Goal: Task Accomplishment & Management: Manage account settings

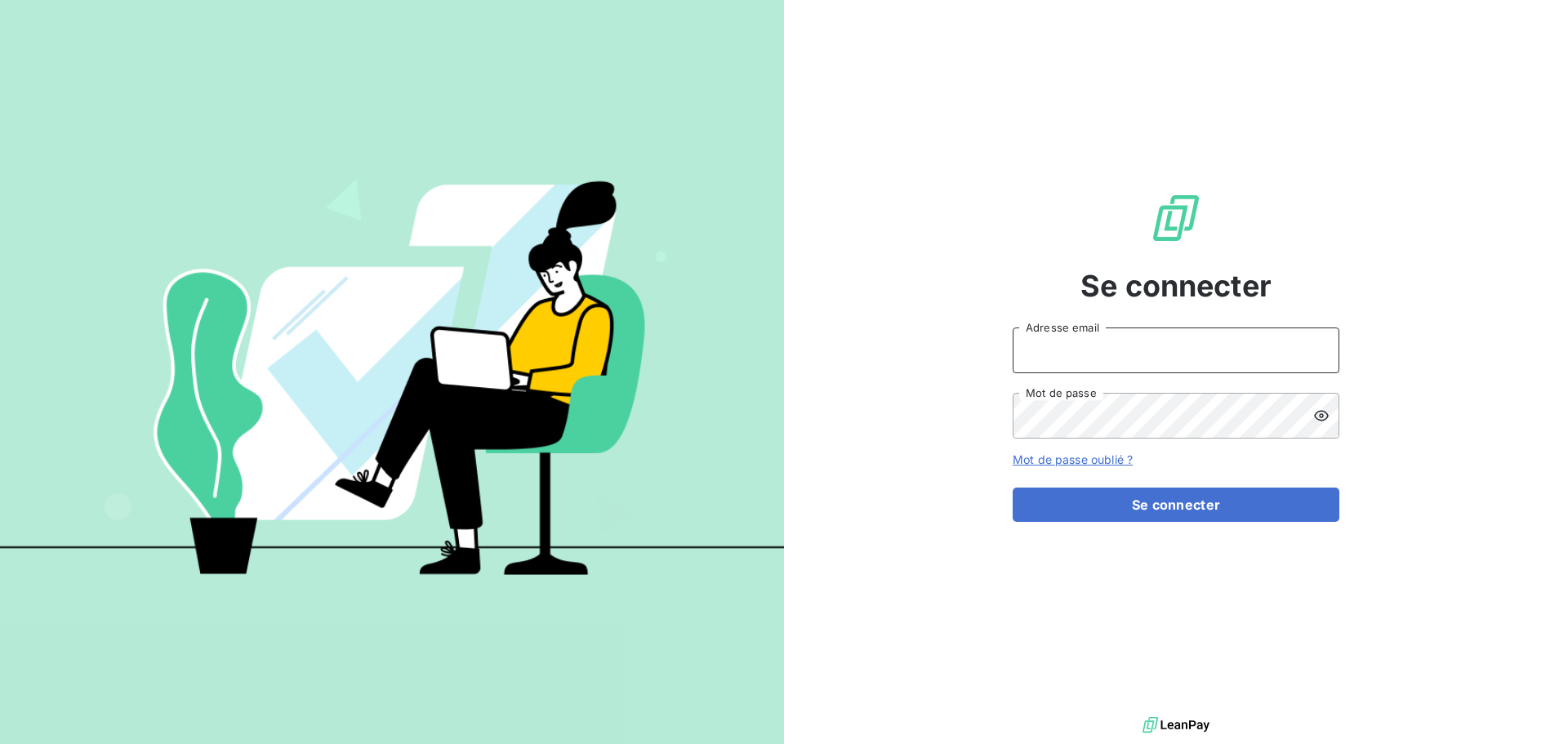
click at [1150, 339] on input "Adresse email" at bounding box center [1176, 350] width 327 height 46
type input "[EMAIL_ADDRESS][DOMAIN_NAME]"
click at [1013, 487] on button "Se connecter" at bounding box center [1176, 504] width 327 height 34
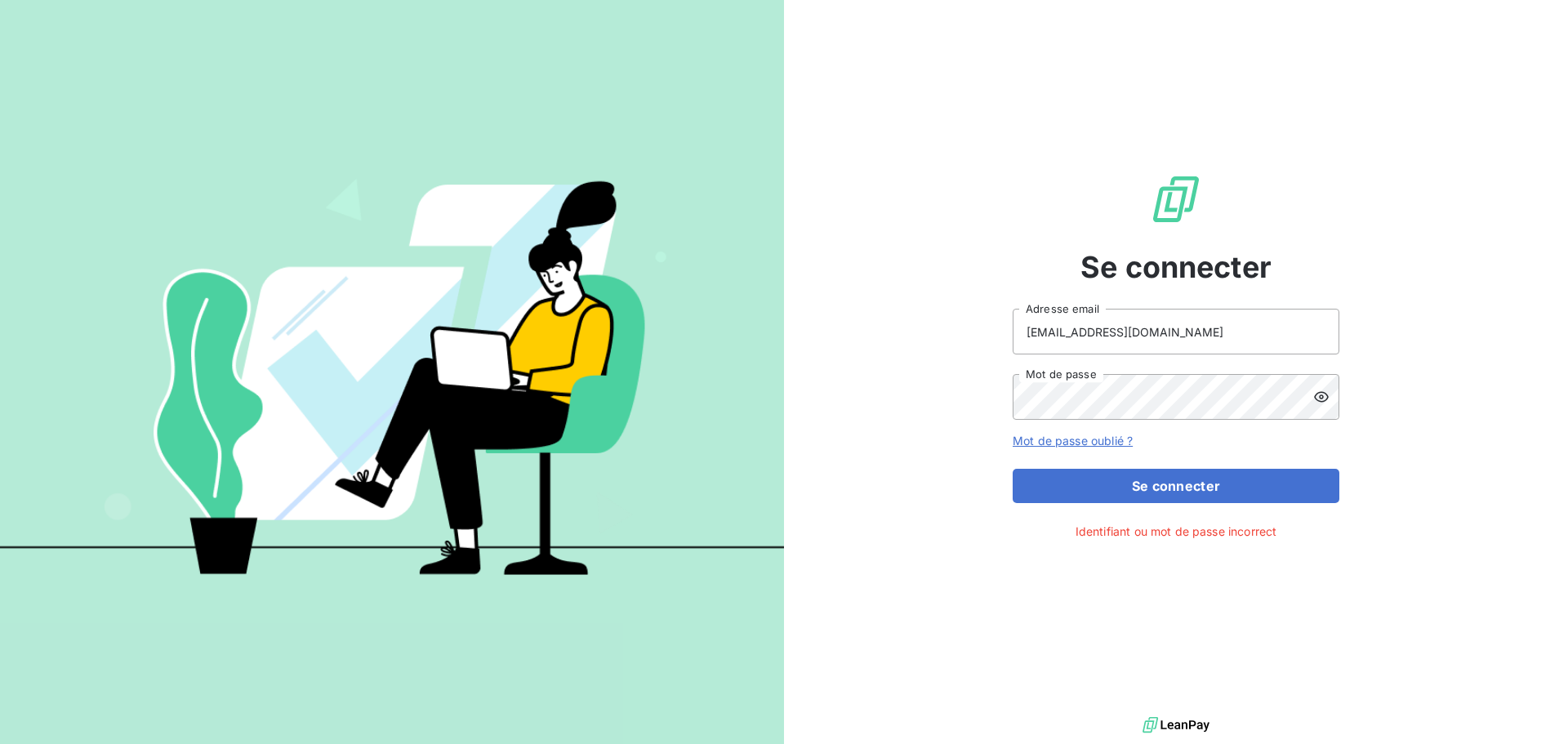
click at [1319, 395] on icon at bounding box center [1321, 397] width 17 height 17
click at [1013, 469] on button "Se connecter" at bounding box center [1176, 486] width 327 height 34
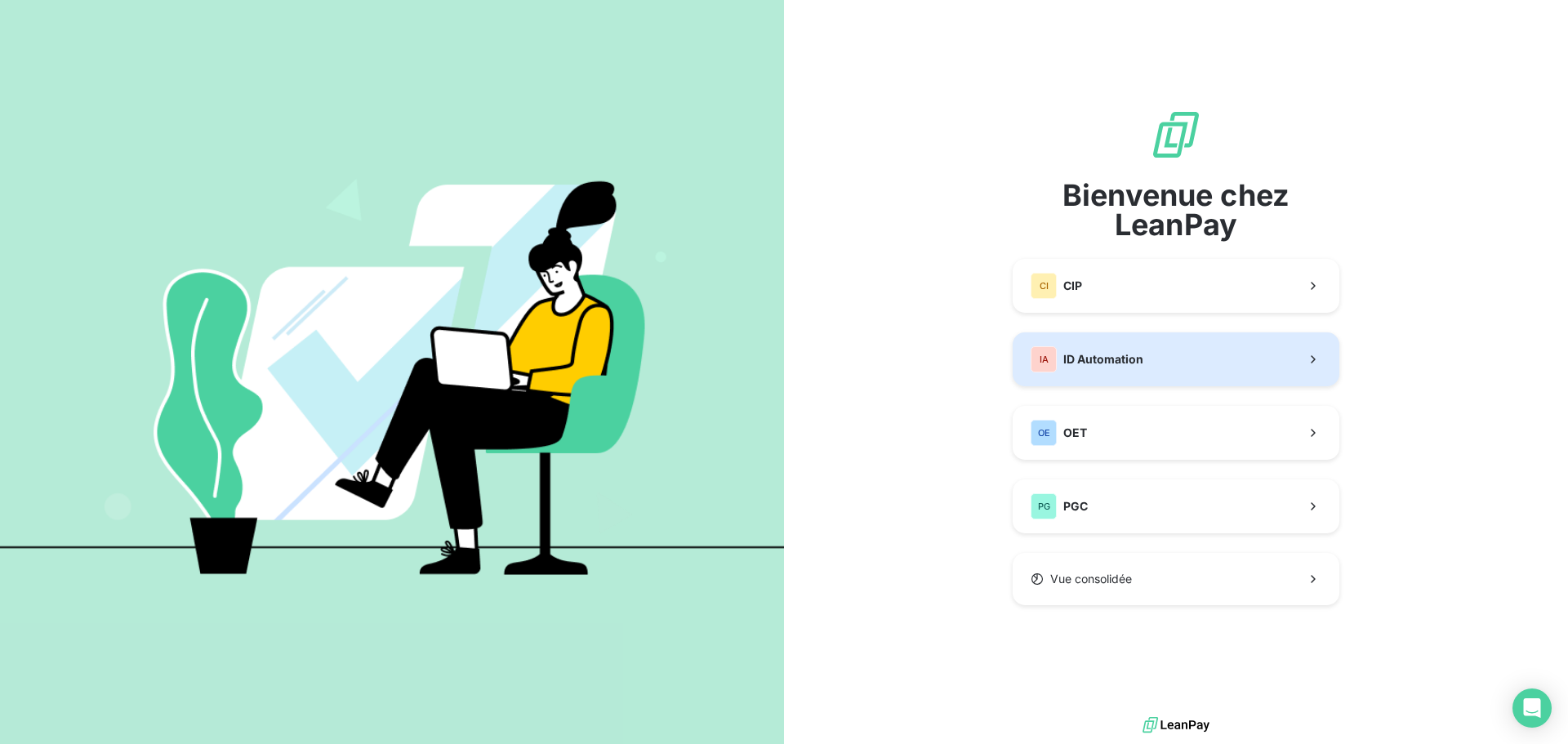
click at [1164, 378] on button "IA ID Automation" at bounding box center [1176, 359] width 327 height 54
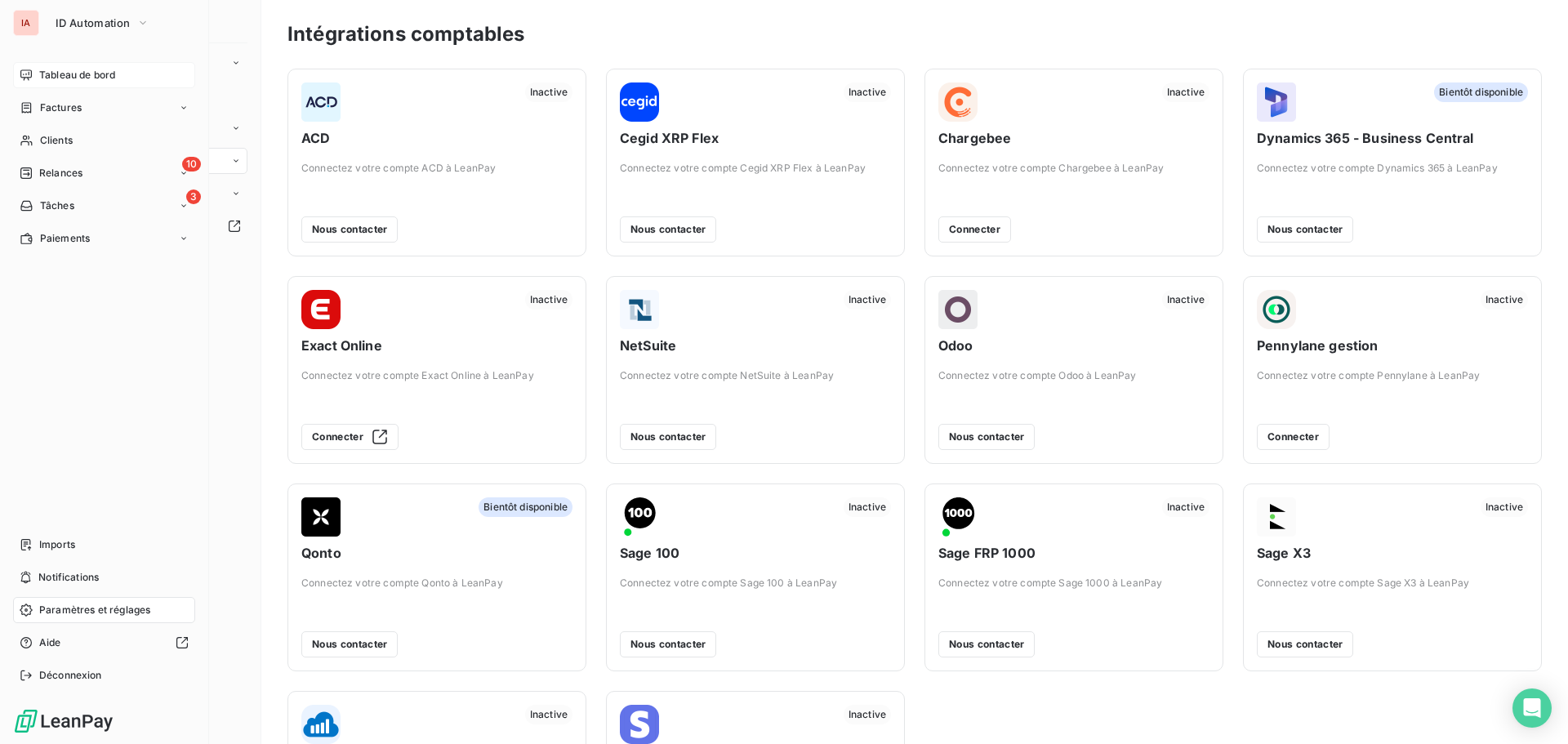
click at [72, 77] on span "Tableau de bord" at bounding box center [77, 75] width 76 height 15
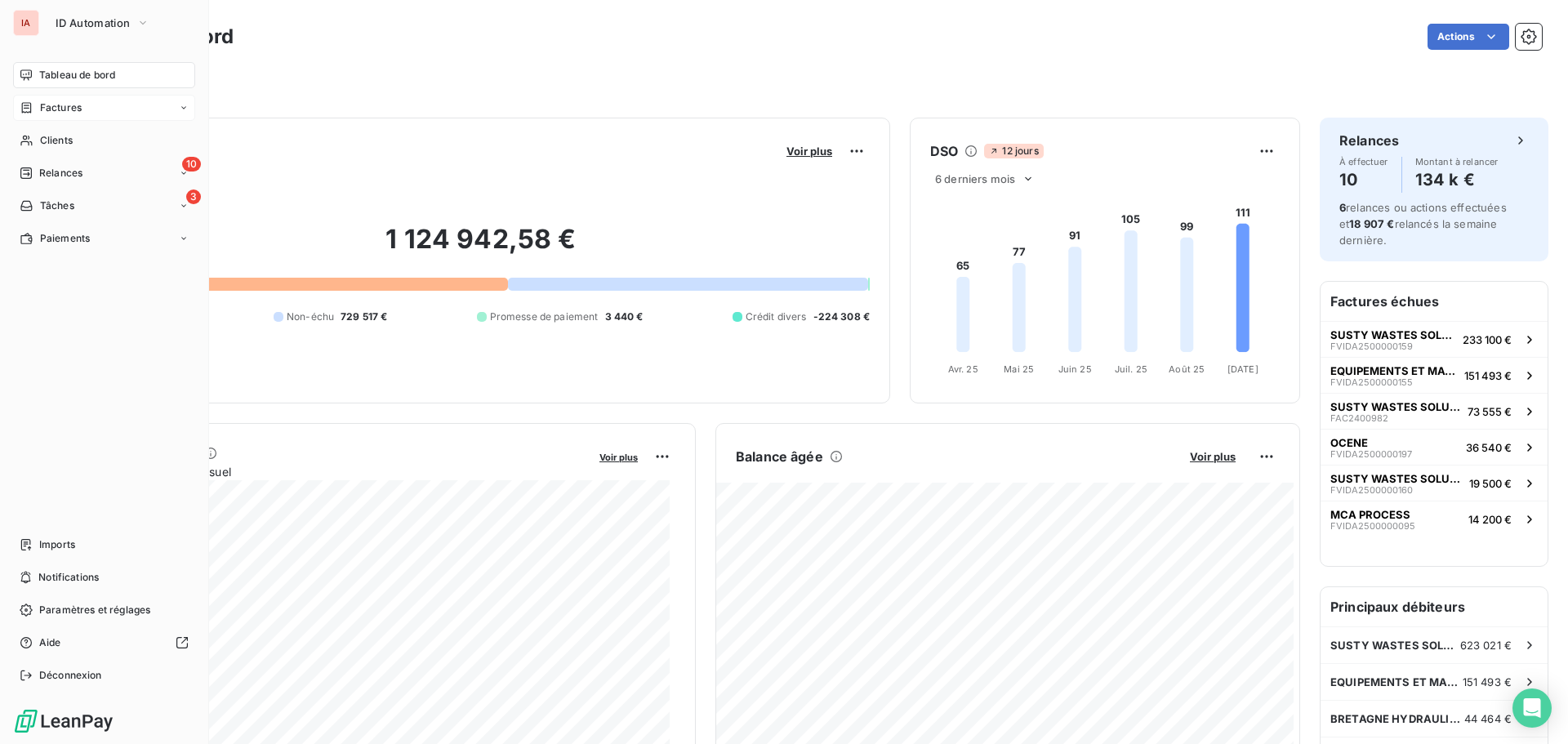
click at [54, 110] on span "Factures" at bounding box center [60, 108] width 41 height 15
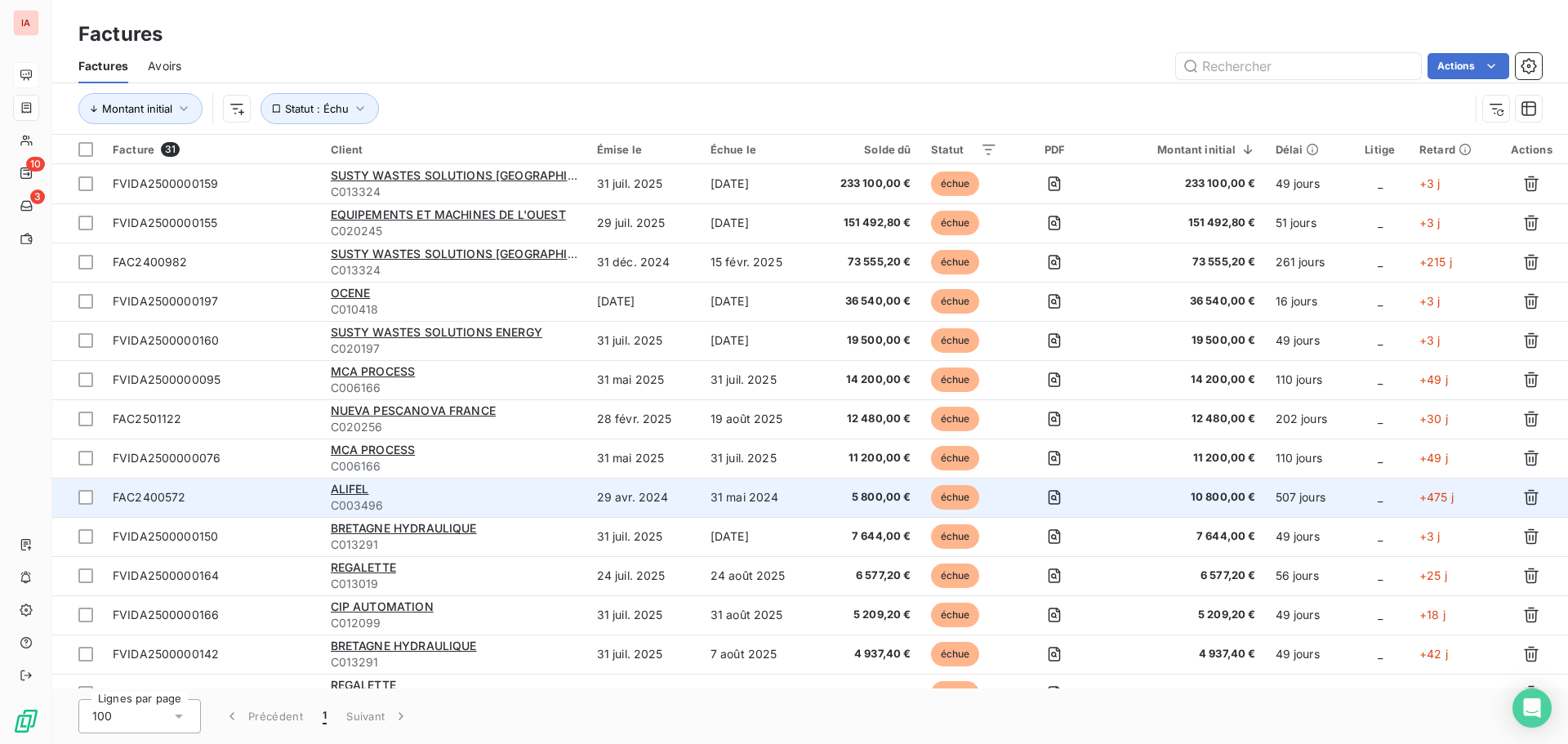
click at [1210, 494] on span "10 800,00 €" at bounding box center [1183, 498] width 144 height 17
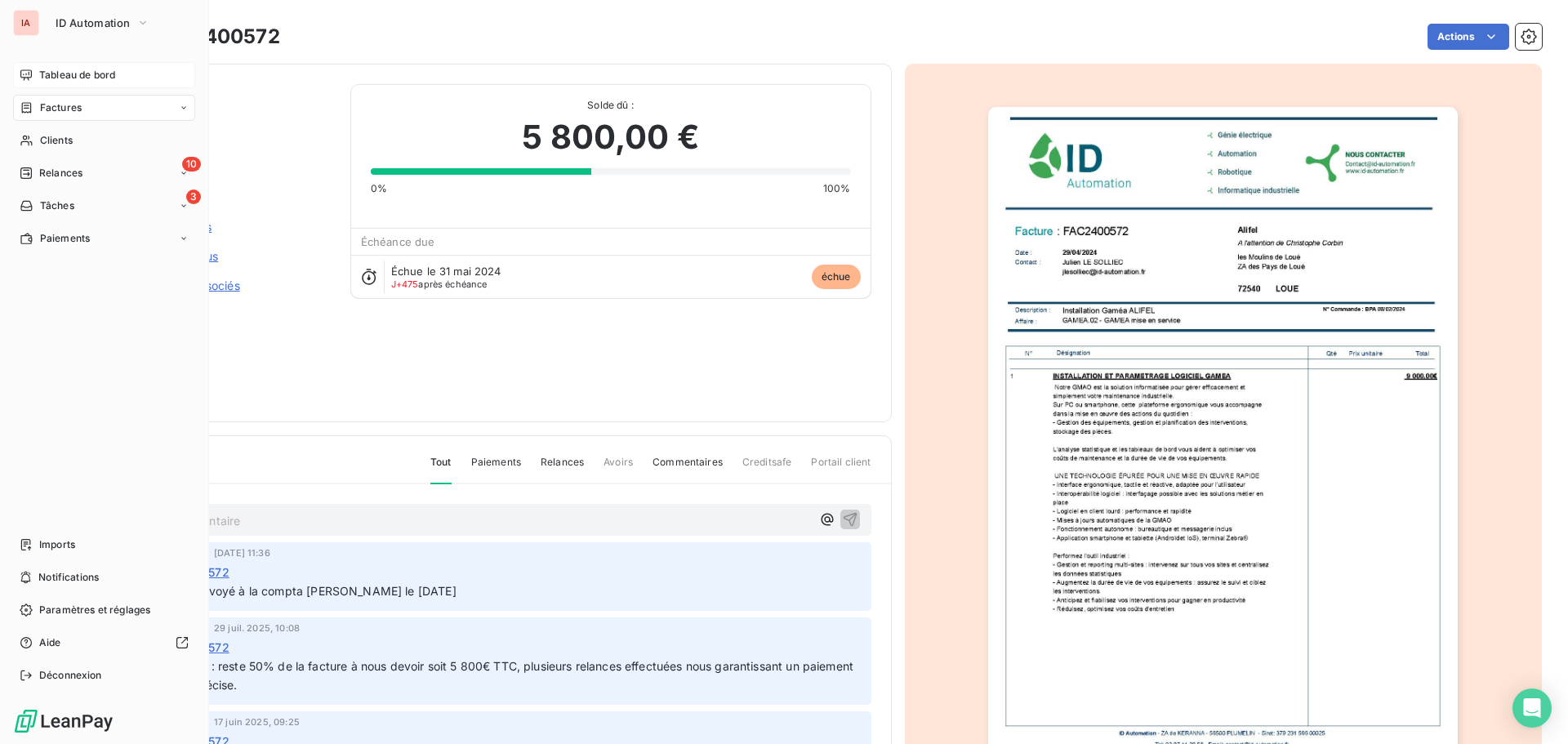
click at [72, 107] on span "Factures" at bounding box center [60, 108] width 41 height 15
click at [71, 112] on span "Factures" at bounding box center [60, 108] width 41 height 15
click at [51, 116] on div "Factures" at bounding box center [104, 108] width 182 height 26
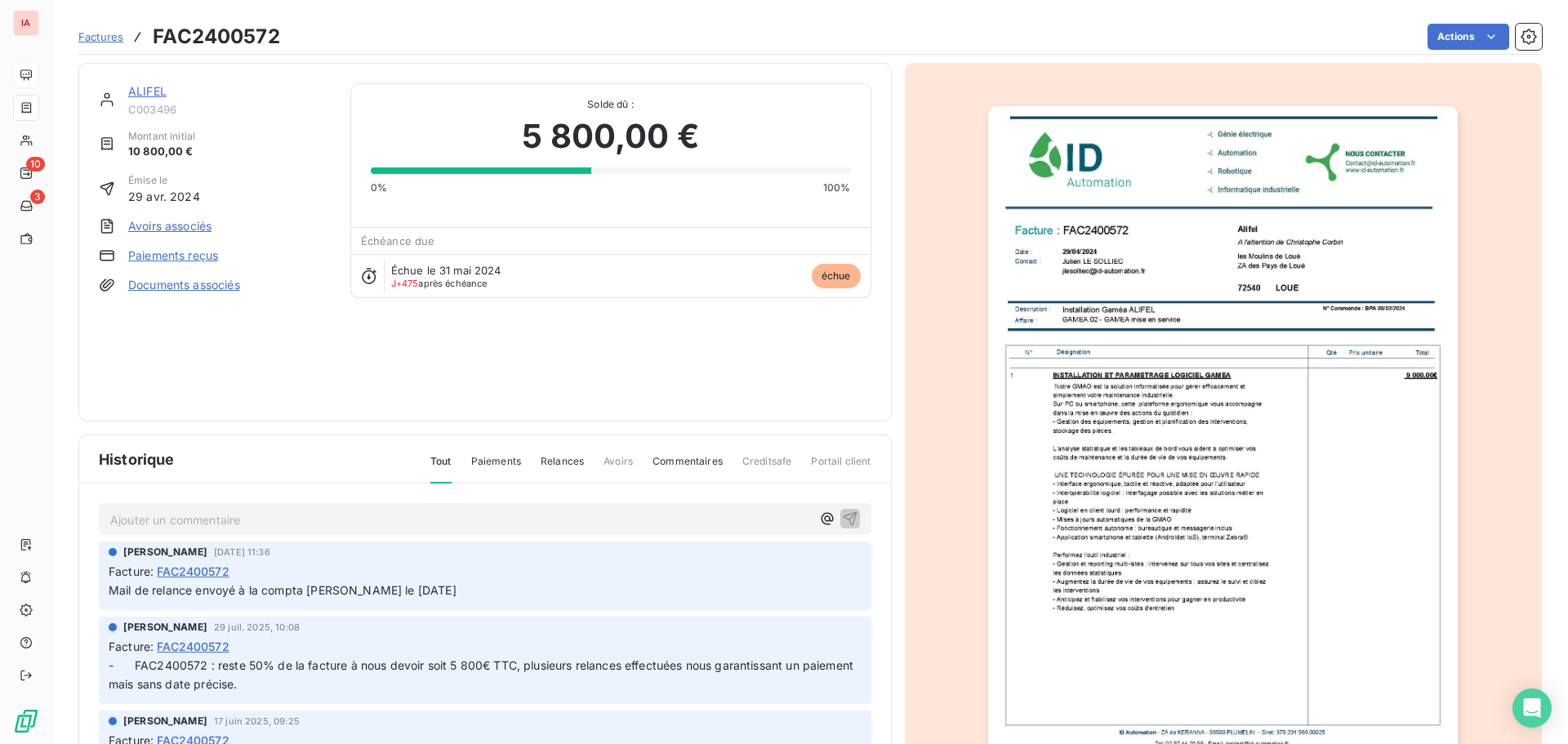
click at [353, 18] on div "Factures FAC2400572 Actions" at bounding box center [810, 27] width 1464 height 54
click at [112, 36] on span "Factures" at bounding box center [100, 37] width 45 height 13
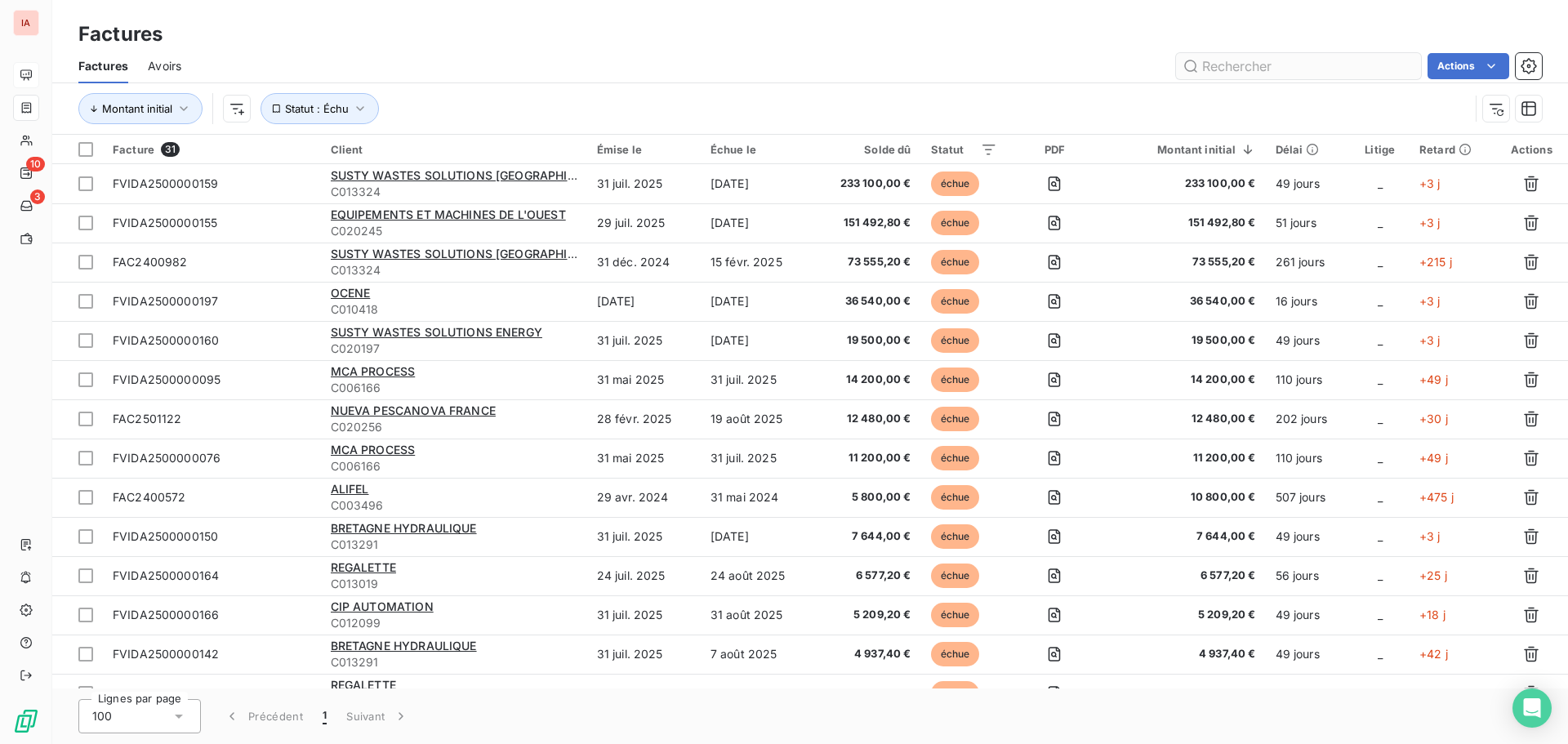
click at [1265, 61] on input "text" at bounding box center [1298, 66] width 245 height 26
type input "l"
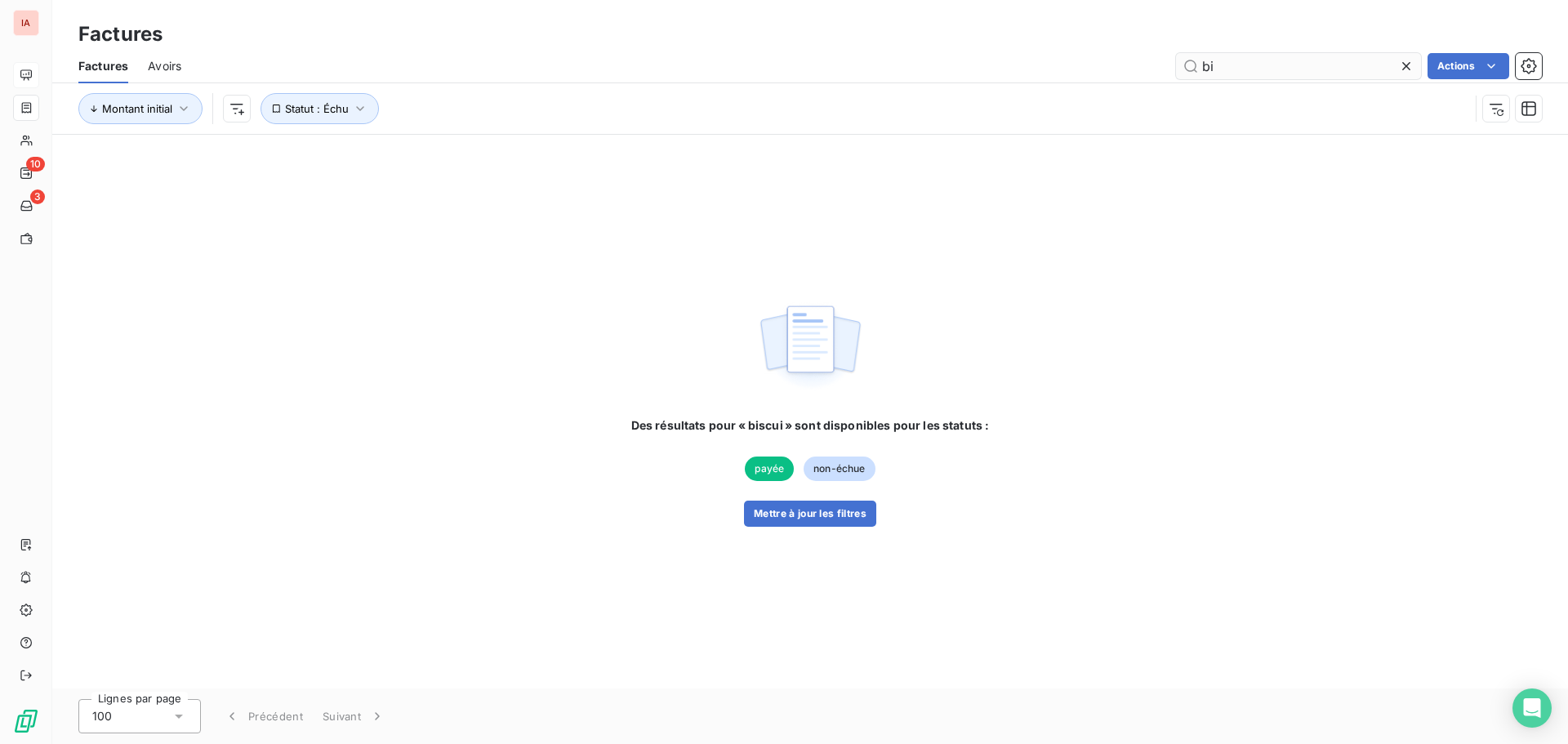
type input "b"
type input "le s"
click at [1080, 57] on div "le s Actions" at bounding box center [871, 66] width 1342 height 26
click at [1407, 63] on icon at bounding box center [1406, 65] width 8 height 8
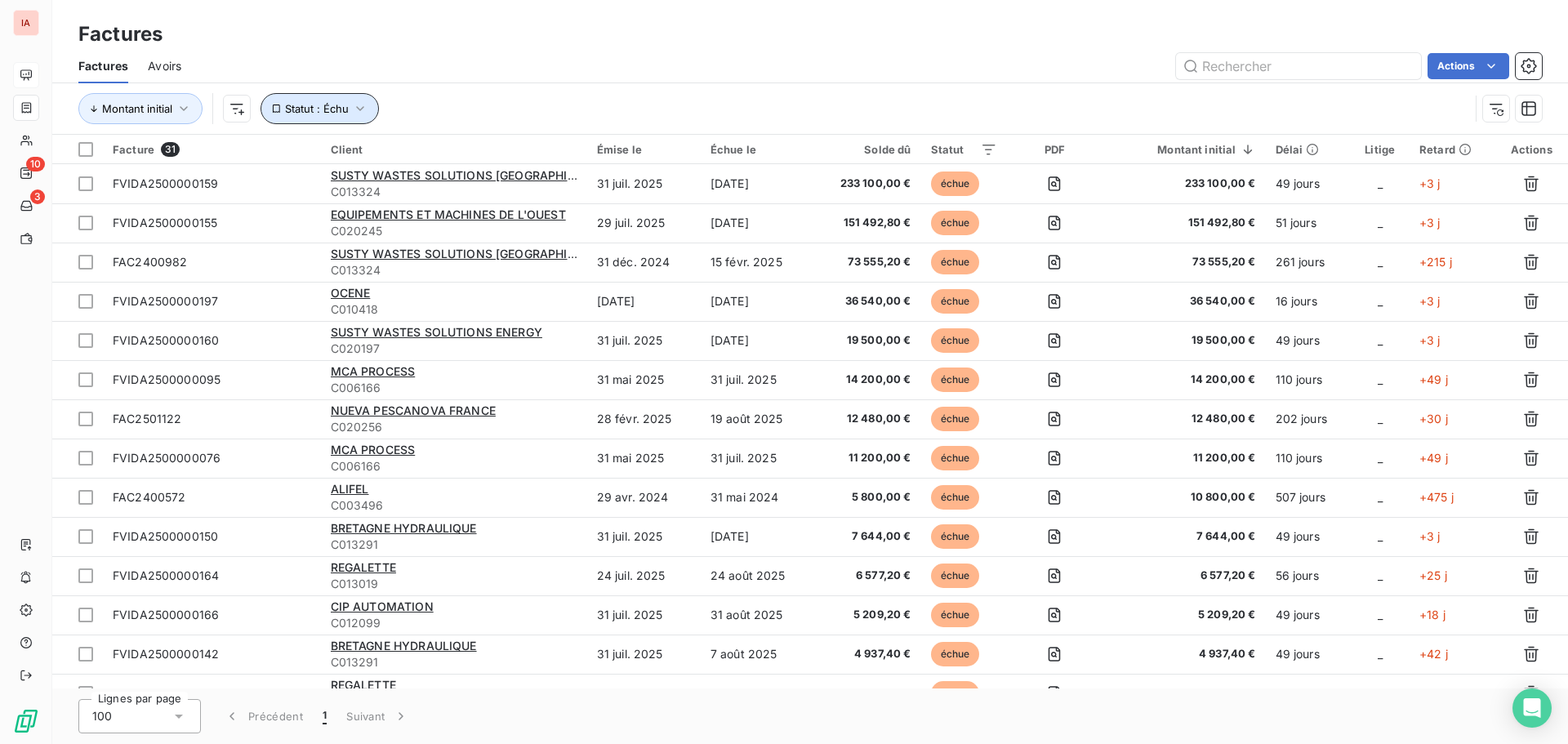
click at [372, 106] on button "Statut : Échu" at bounding box center [319, 109] width 119 height 31
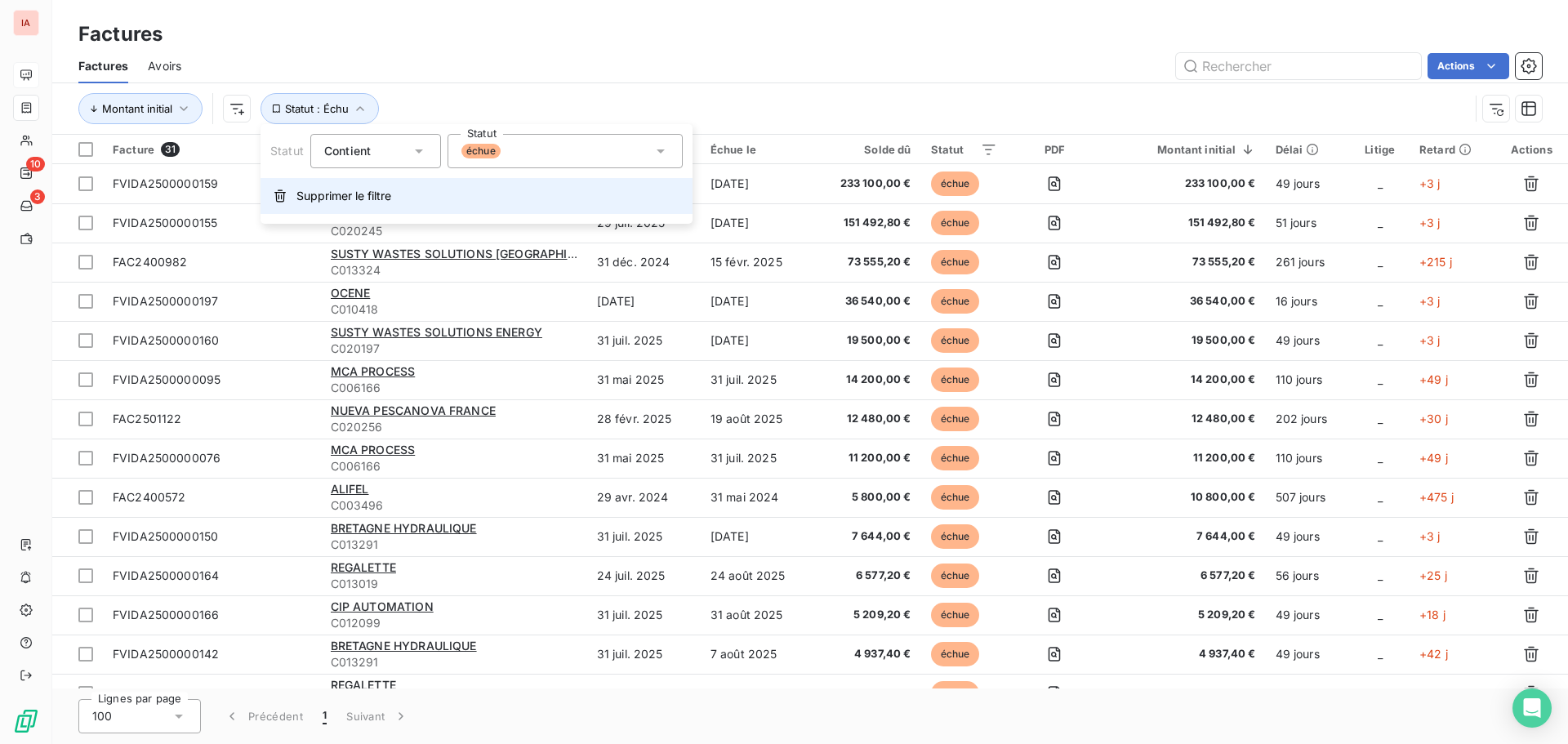
click at [387, 200] on span "Supprimer le filtre" at bounding box center [343, 196] width 95 height 17
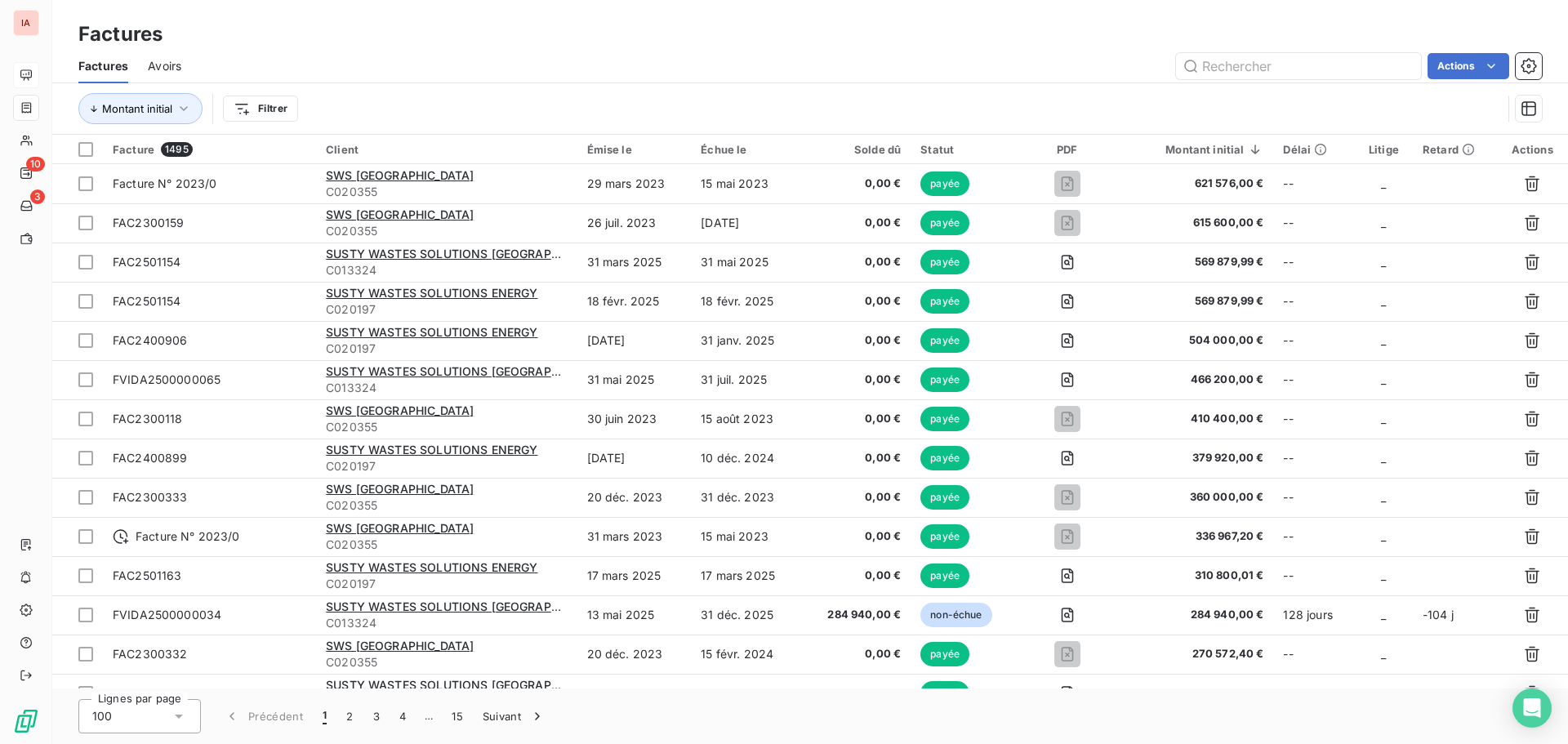
click at [780, 45] on div "Factures" at bounding box center [810, 34] width 1516 height 29
click at [1234, 62] on input "text" at bounding box center [1298, 66] width 245 height 26
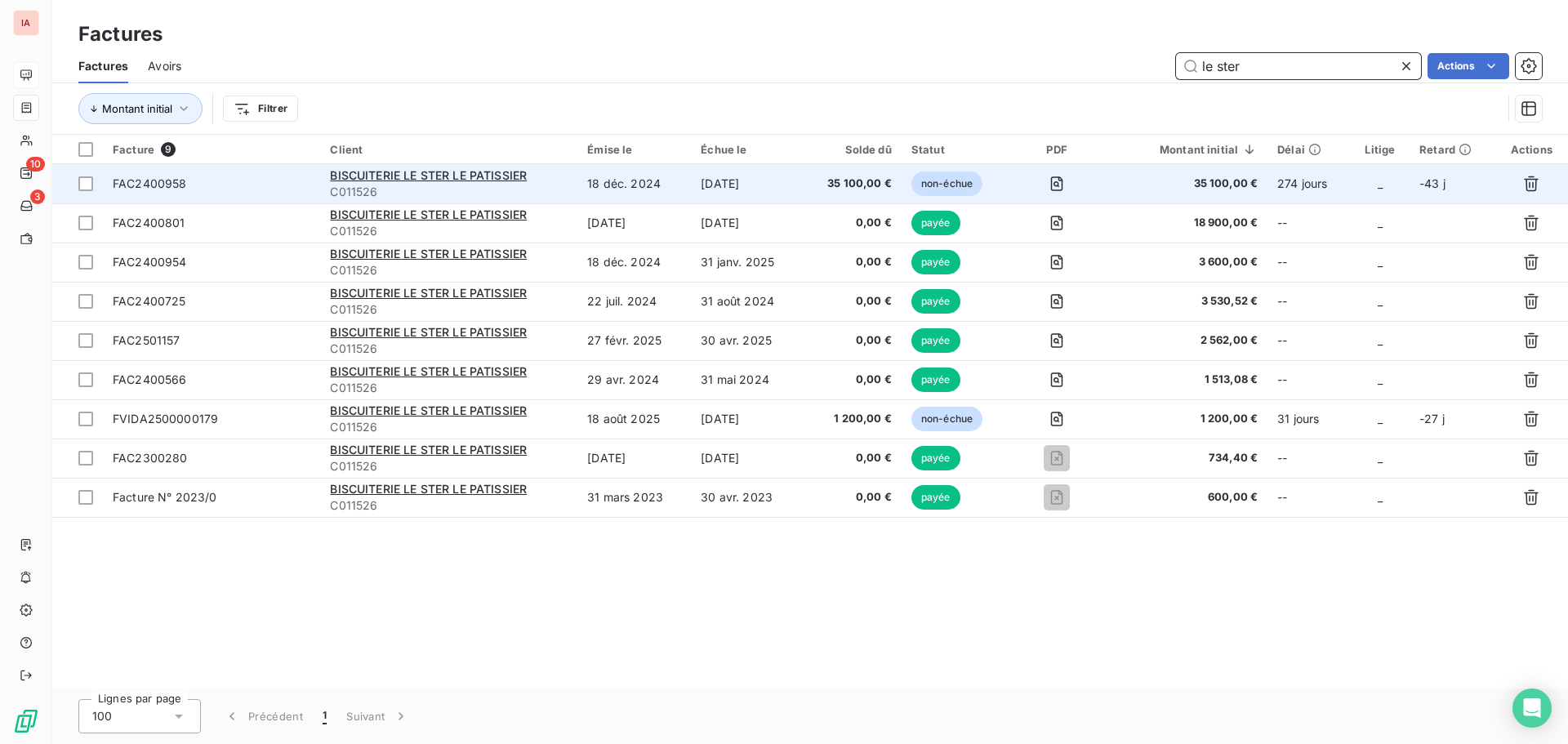
type input "le ster"
click at [505, 182] on div "BISCUITERIE LE STER LE PATISSIER" at bounding box center [449, 176] width 237 height 17
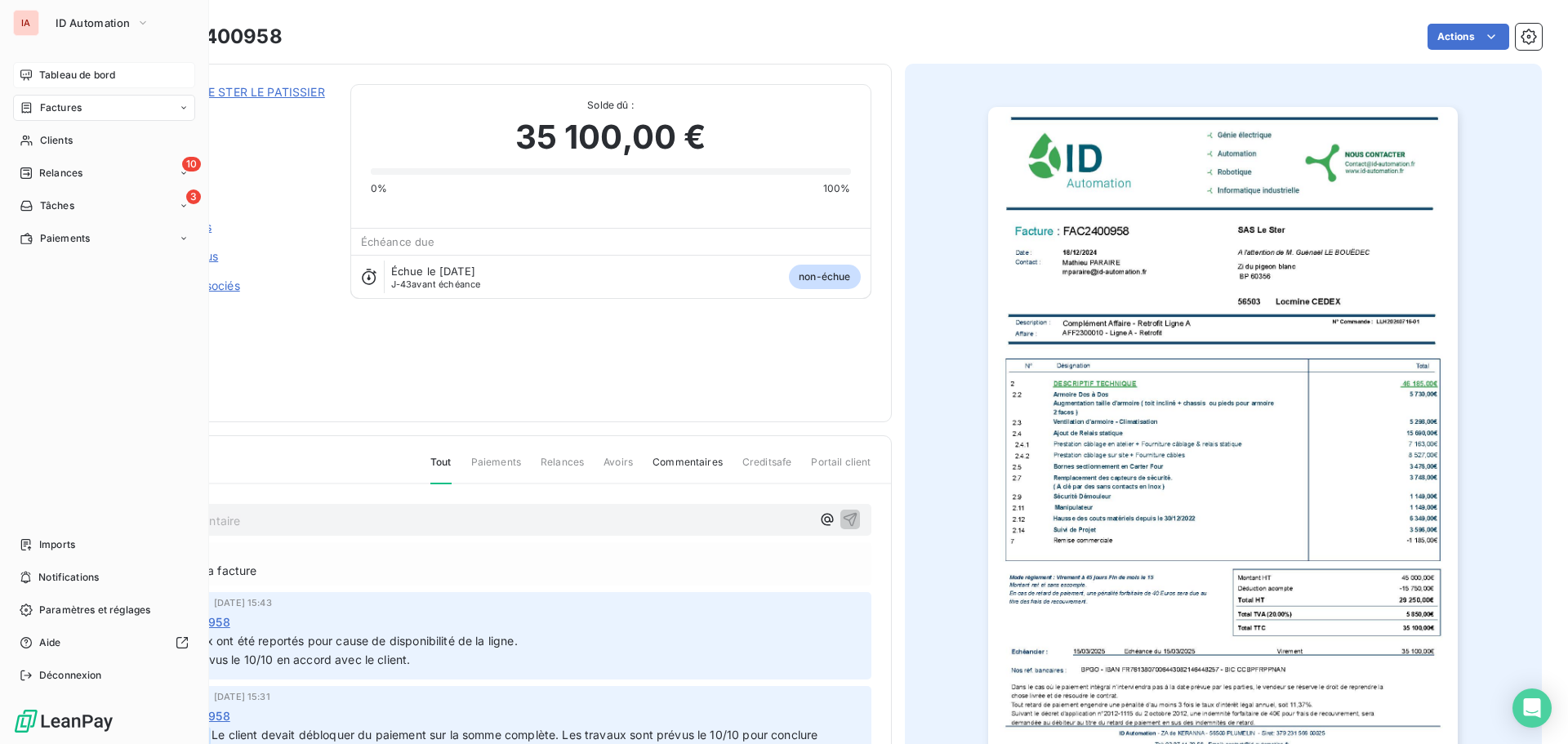
click at [73, 108] on span "Factures" at bounding box center [60, 108] width 41 height 15
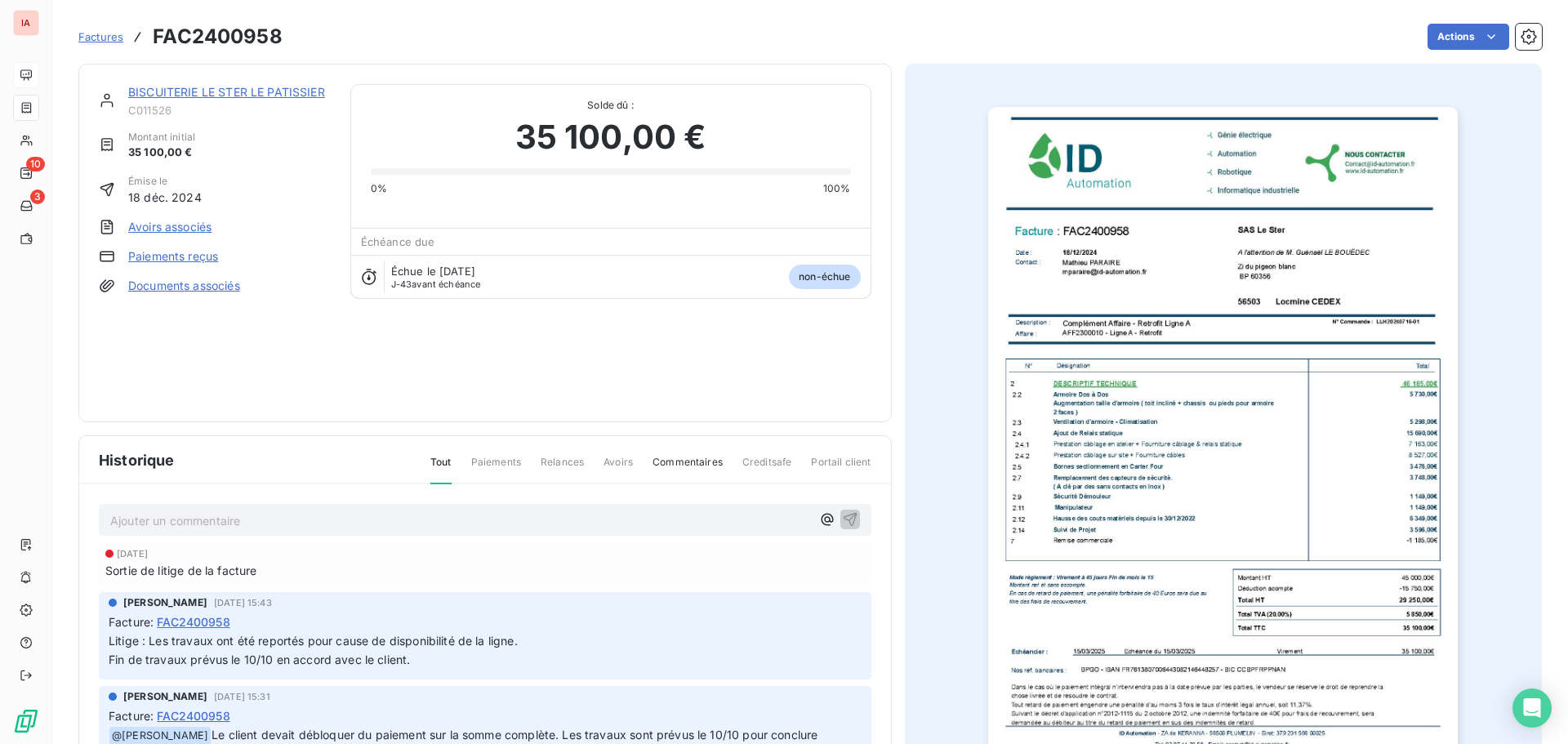
click at [114, 42] on span "Factures" at bounding box center [100, 37] width 45 height 13
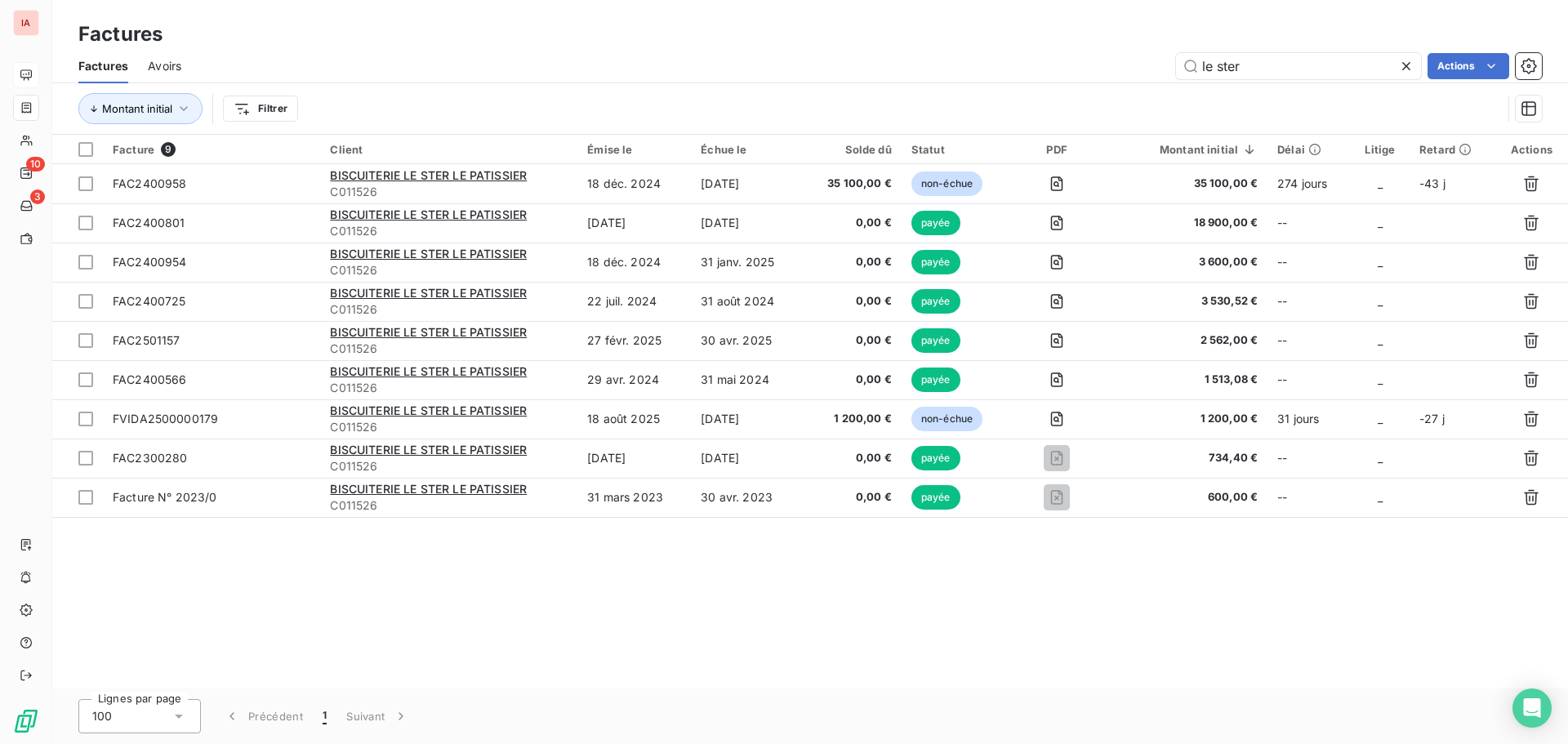
click at [1409, 62] on icon at bounding box center [1406, 65] width 8 height 8
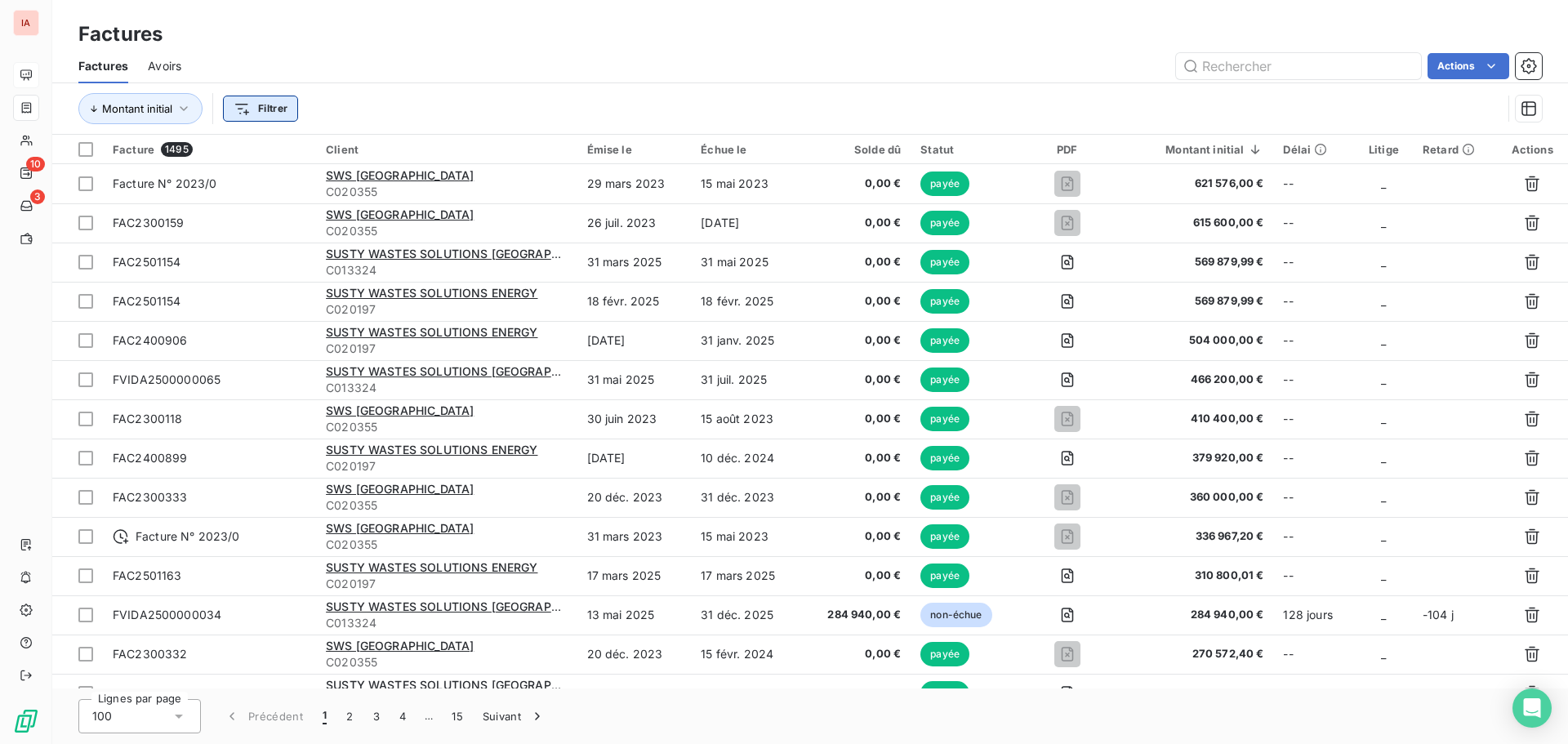
click at [283, 102] on html "IA 10 3 Factures Factures Avoirs Actions Montant initial Filtrer Facture 1495 C…" at bounding box center [784, 372] width 1568 height 744
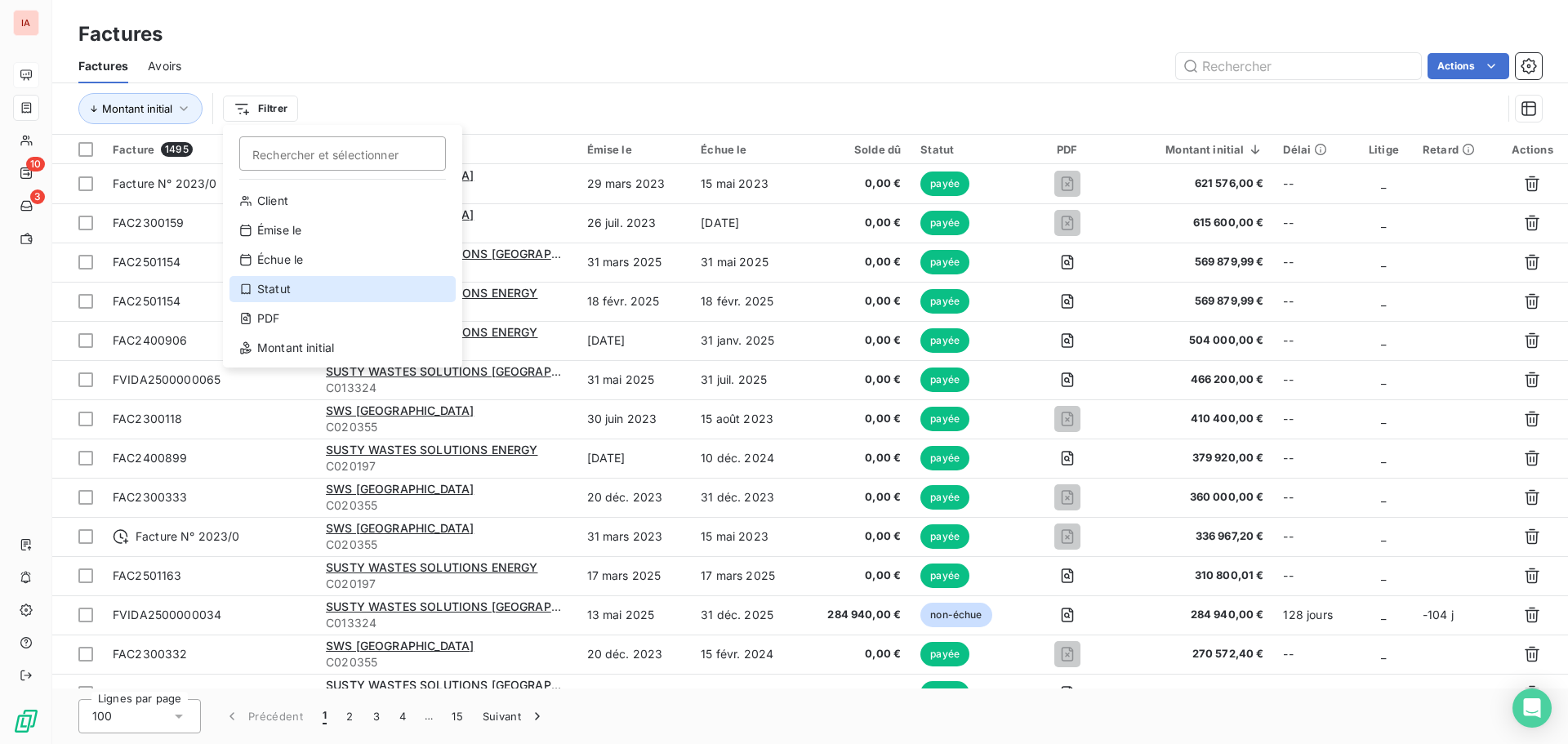
click at [284, 282] on div "Statut" at bounding box center [342, 289] width 226 height 26
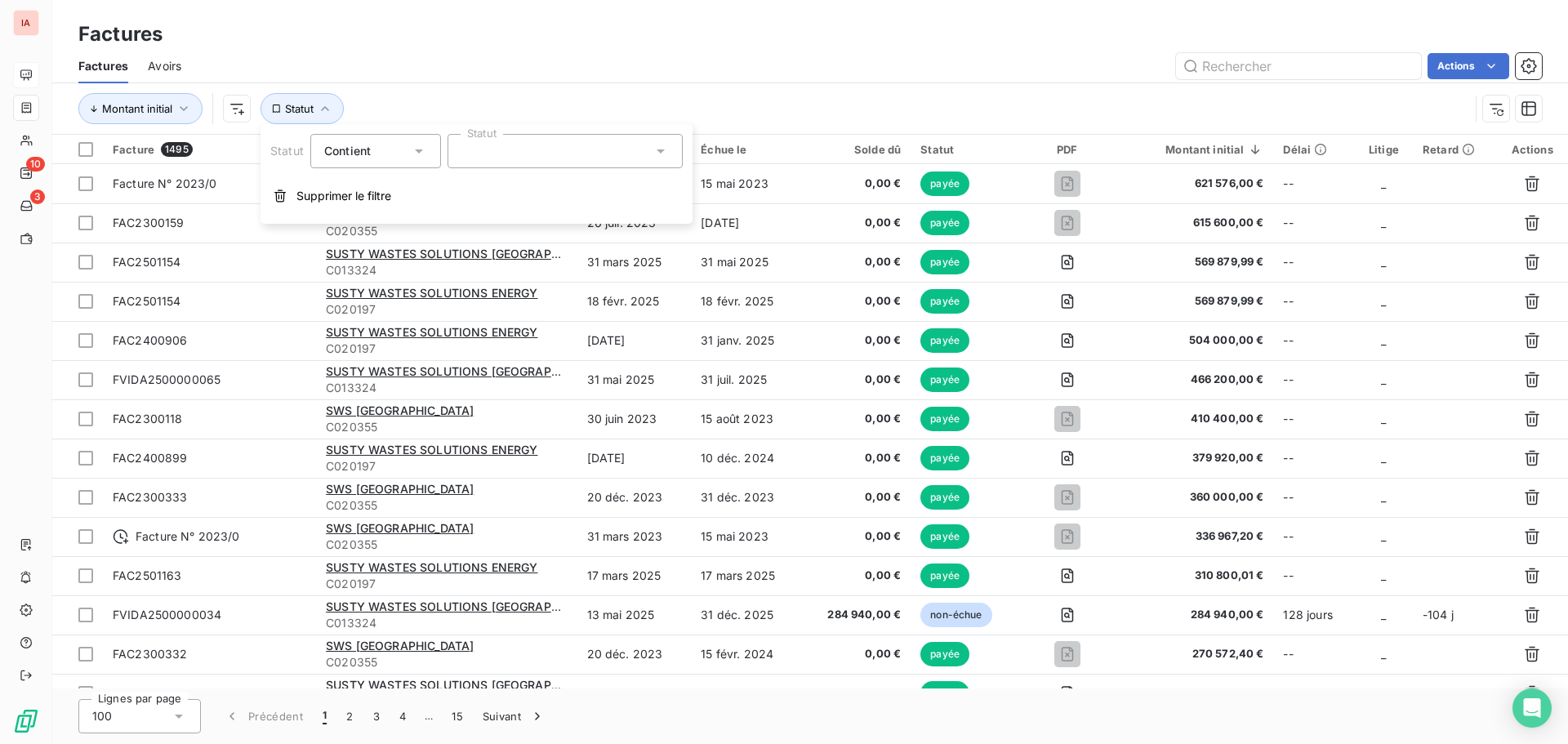
click at [518, 146] on div at bounding box center [565, 151] width 236 height 34
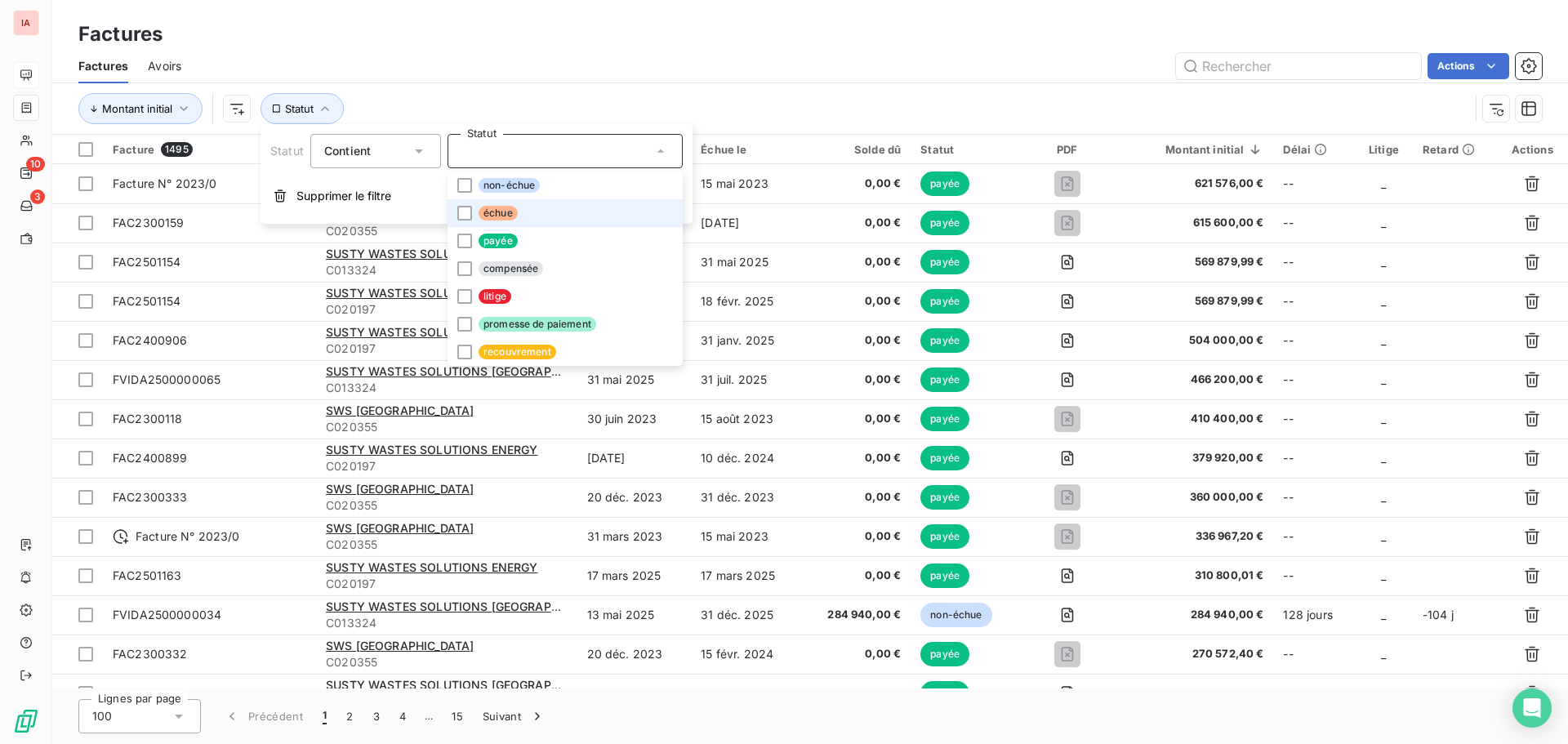
click at [491, 213] on span "échue" at bounding box center [498, 213] width 40 height 15
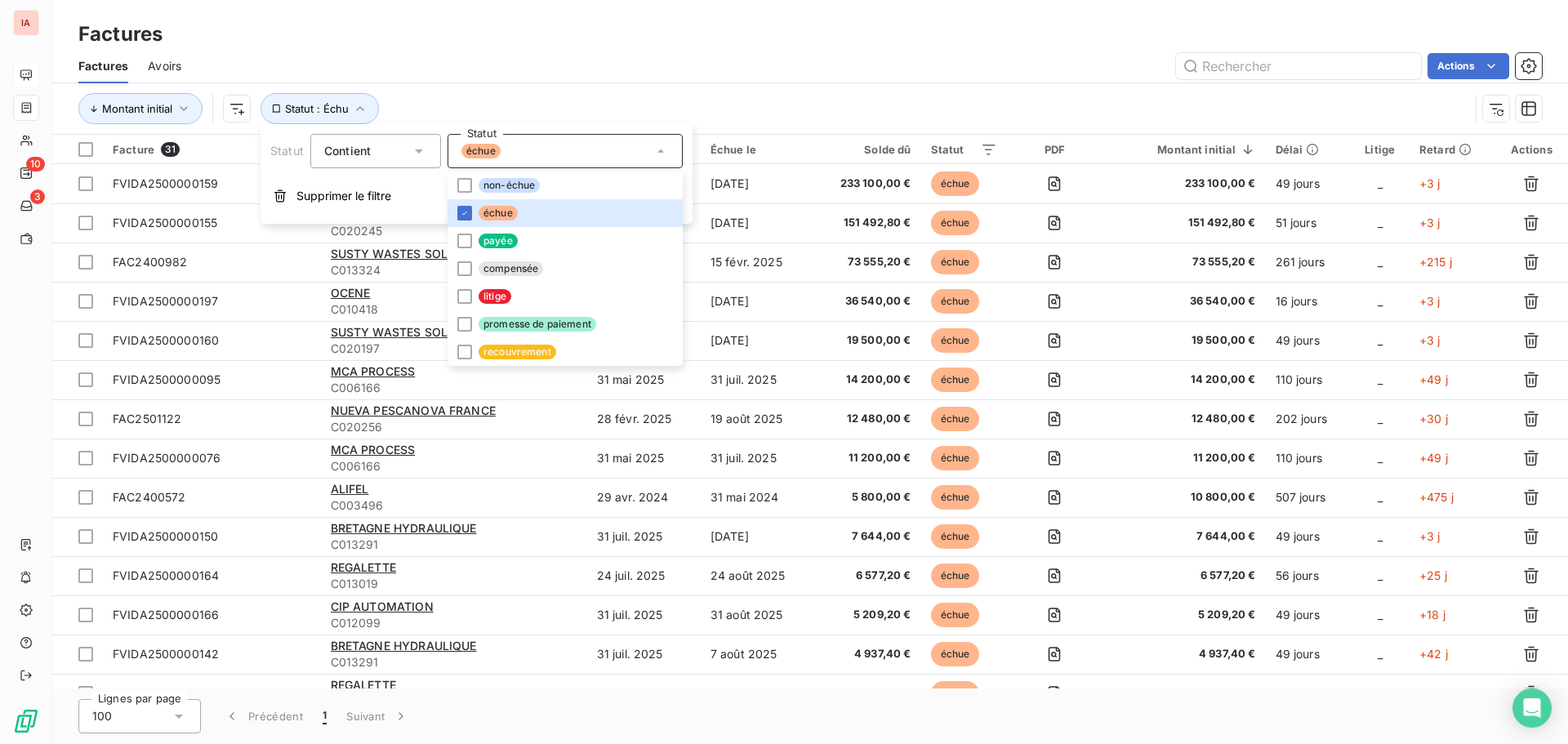
click at [658, 61] on div "Actions" at bounding box center [871, 66] width 1342 height 26
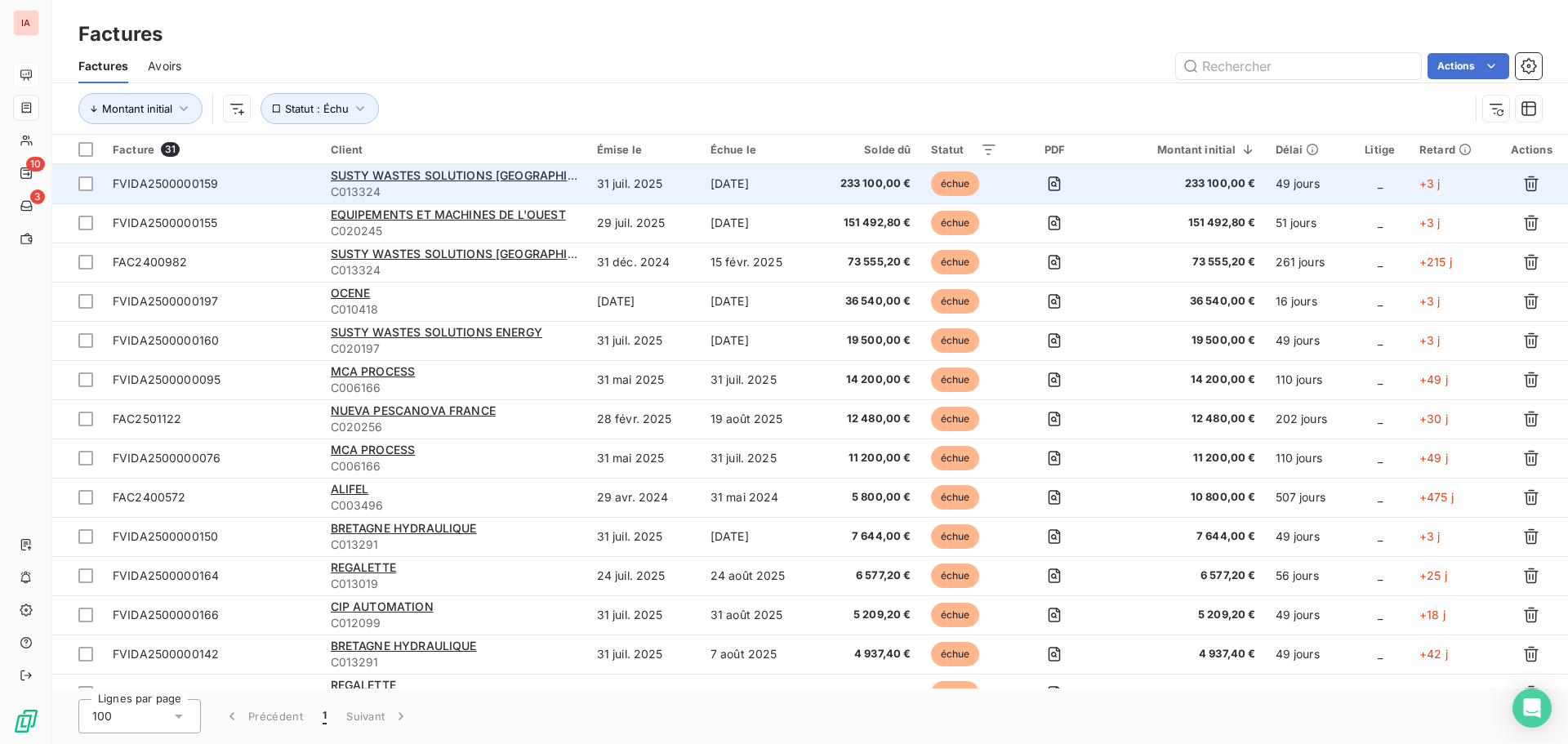
click at [191, 188] on span "FVIDA2500000159" at bounding box center [165, 183] width 106 height 14
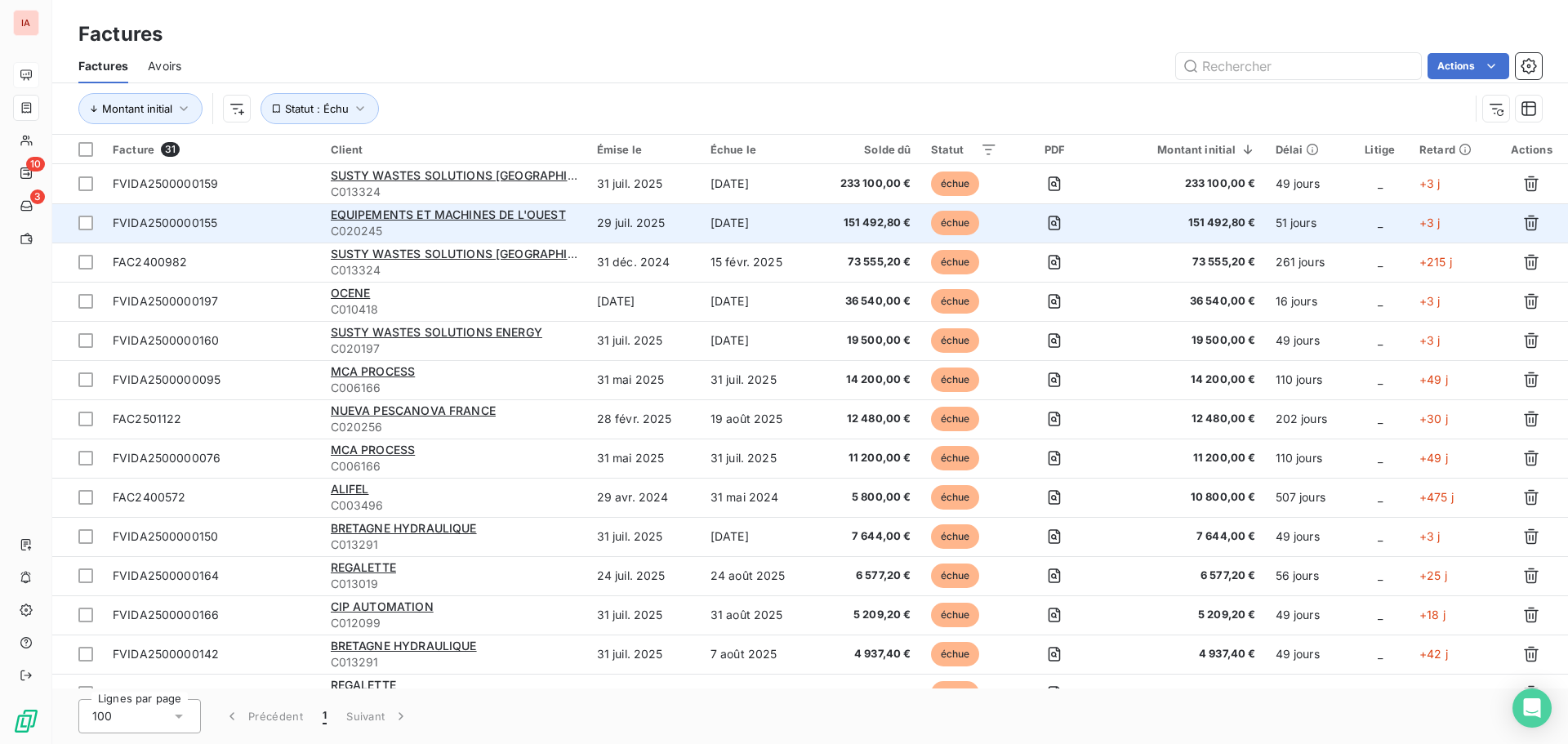
click at [204, 218] on span "FVIDA2500000155" at bounding box center [165, 222] width 105 height 14
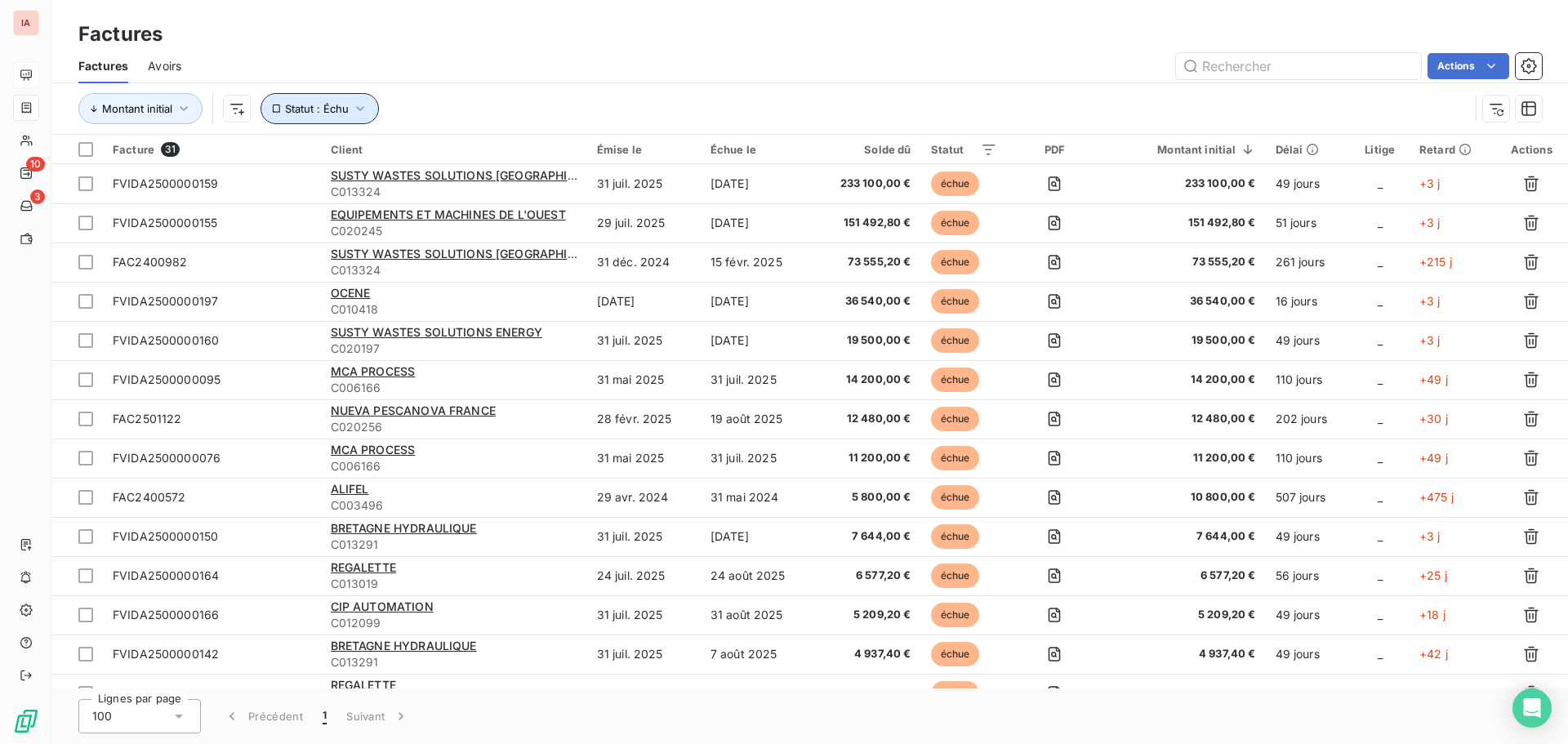
click at [370, 100] on button "Statut : Échu" at bounding box center [319, 109] width 119 height 31
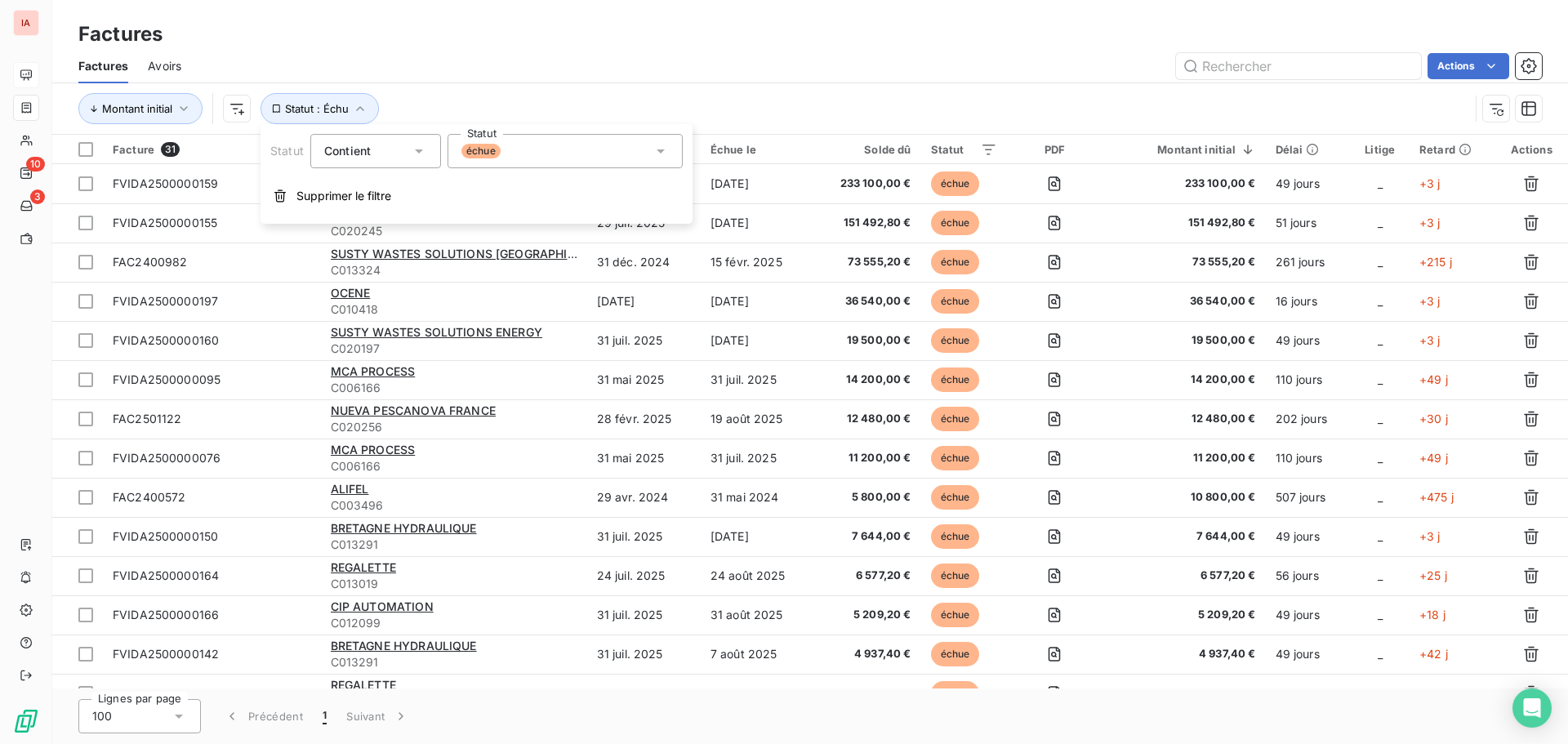
click at [654, 151] on icon at bounding box center [661, 151] width 17 height 17
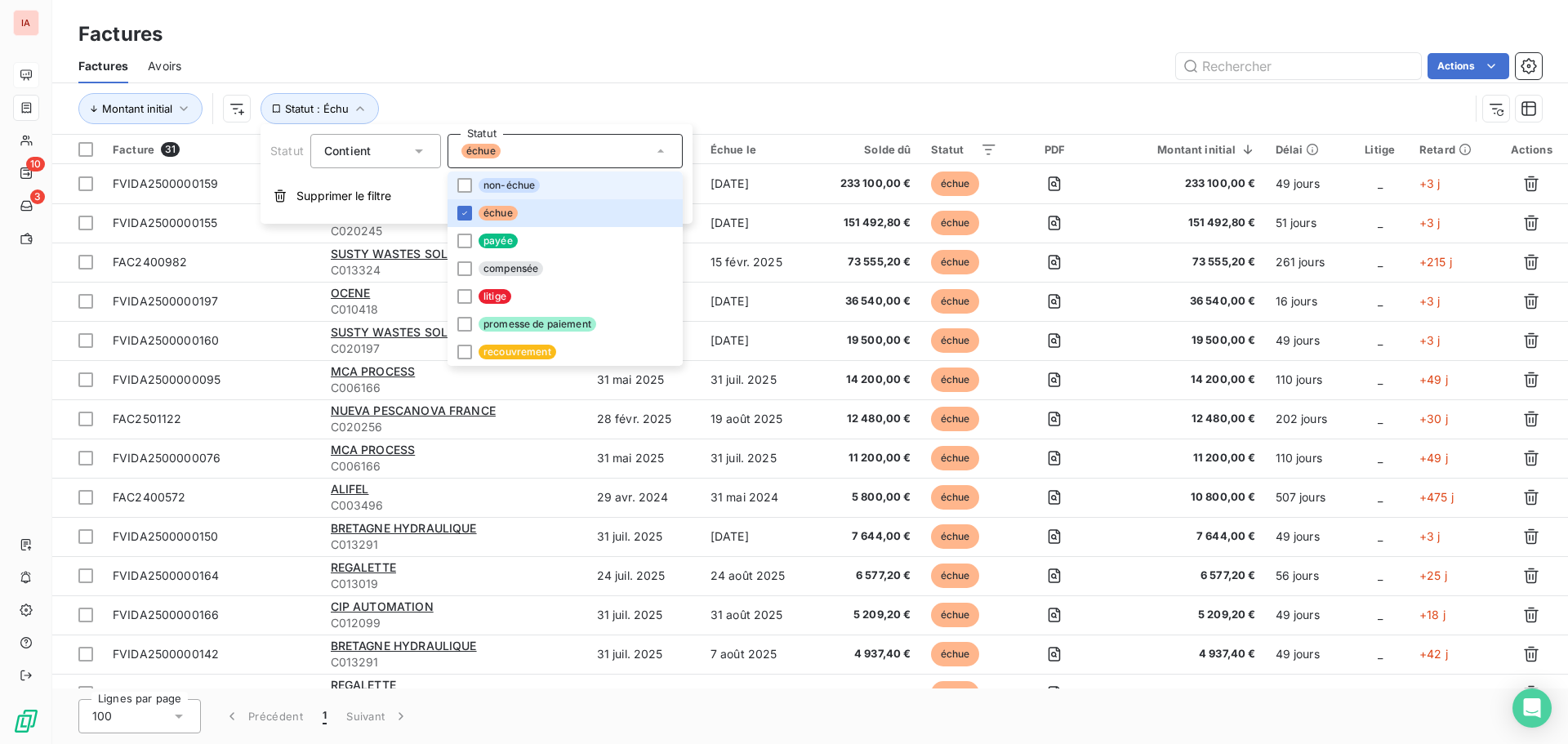
click at [496, 183] on span "non-échue" at bounding box center [509, 186] width 62 height 15
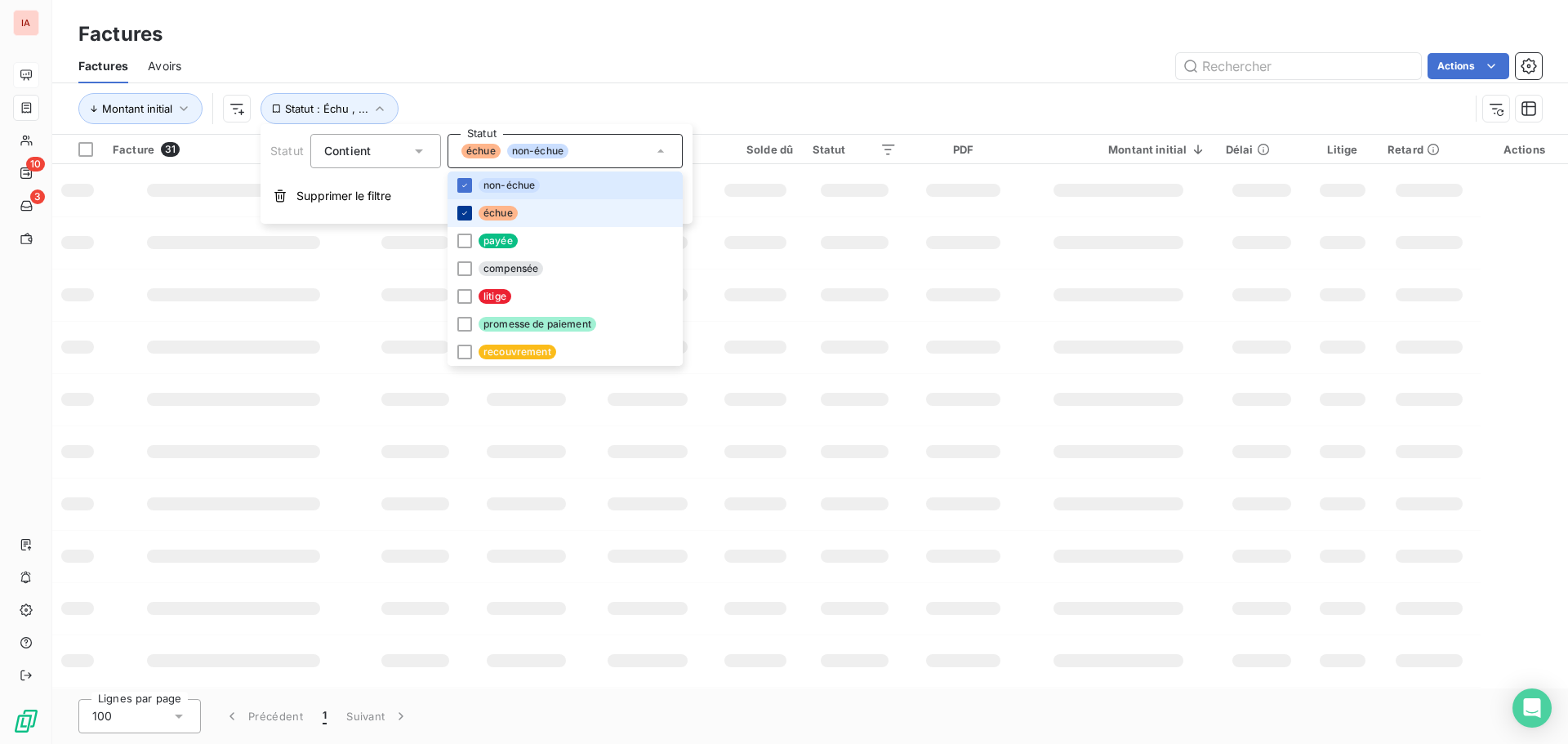
click at [467, 211] on icon at bounding box center [465, 212] width 10 height 10
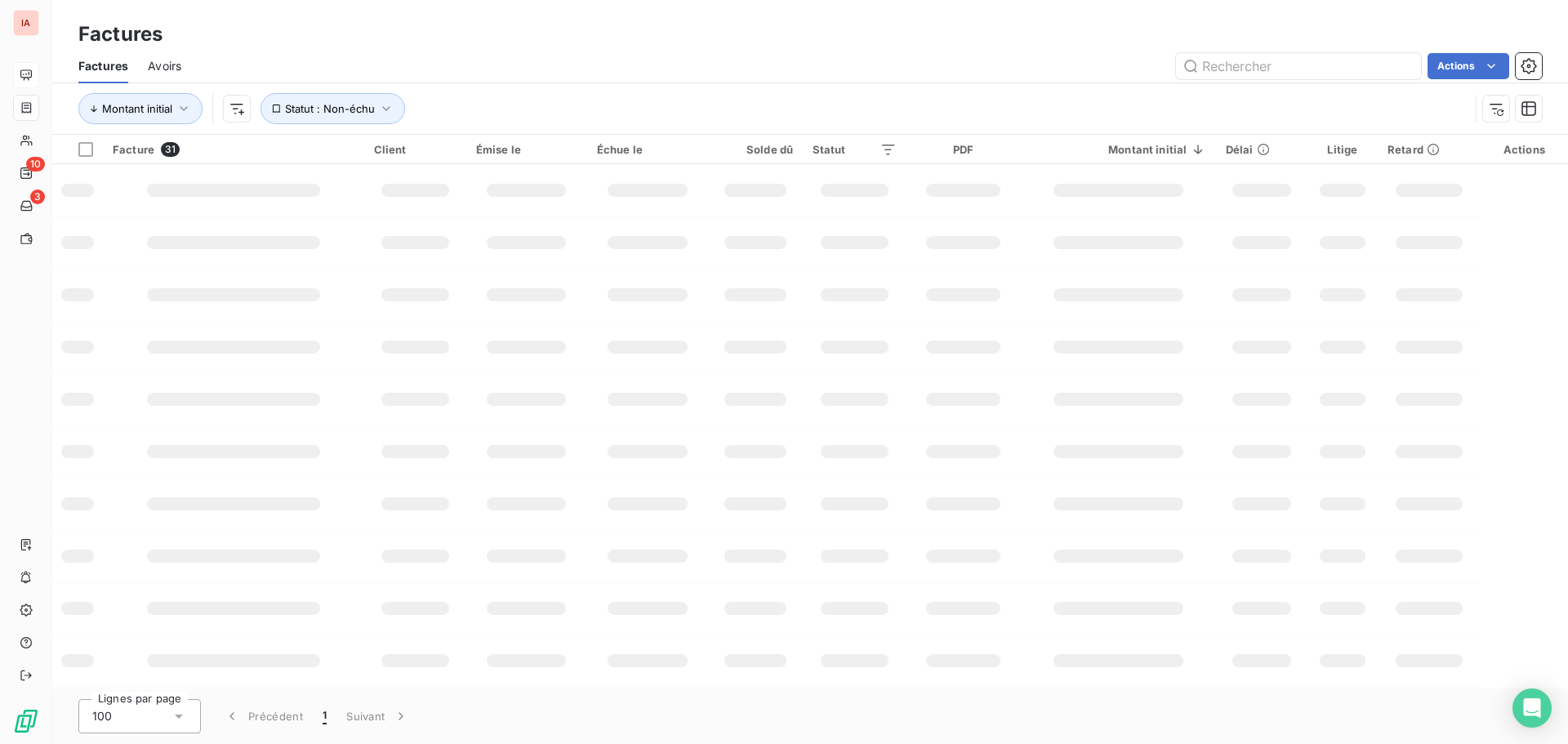
click at [652, 83] on div "Factures Avoirs Actions" at bounding box center [810, 65] width 1516 height 34
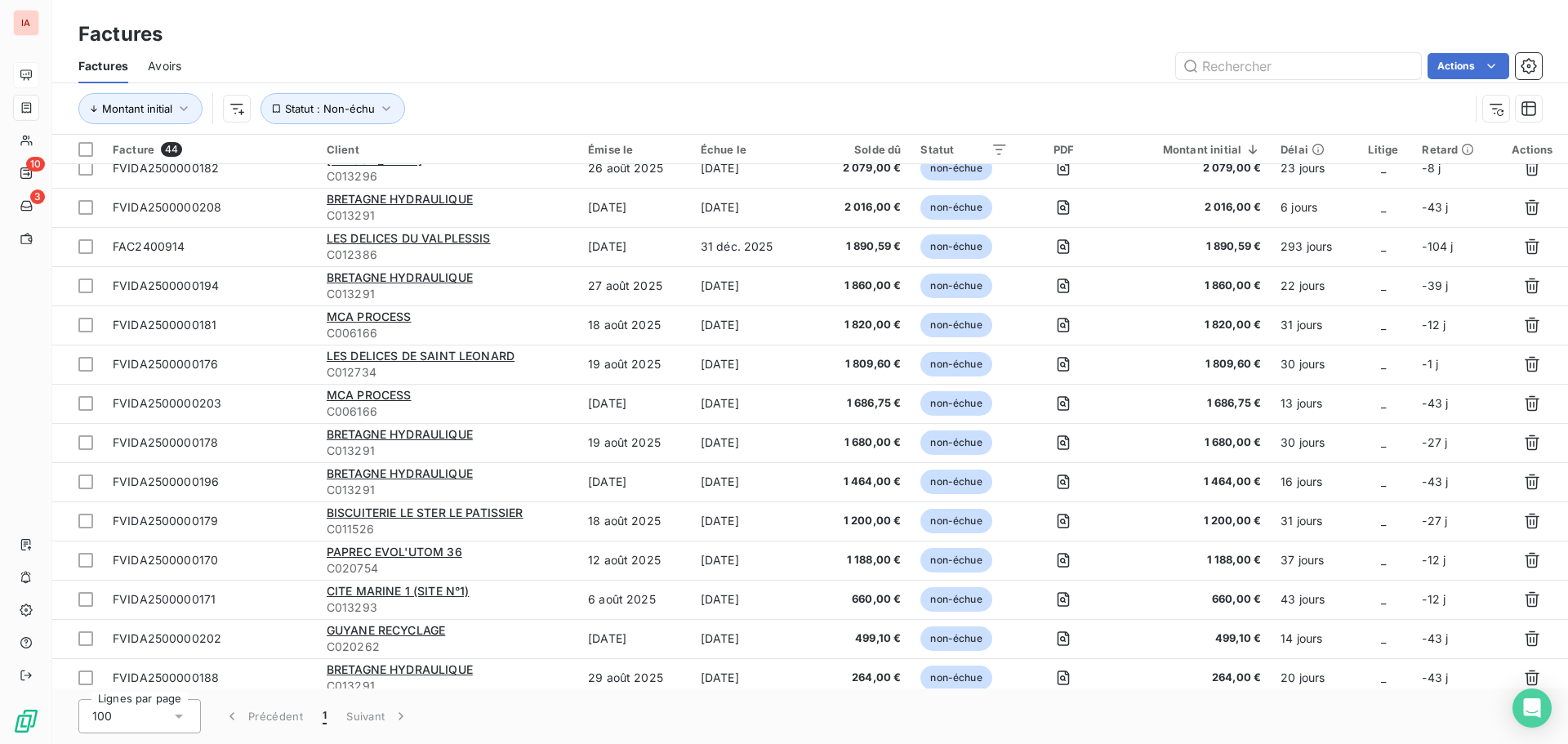
scroll to position [1201, 0]
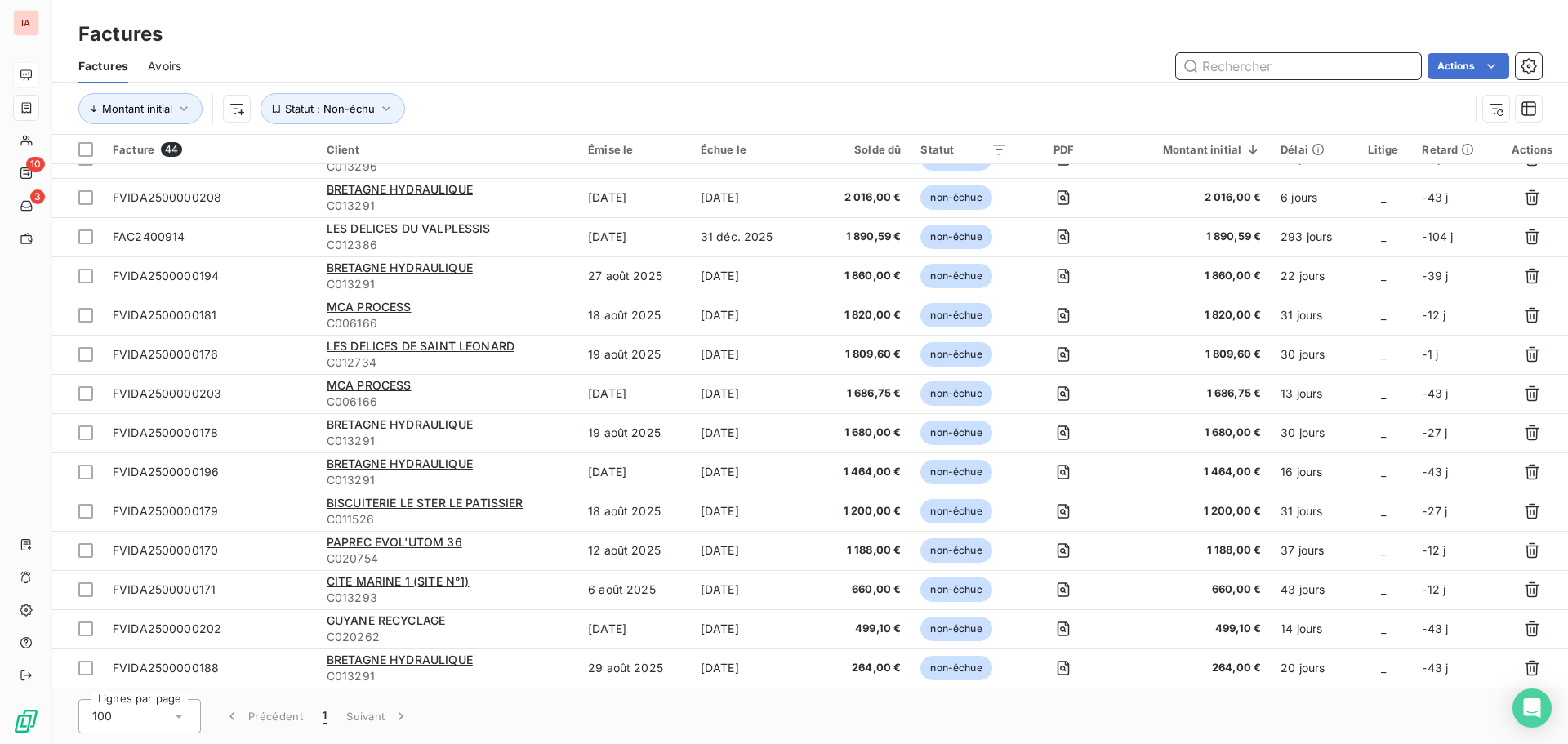
click at [1274, 64] on input "text" at bounding box center [1298, 66] width 245 height 26
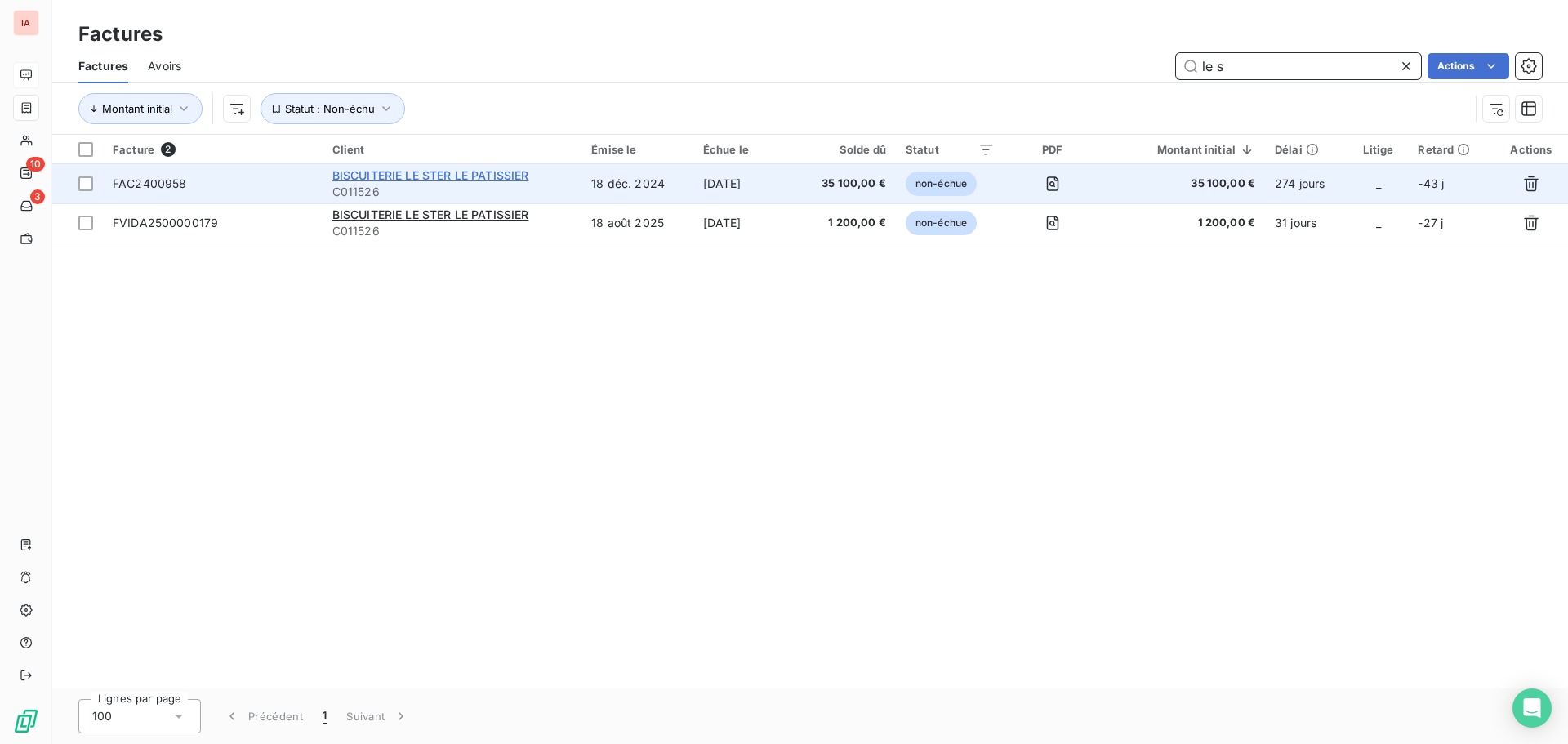
type input "le s"
click at [449, 180] on span "BISCUITERIE LE STER LE PATISSIER" at bounding box center [431, 175] width 197 height 14
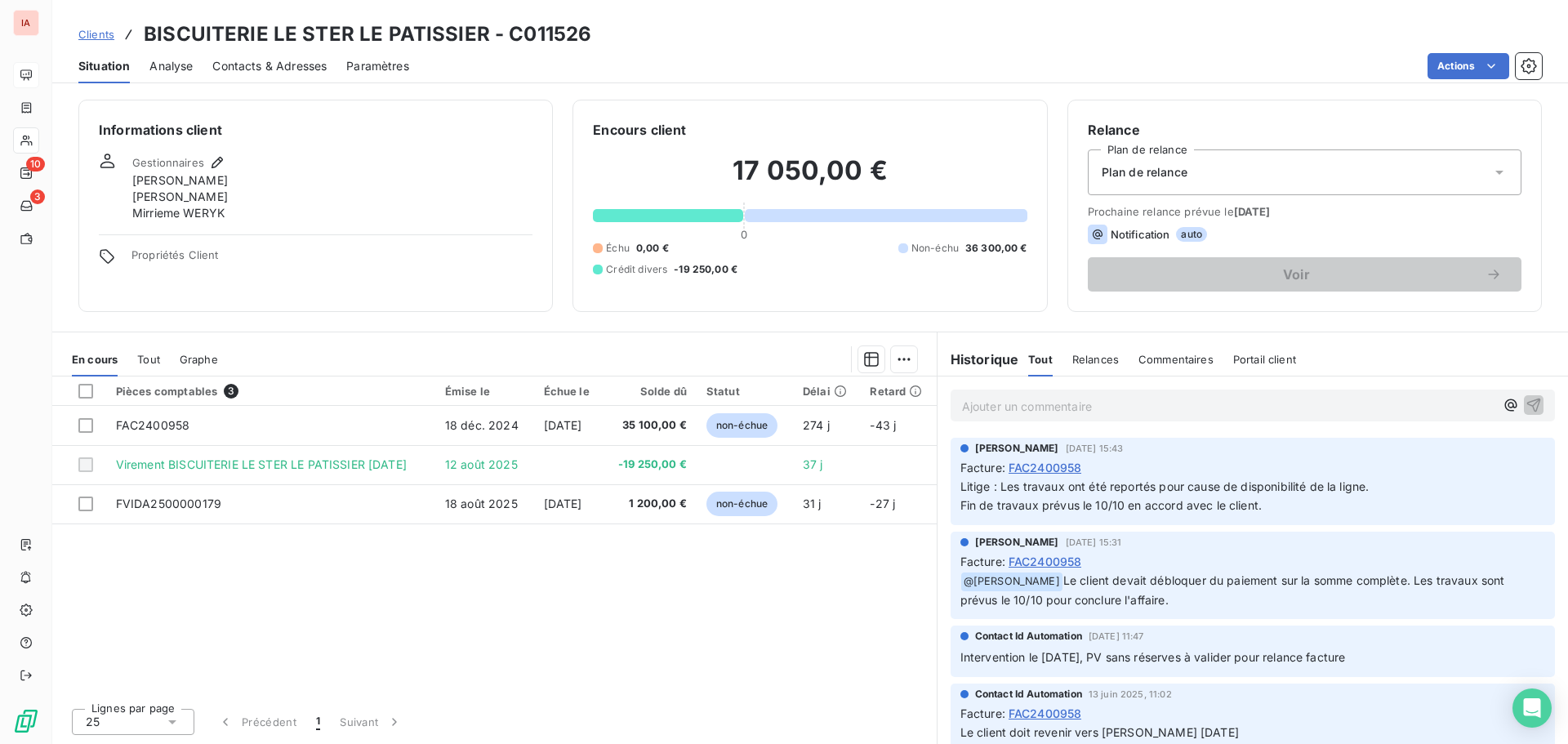
click at [979, 358] on h6 "Historique" at bounding box center [978, 359] width 82 height 19
click at [1090, 360] on span "Relances" at bounding box center [1095, 359] width 47 height 13
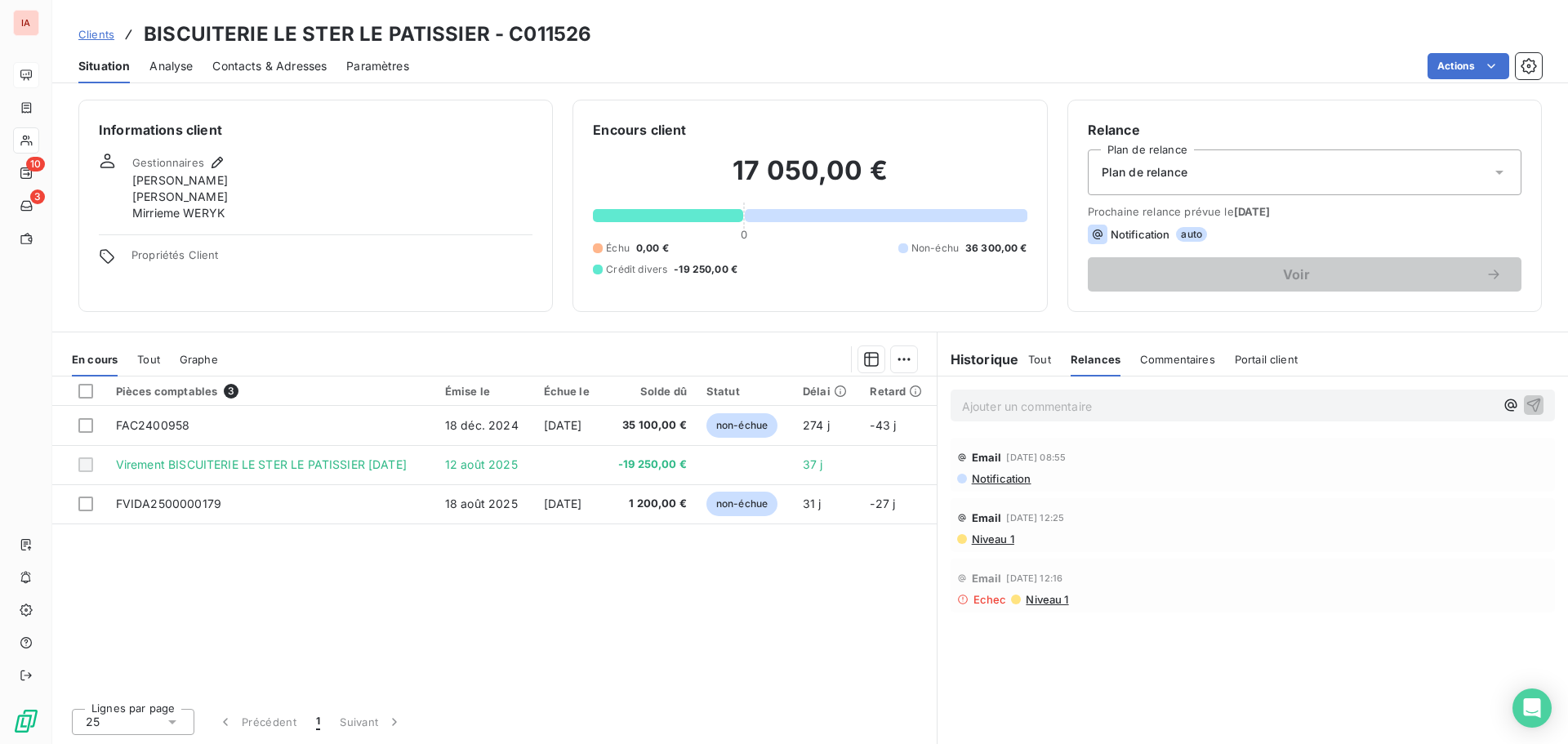
click at [1040, 351] on div "Tout" at bounding box center [1040, 359] width 23 height 34
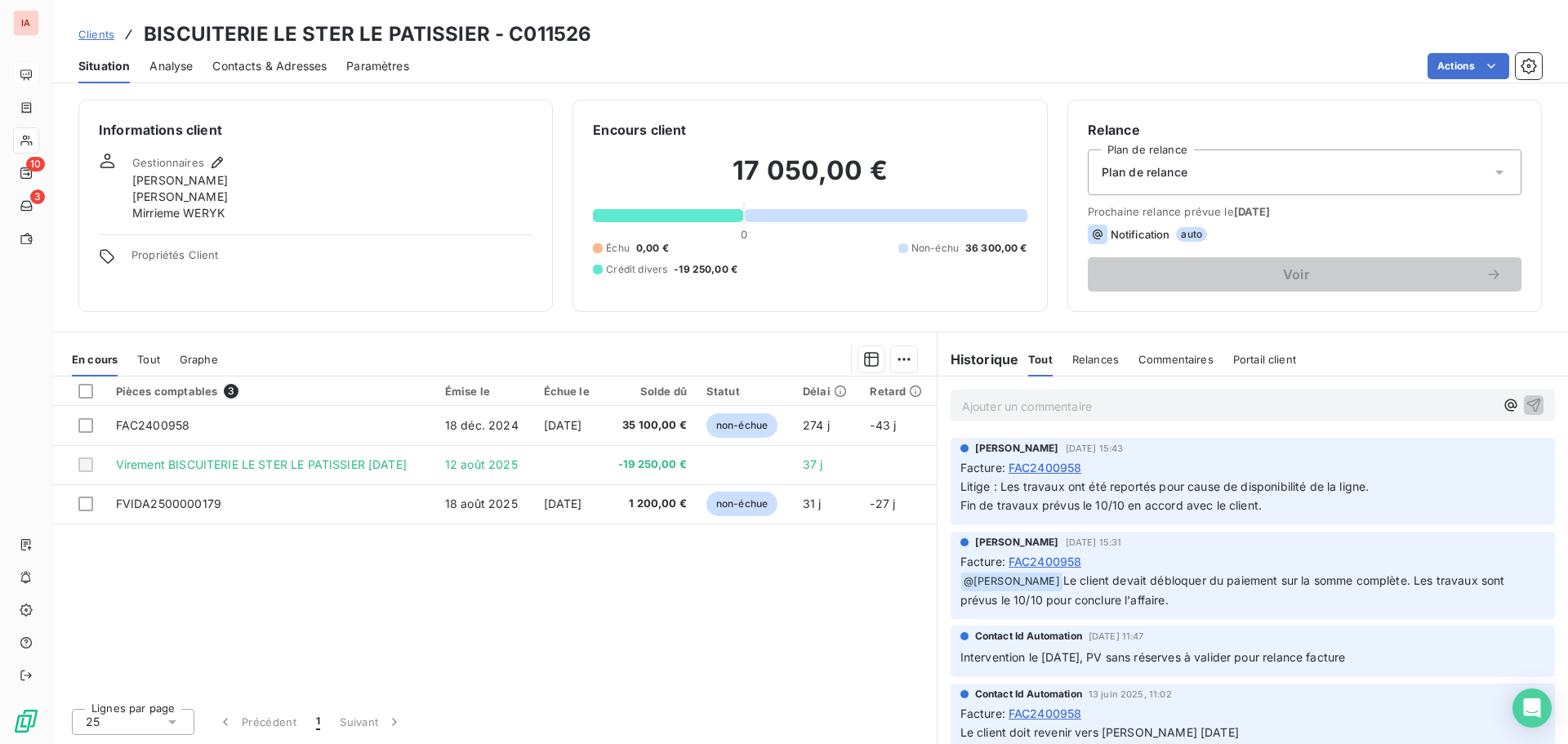
click at [1162, 359] on span "Commentaires" at bounding box center [1176, 359] width 75 height 13
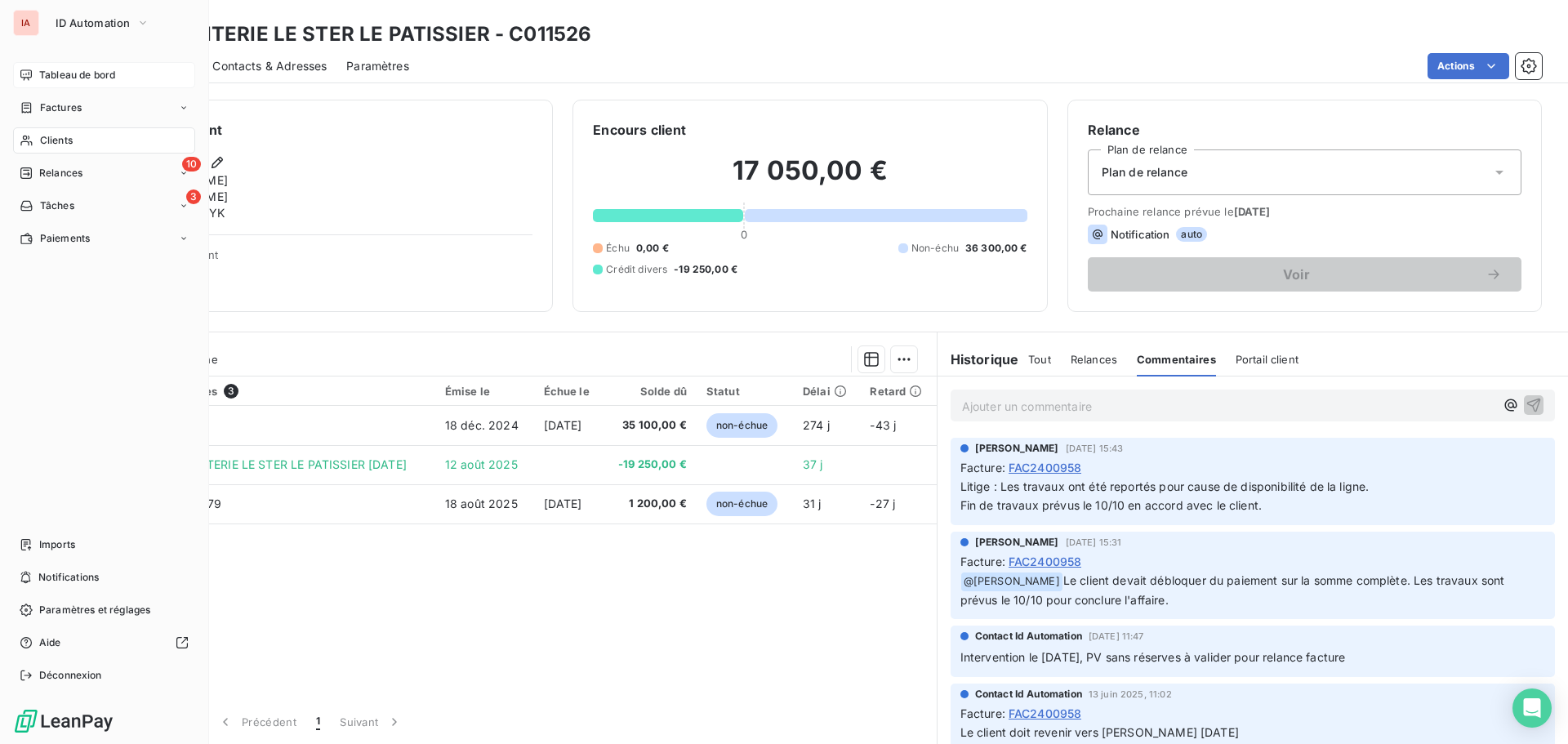
click at [63, 105] on span "Factures" at bounding box center [60, 108] width 41 height 15
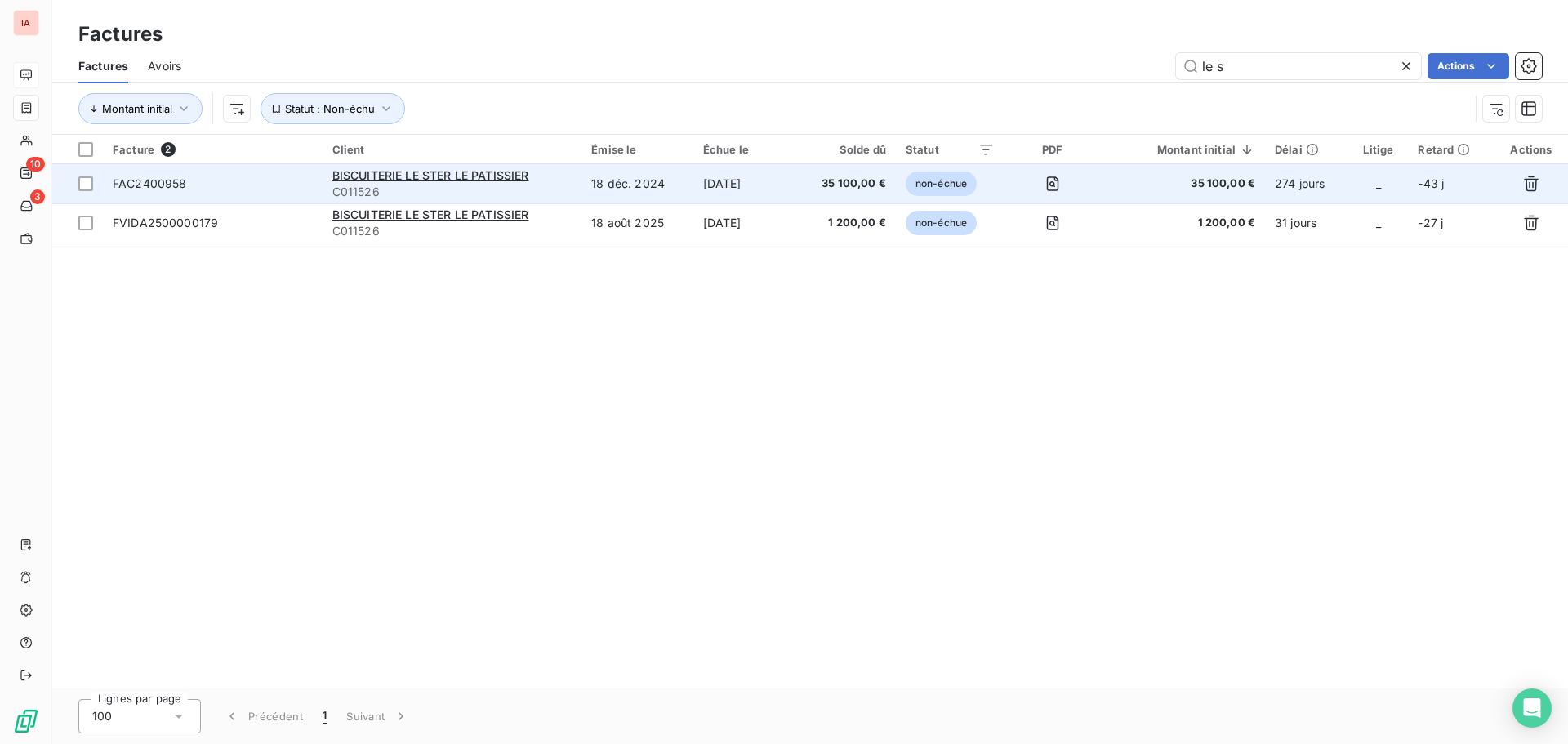
click at [159, 187] on span "FAC2400958" at bounding box center [149, 183] width 75 height 14
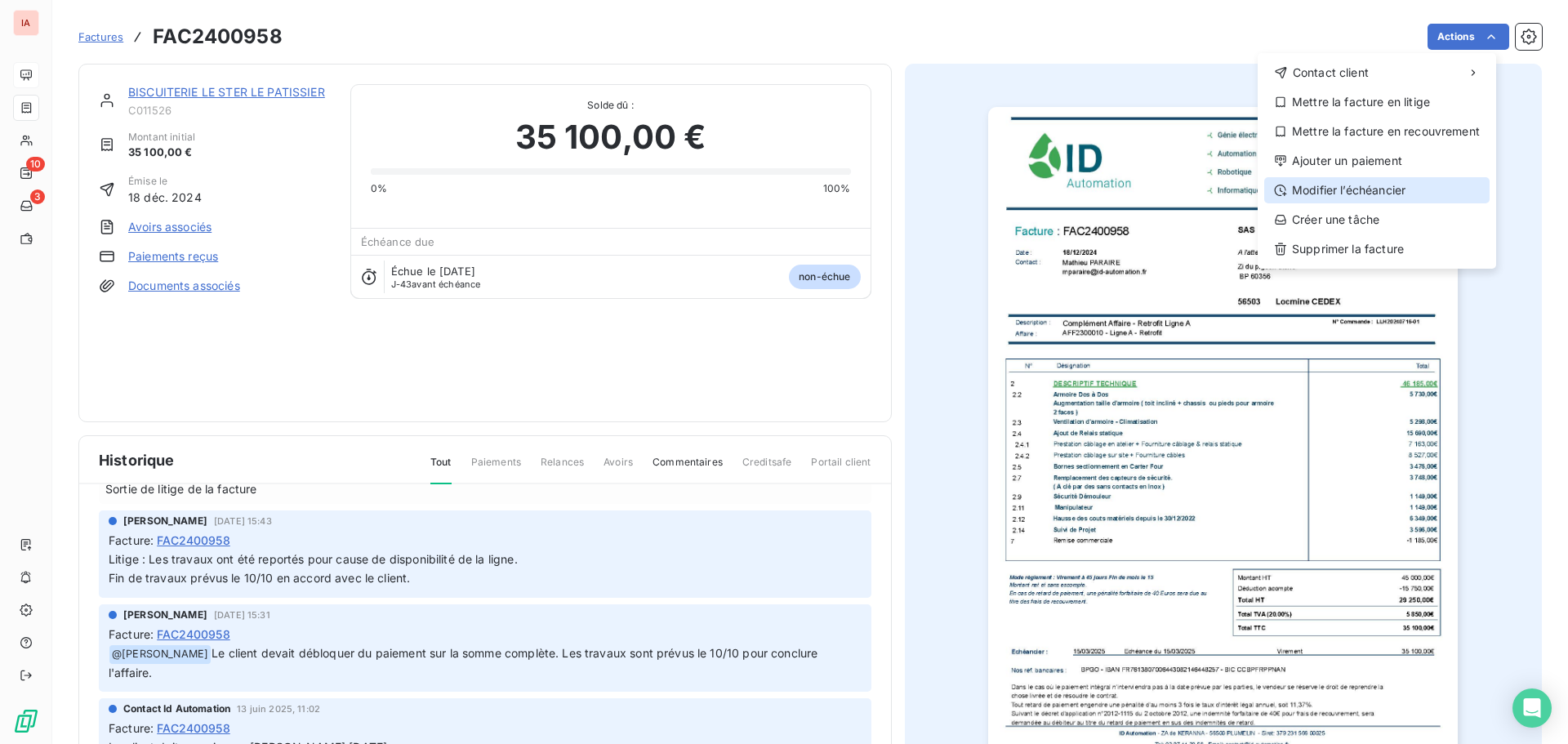
click at [1362, 185] on div "Modifier l’échéancier" at bounding box center [1377, 190] width 225 height 26
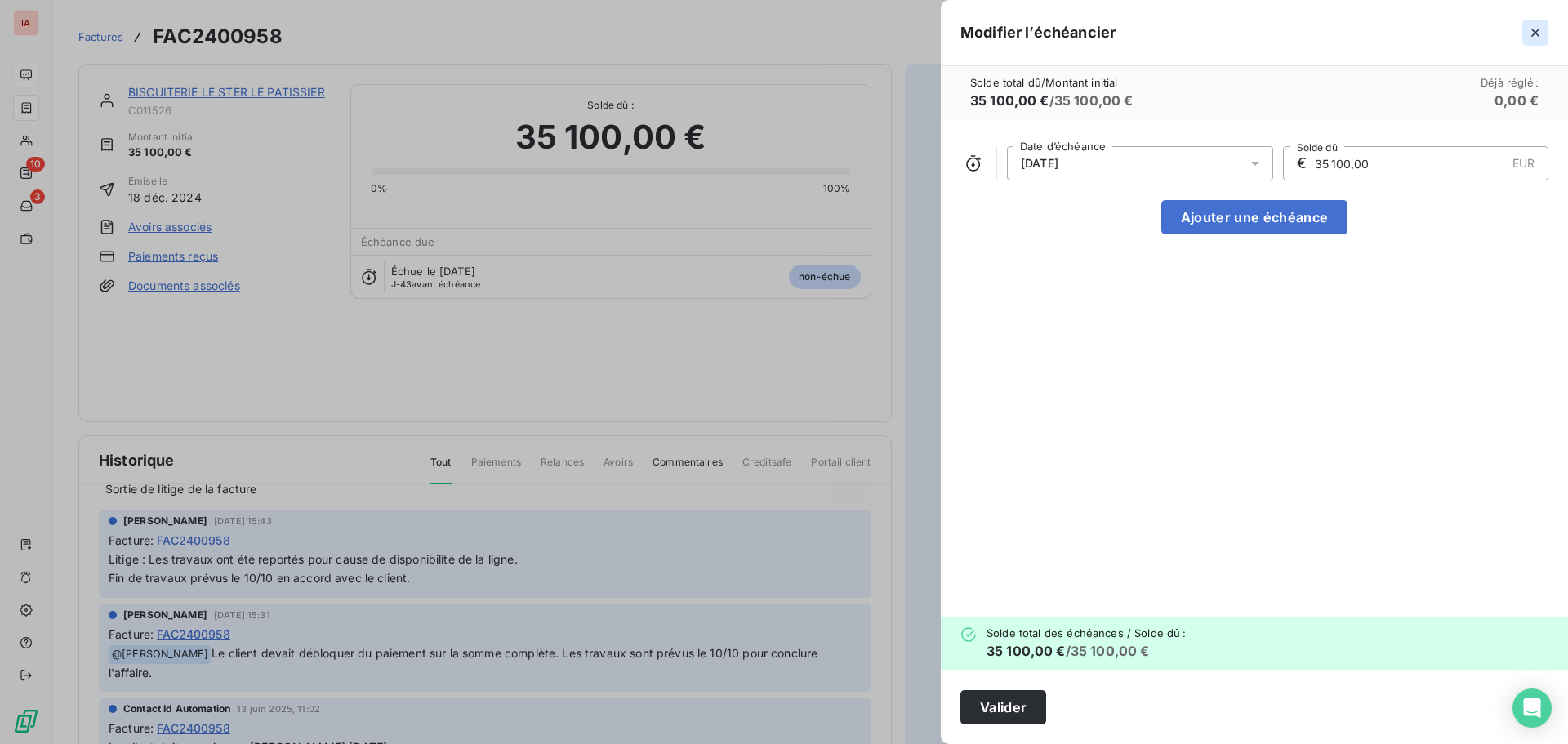
click at [1538, 29] on icon "button" at bounding box center [1535, 32] width 8 height 8
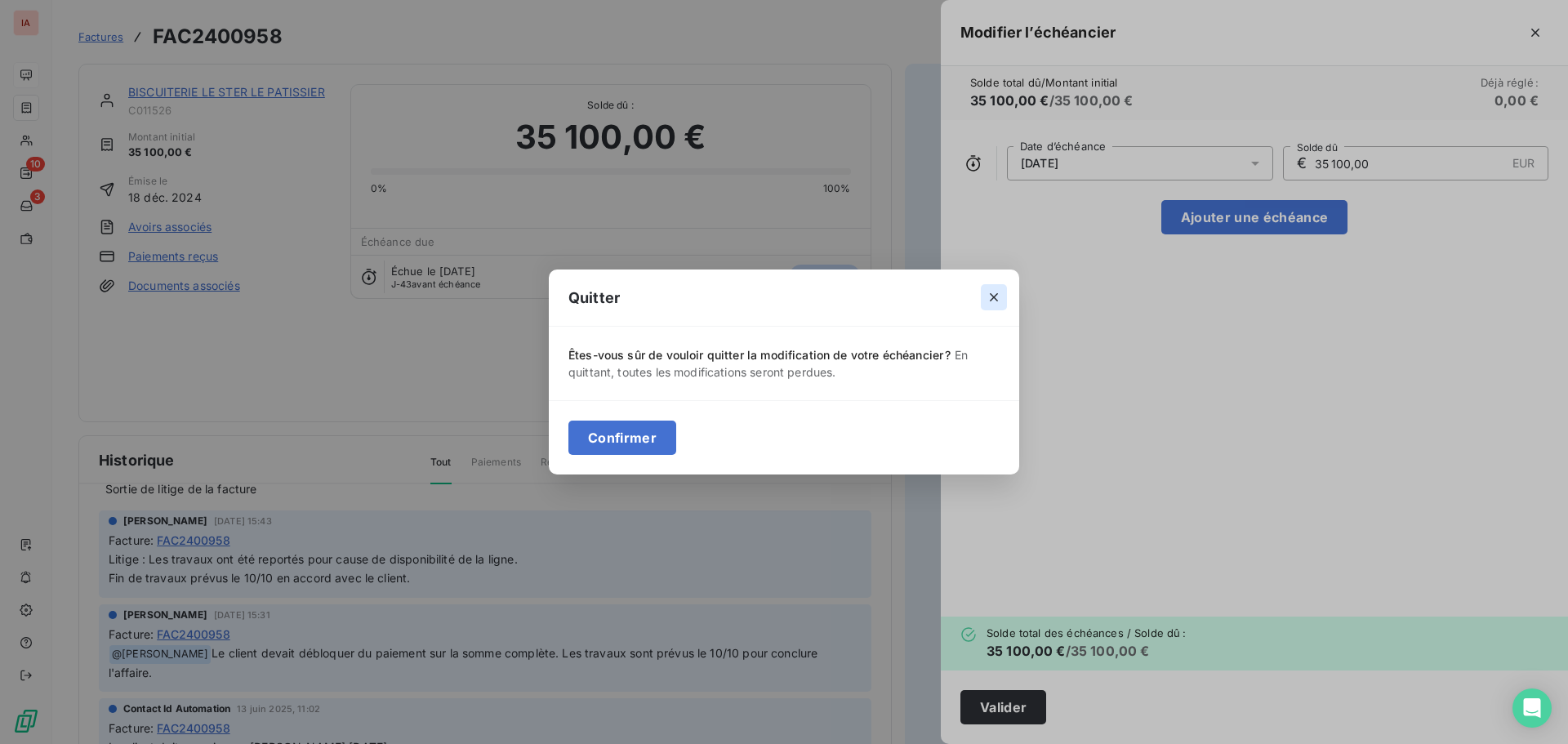
click at [995, 292] on icon "button" at bounding box center [994, 297] width 17 height 17
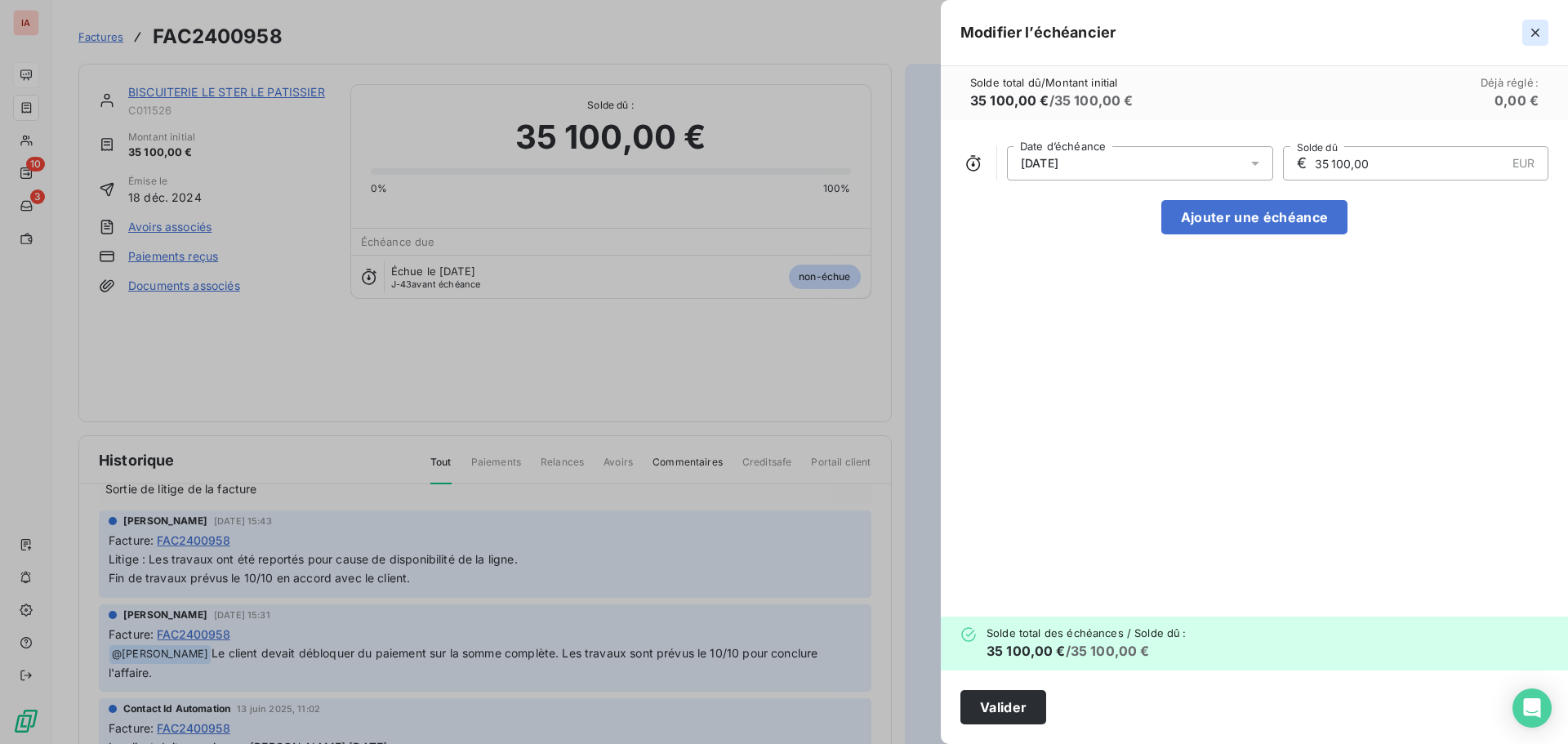
click at [1537, 34] on icon "button" at bounding box center [1535, 32] width 8 height 8
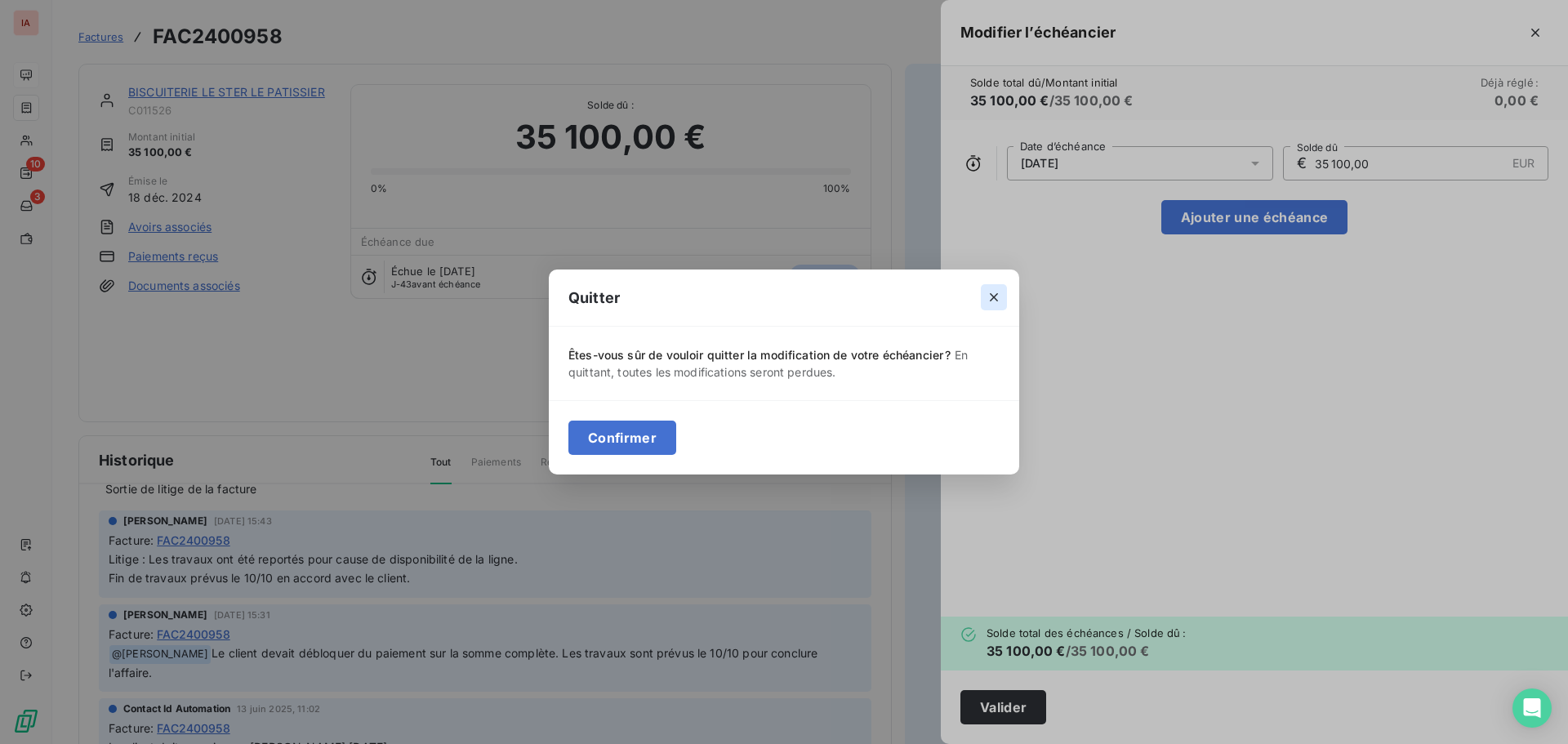
click at [990, 287] on button "button" at bounding box center [994, 297] width 26 height 26
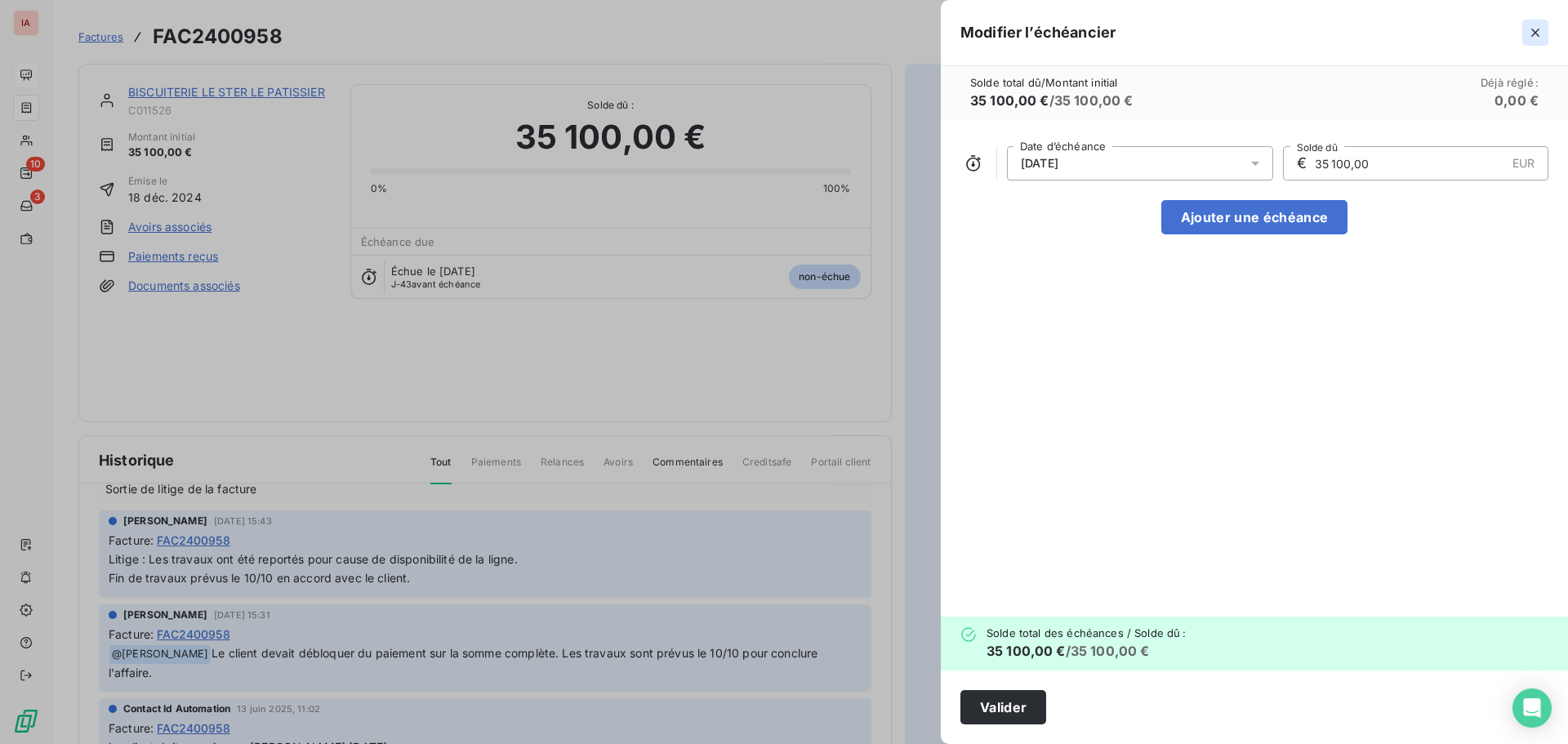
click at [1531, 33] on icon "button" at bounding box center [1536, 33] width 17 height 17
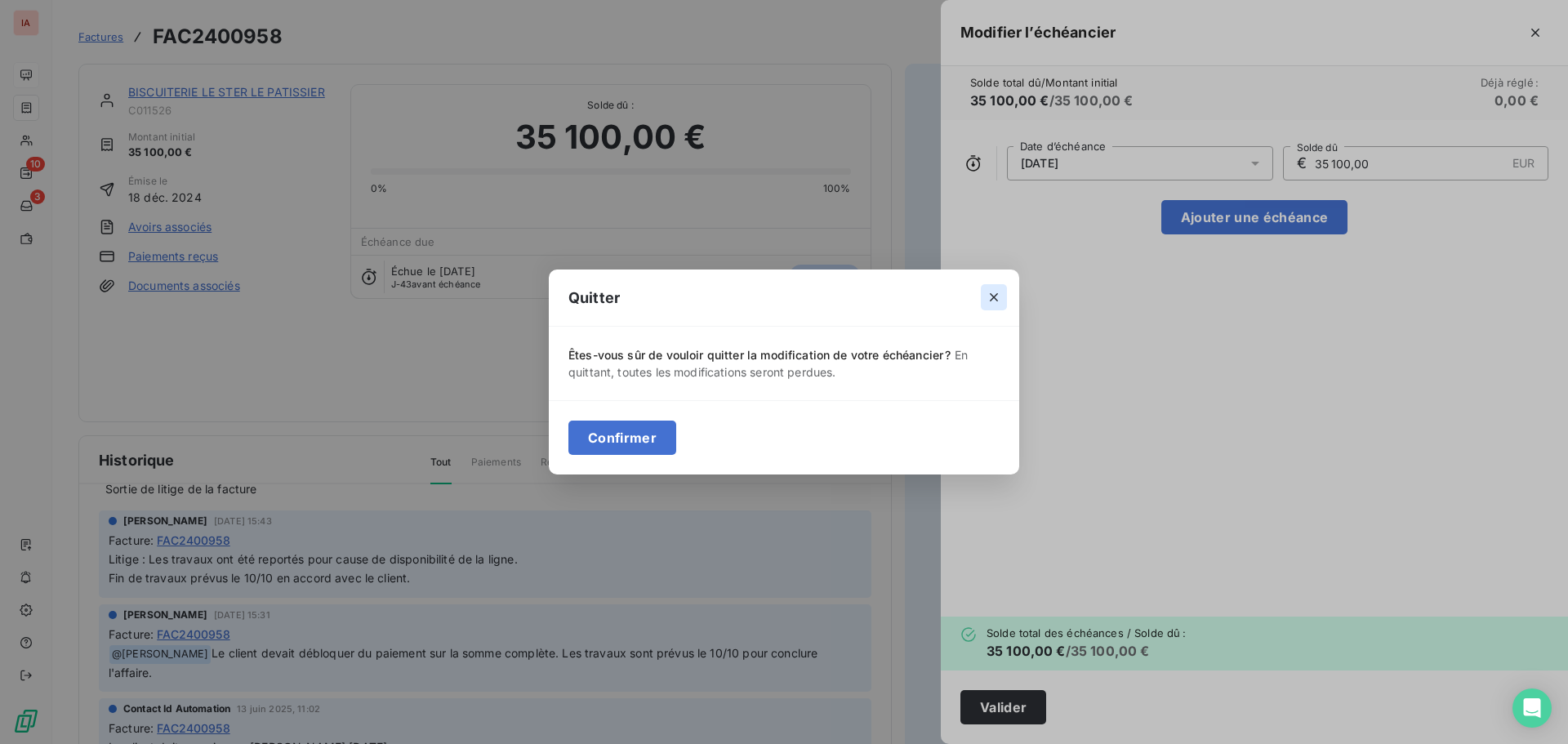
click at [993, 301] on icon "button" at bounding box center [994, 297] width 17 height 17
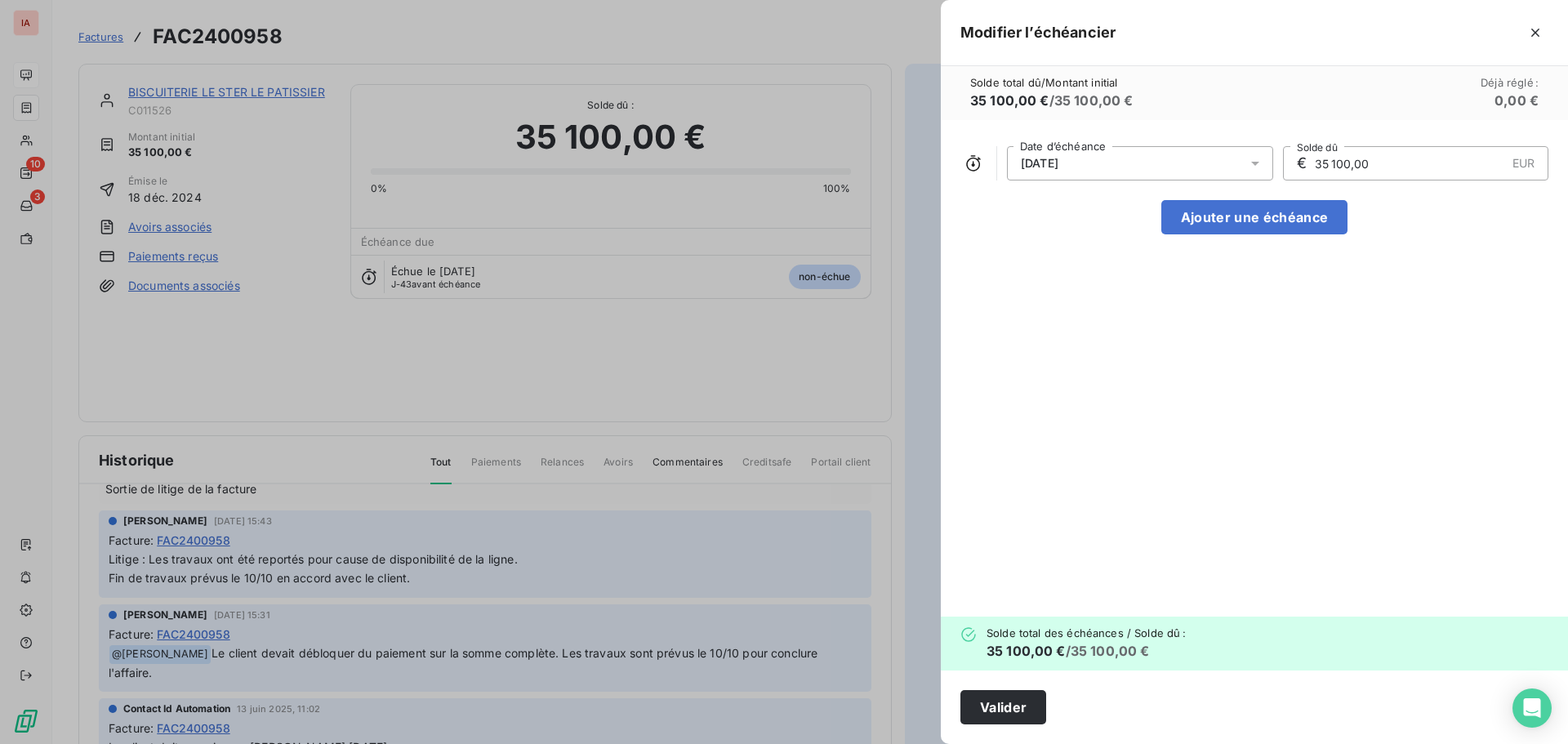
click at [910, 44] on div at bounding box center [784, 372] width 1568 height 744
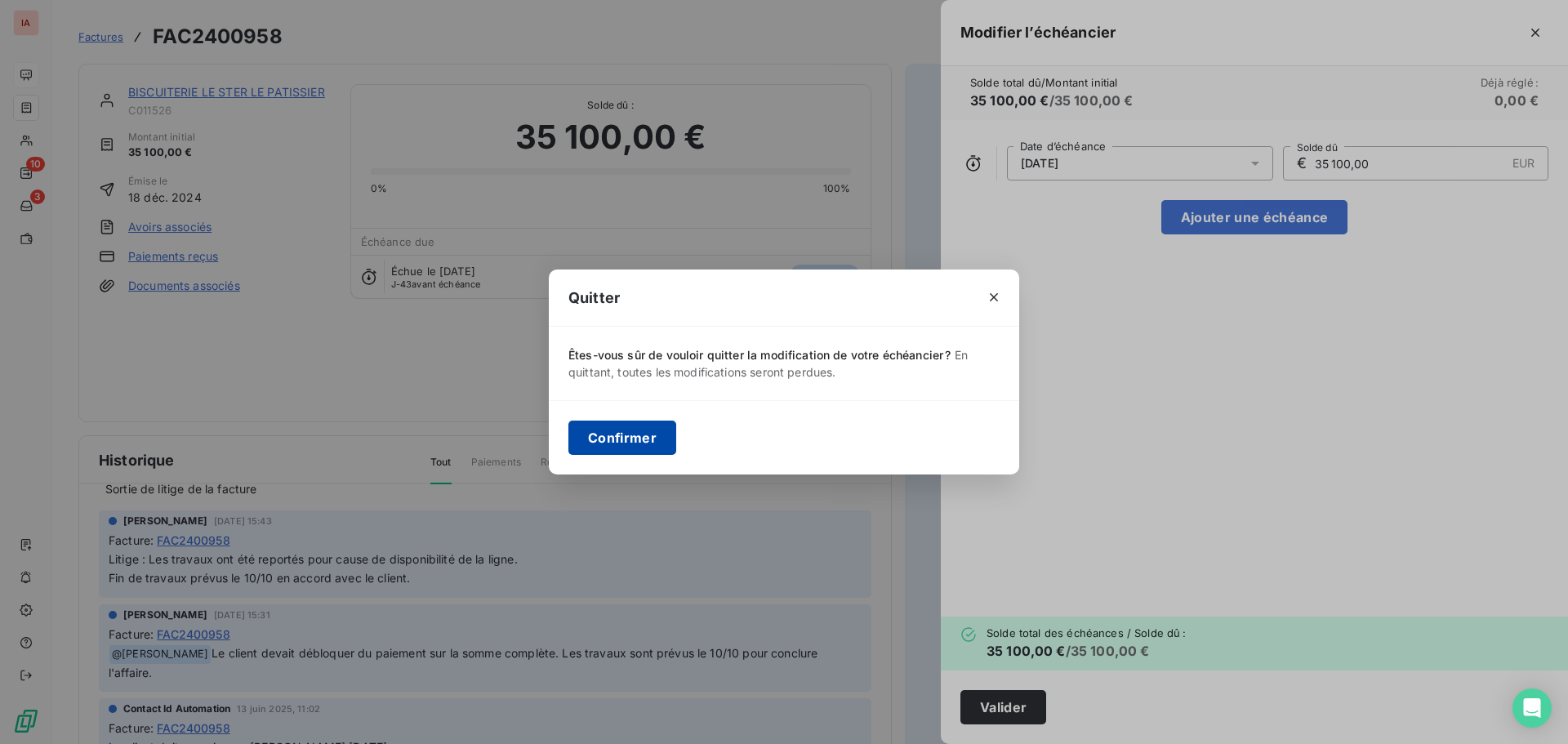
click at [660, 440] on button "Confirmer" at bounding box center [622, 437] width 108 height 34
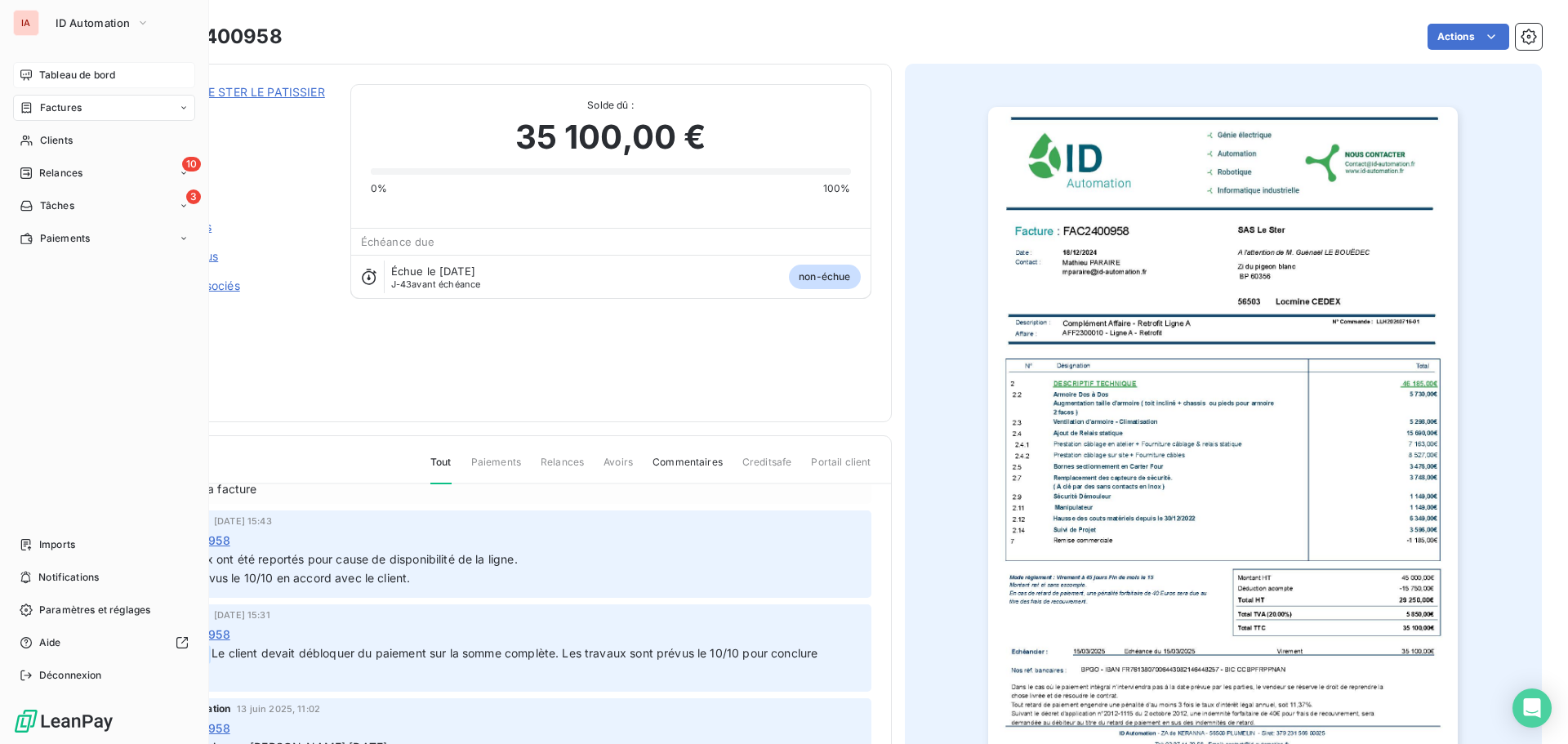
click at [63, 85] on div "Tableau de bord" at bounding box center [104, 74] width 182 height 26
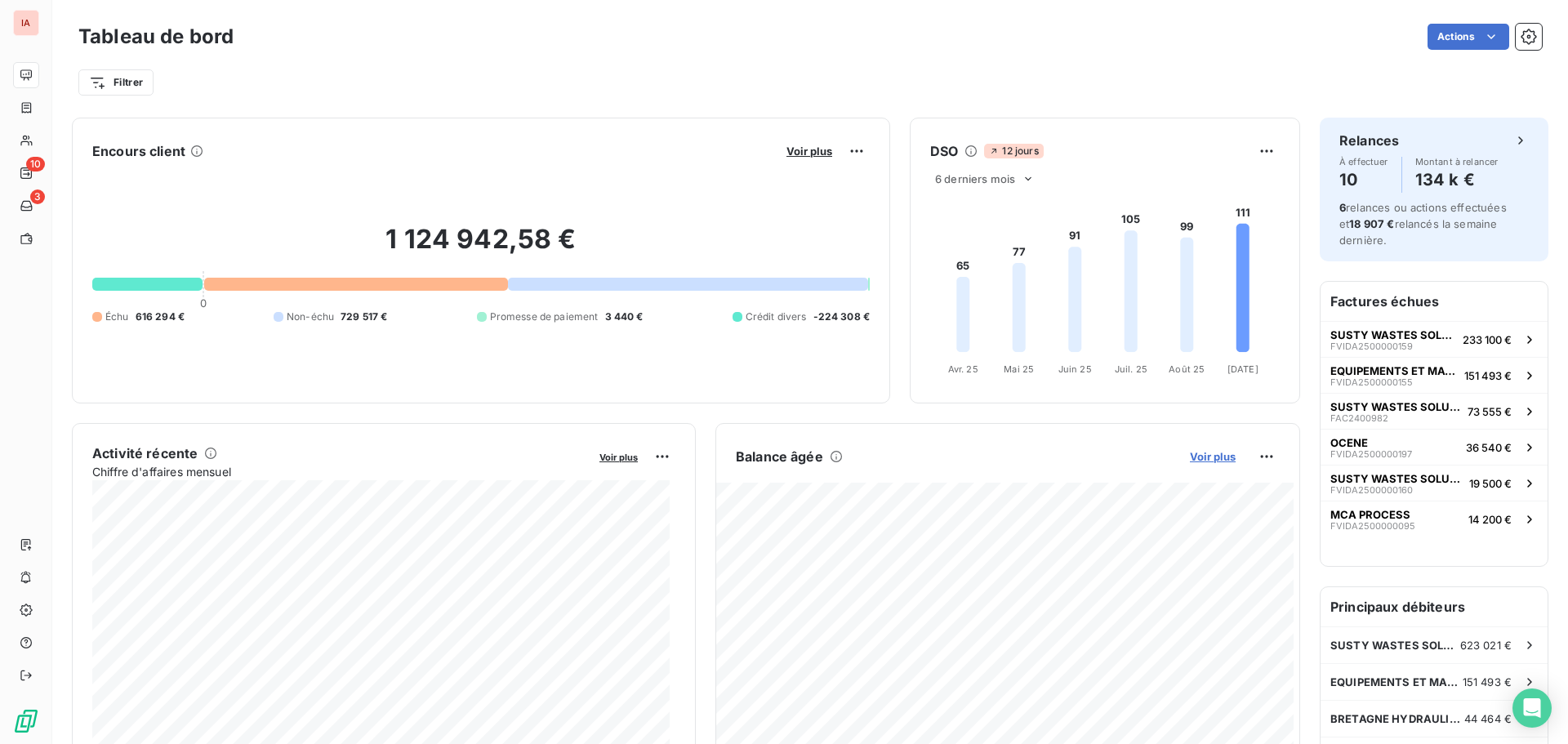
click at [1199, 455] on span "Voir plus" at bounding box center [1213, 456] width 46 height 13
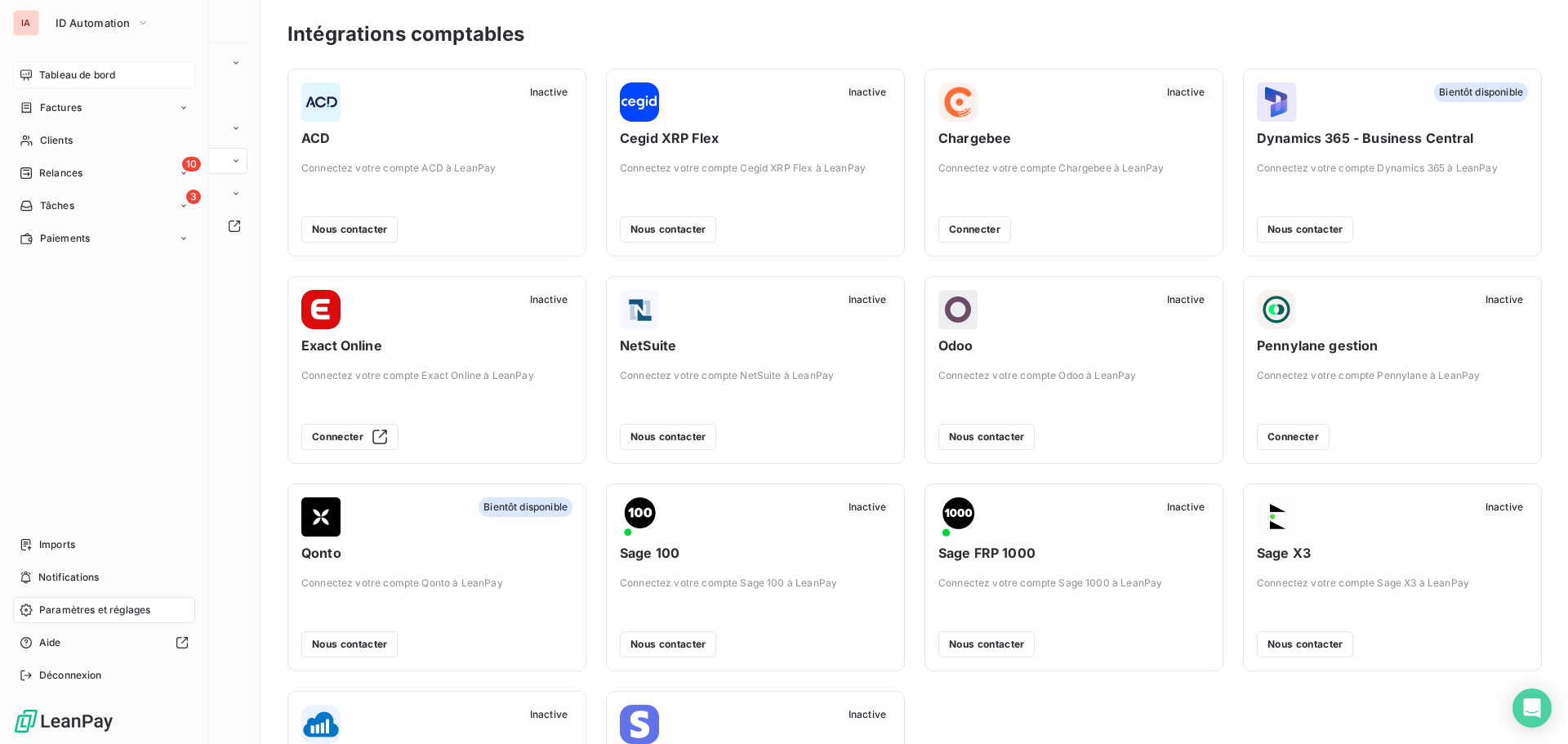
click at [78, 75] on span "Tableau de bord" at bounding box center [77, 75] width 76 height 15
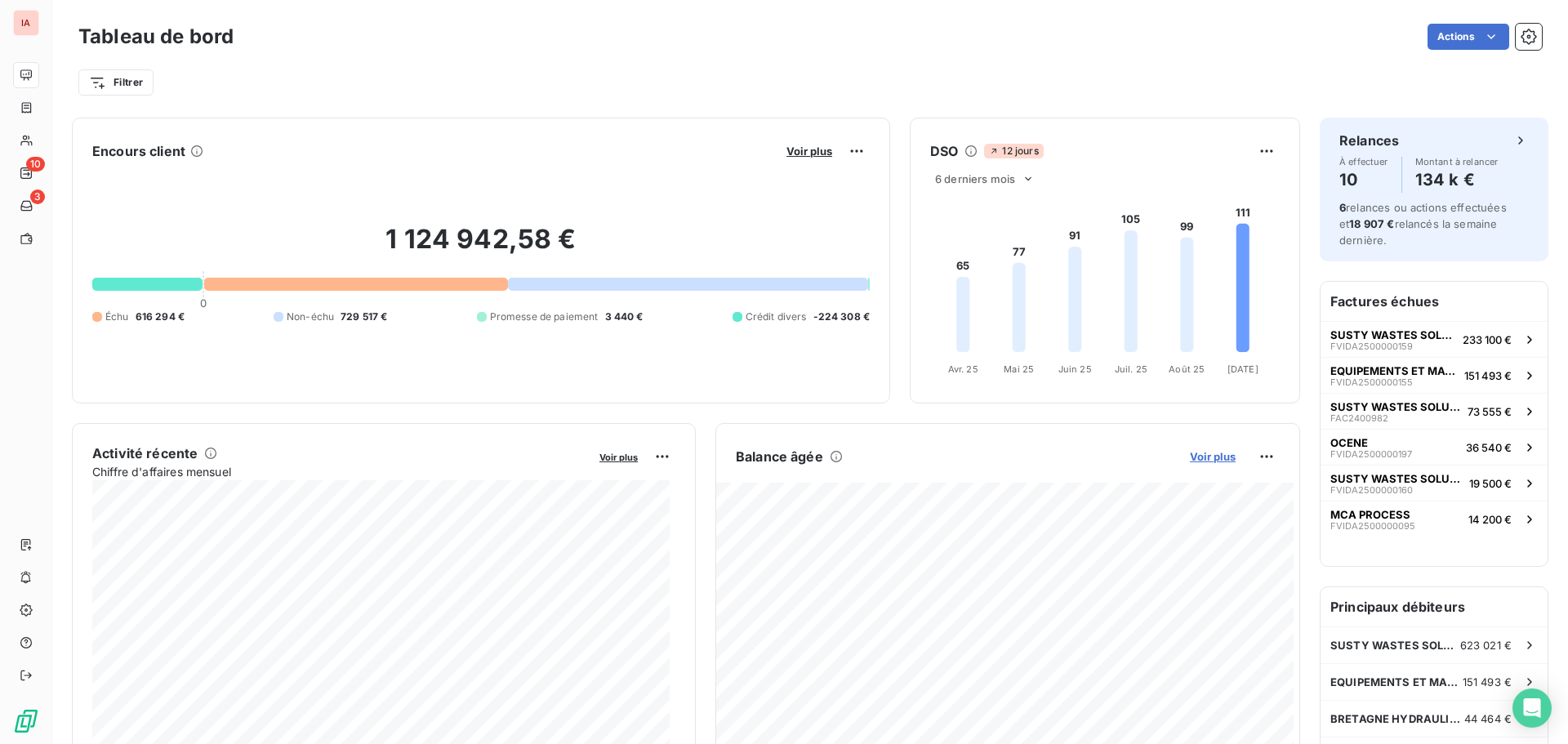
click at [1203, 456] on span "Voir plus" at bounding box center [1213, 456] width 46 height 13
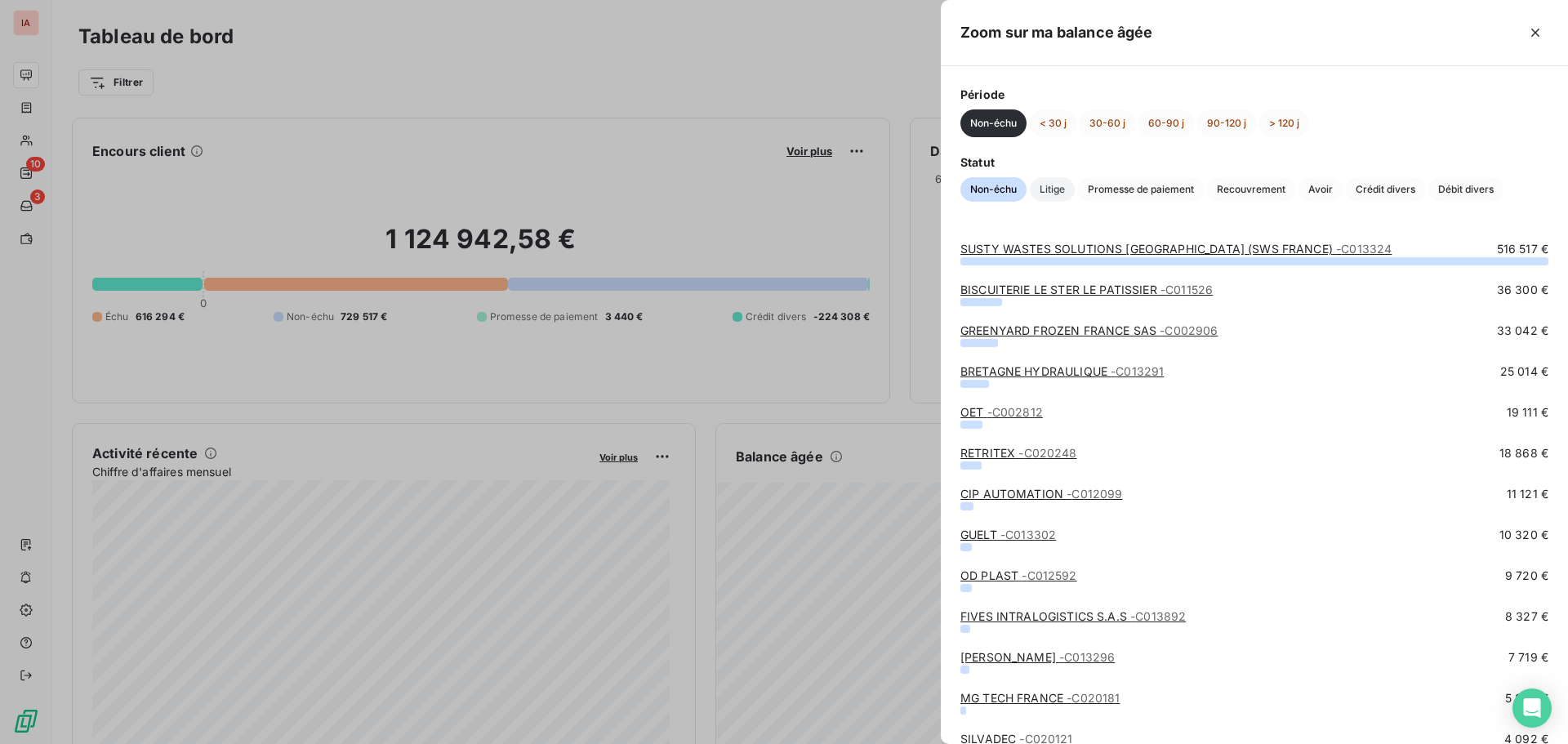
click at [1052, 191] on span "Litige" at bounding box center [1052, 189] width 45 height 25
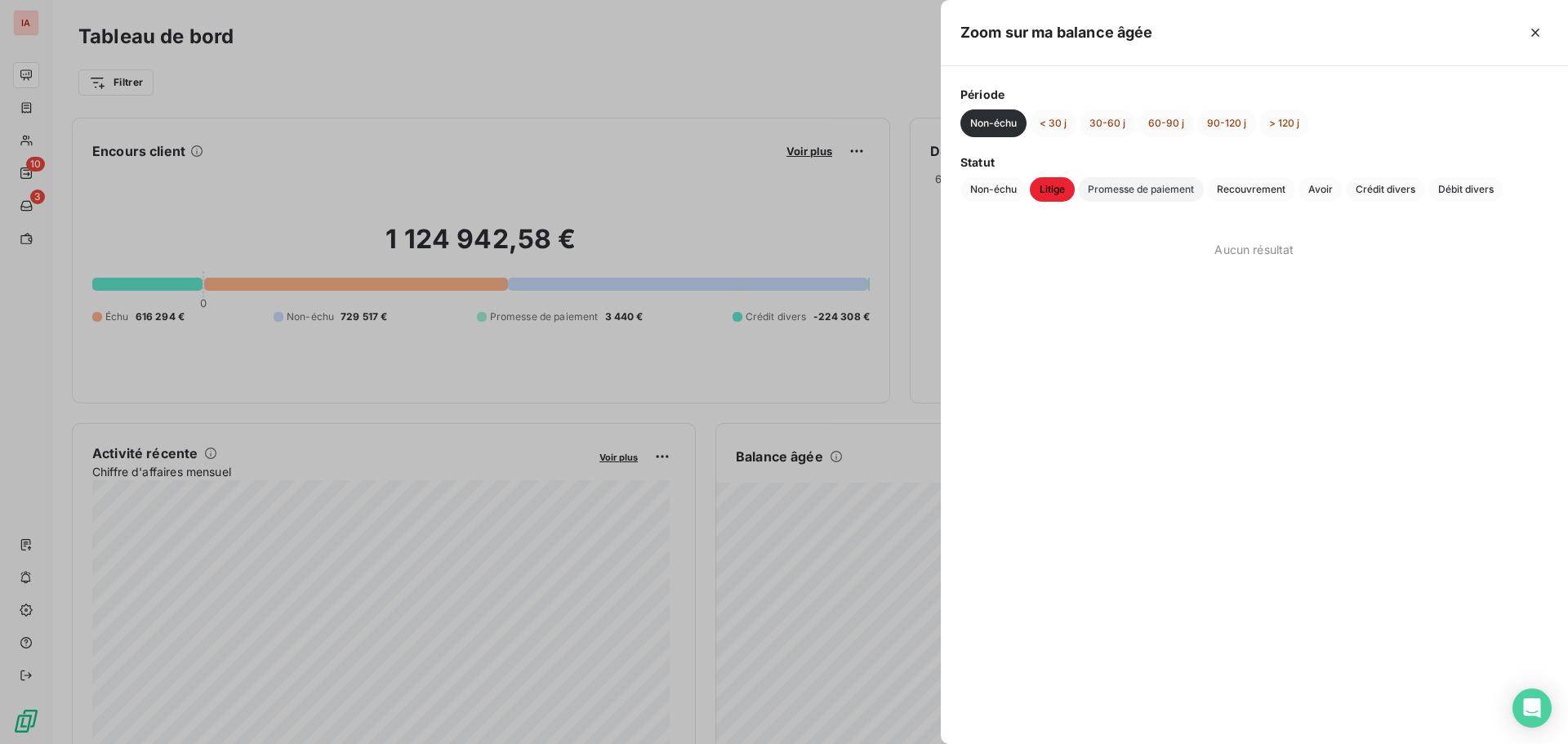
click at [1169, 193] on span "Promesse de paiement" at bounding box center [1141, 189] width 126 height 25
click at [1324, 185] on span "Avoir" at bounding box center [1320, 189] width 44 height 25
click at [1007, 178] on span "Non-échu" at bounding box center [994, 189] width 66 height 25
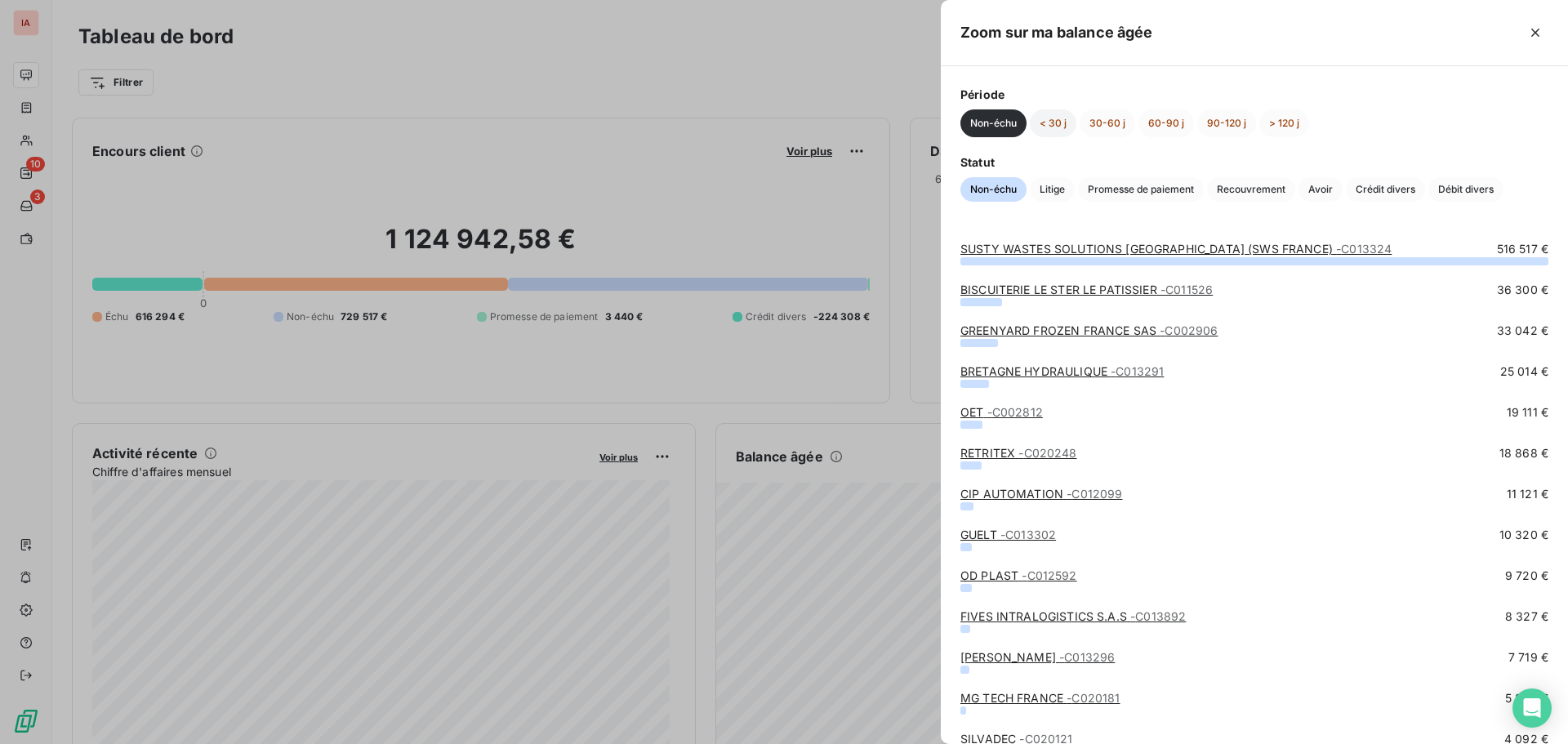
click at [1065, 120] on button "< 30 j" at bounding box center [1053, 123] width 47 height 28
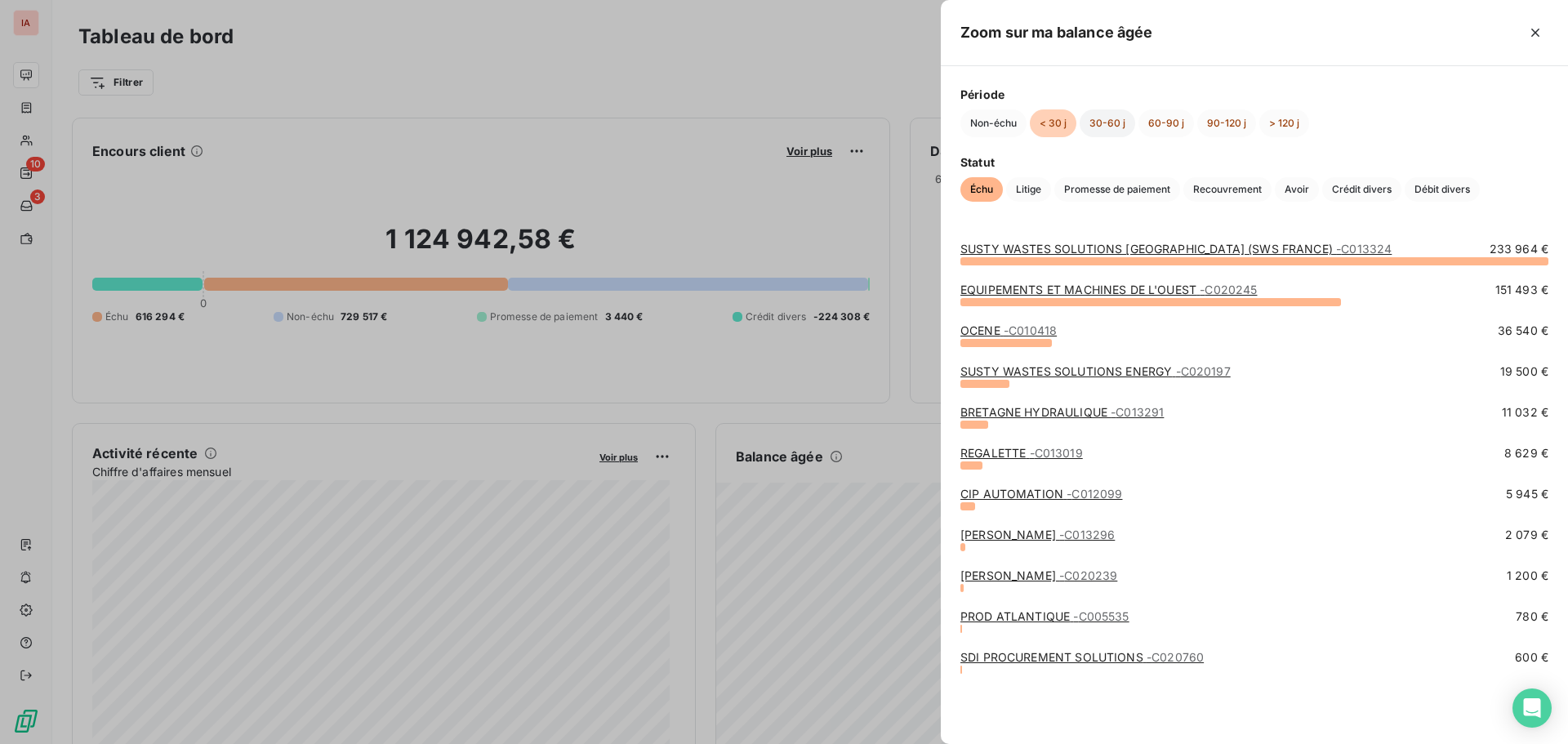
click at [1114, 121] on button "30-60 j" at bounding box center [1107, 123] width 55 height 28
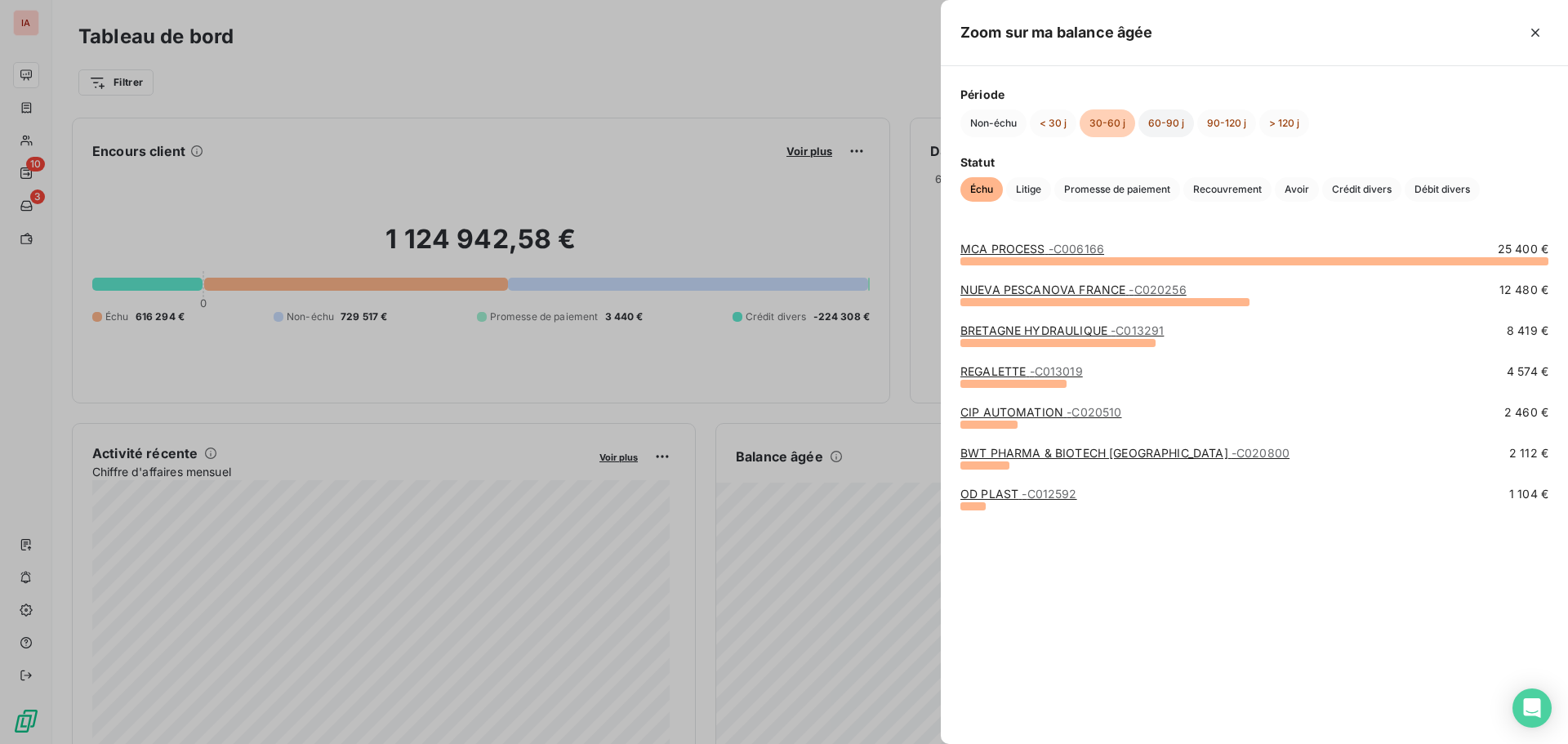
click at [1160, 121] on button "60-90 j" at bounding box center [1166, 123] width 55 height 28
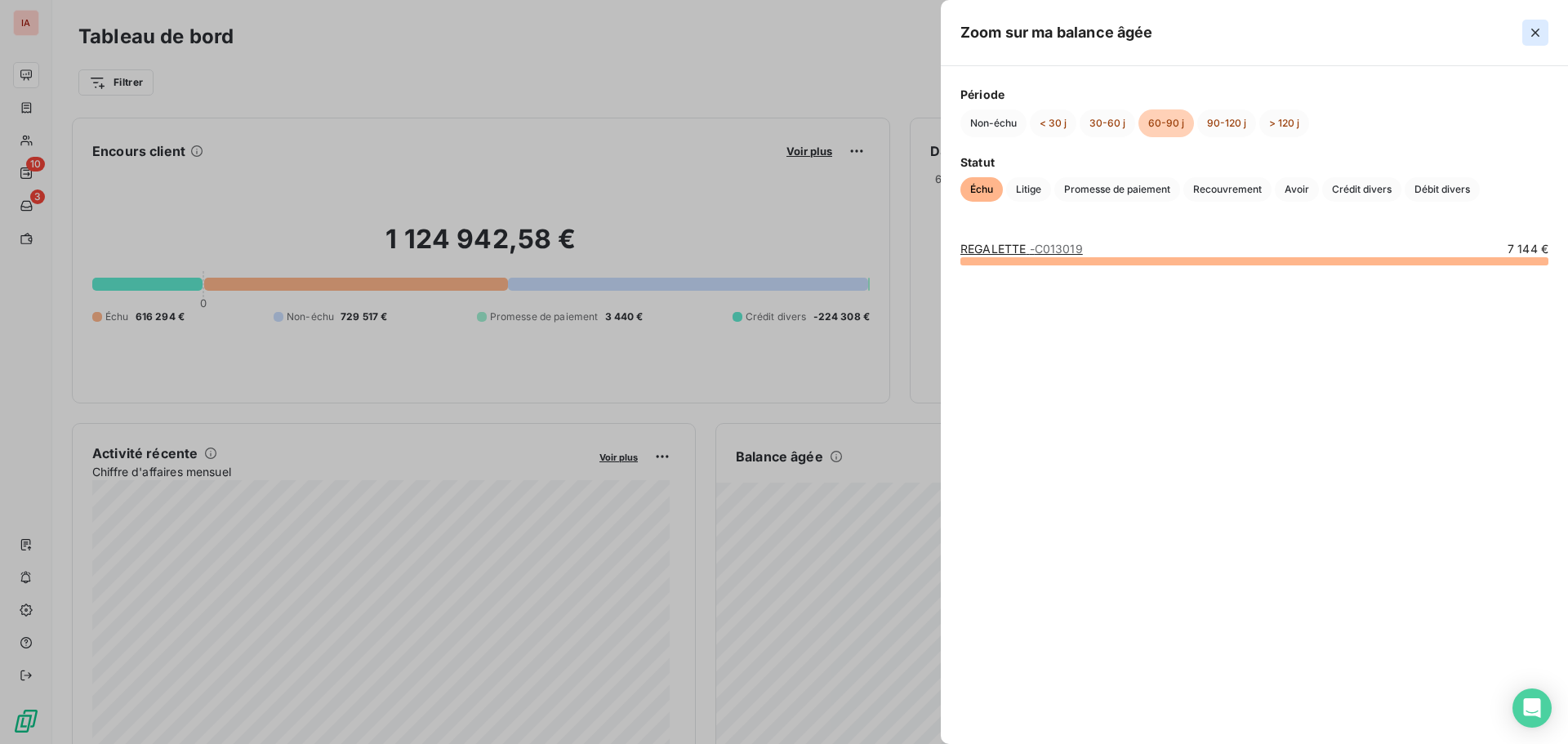
click at [1532, 30] on icon "button" at bounding box center [1535, 32] width 8 height 8
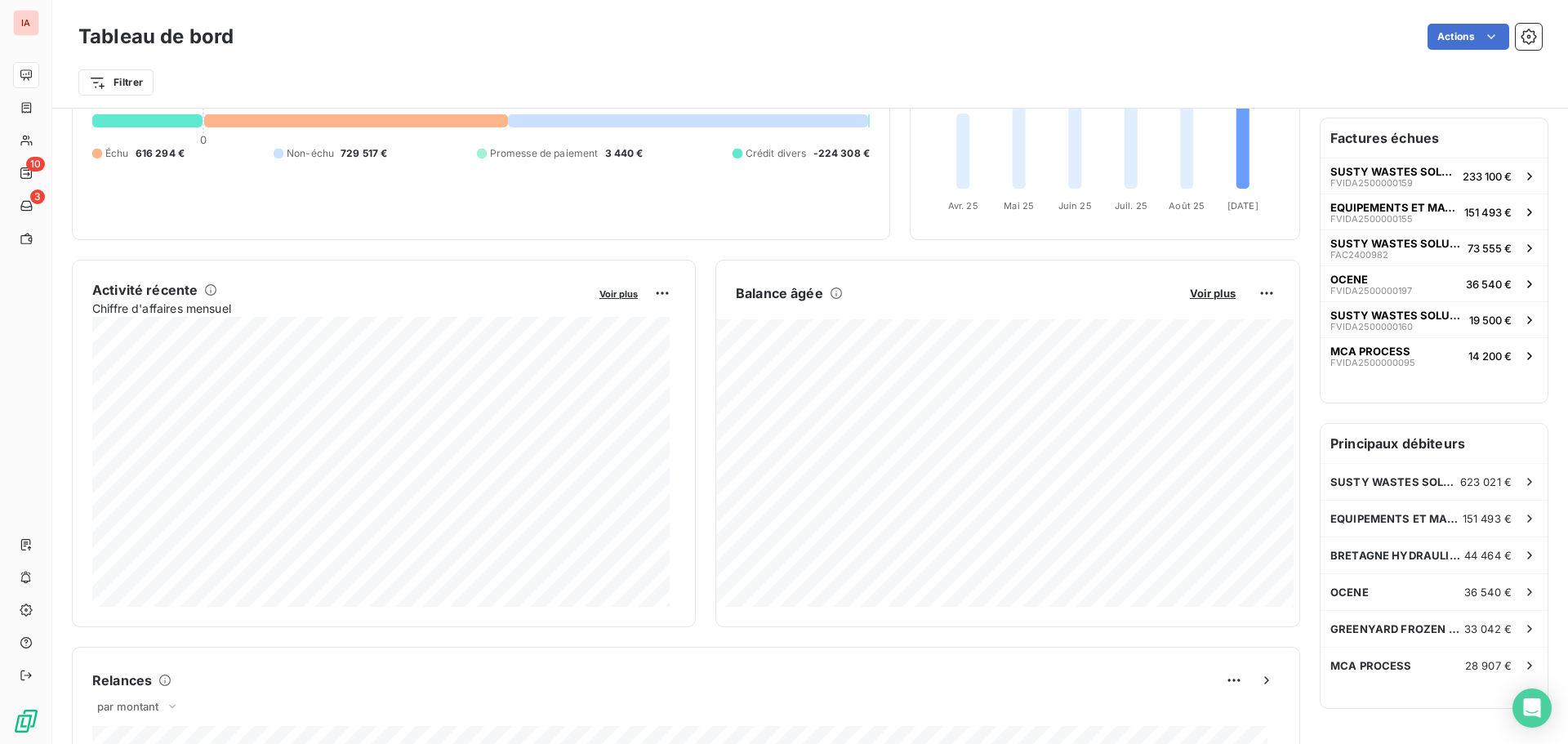
scroll to position [83, 0]
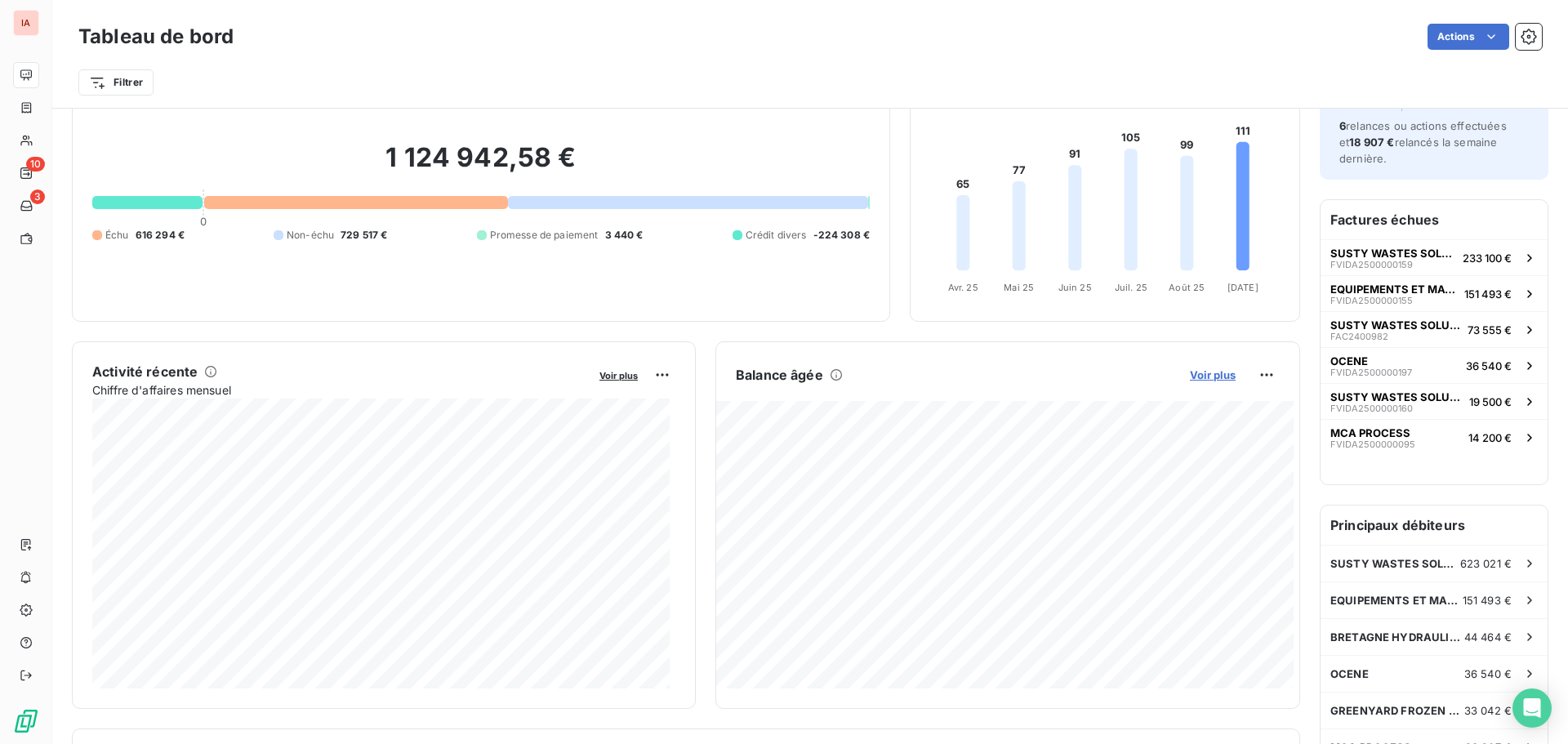
click at [1200, 372] on span "Voir plus" at bounding box center [1213, 374] width 46 height 13
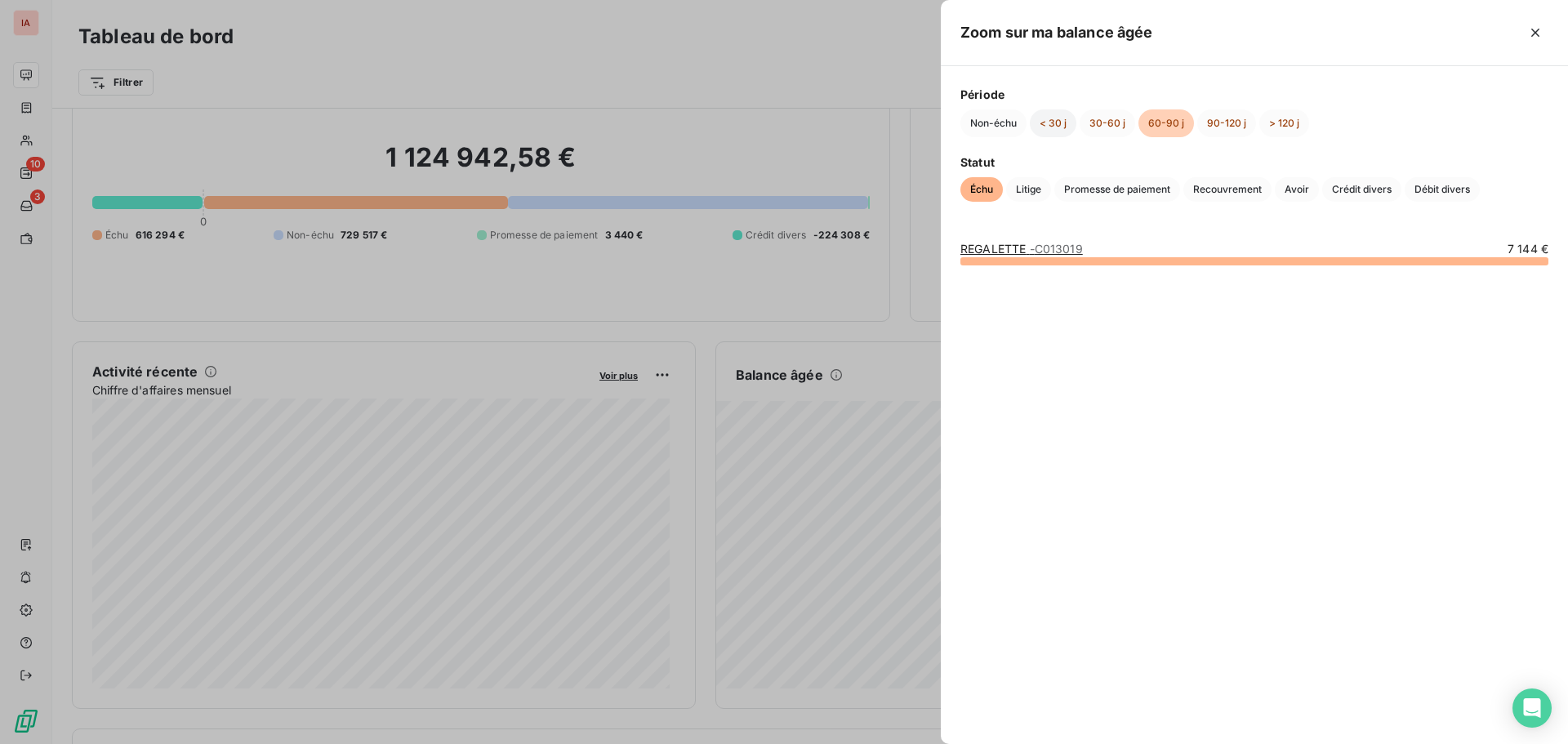
click at [1041, 121] on button "< 30 j" at bounding box center [1053, 123] width 47 height 28
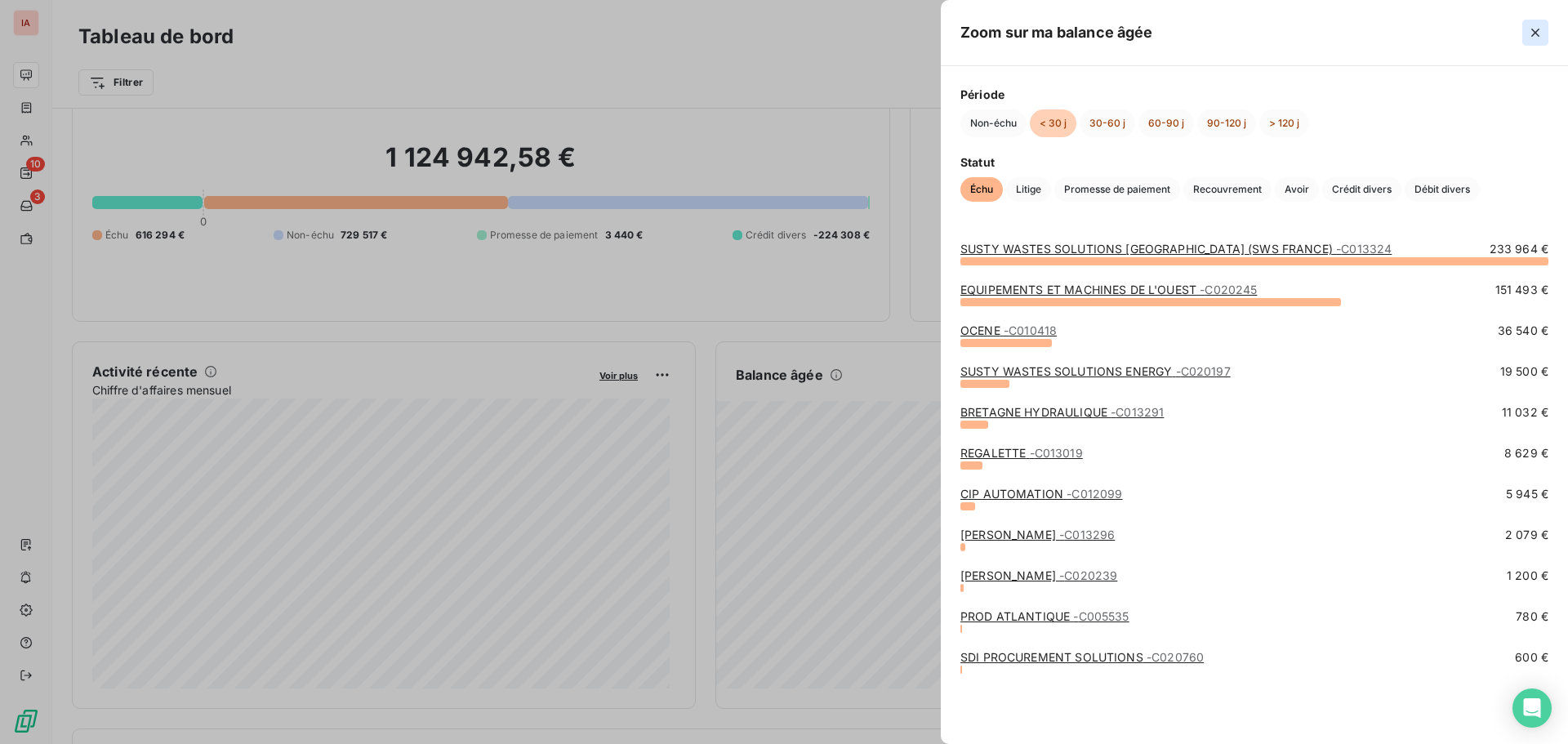
click at [1530, 27] on icon "button" at bounding box center [1536, 33] width 17 height 17
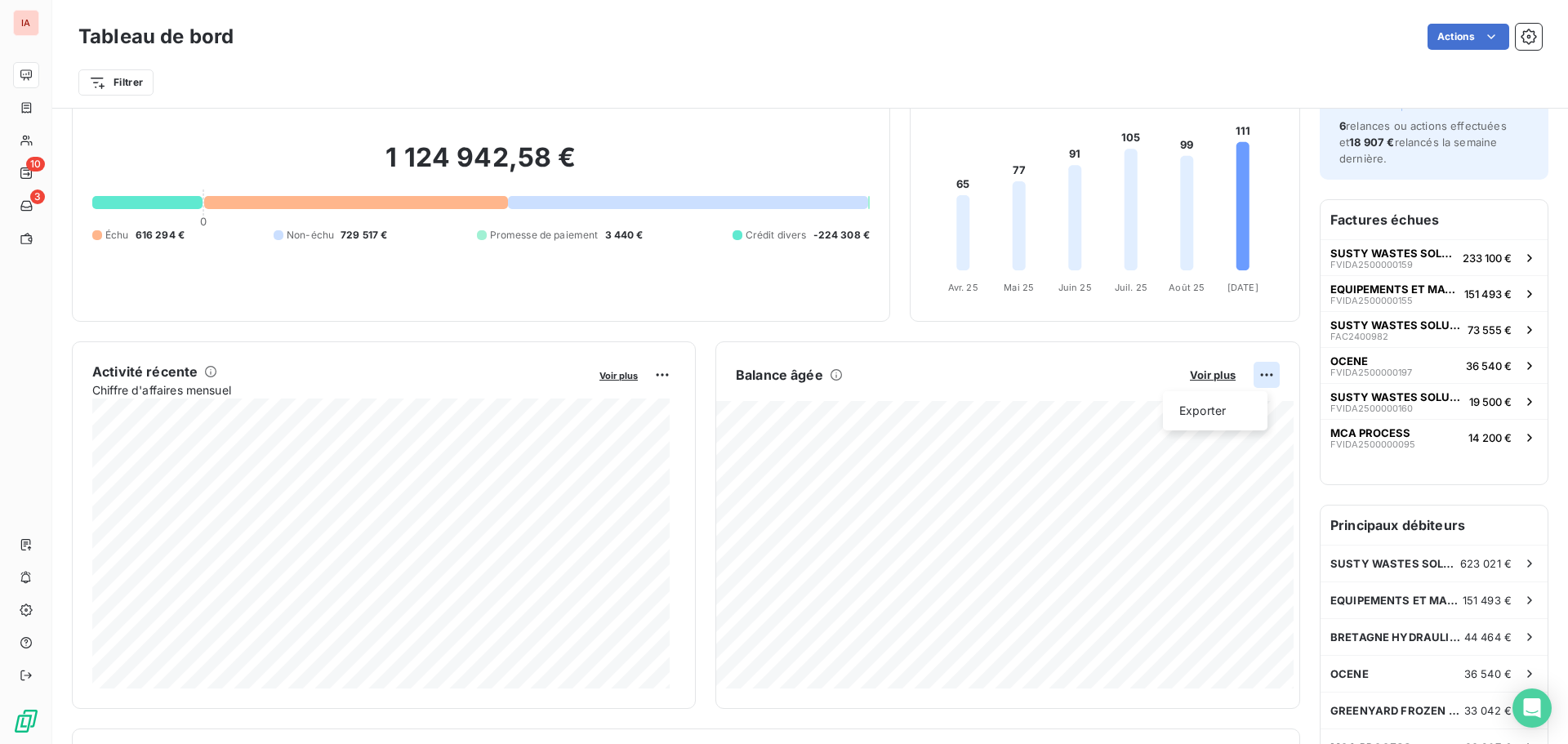
click at [1252, 374] on html "IA 10 3 Tableau de bord Actions Filtrer Encours client Voir plus 1 124 942,58 €…" at bounding box center [784, 372] width 1568 height 744
click at [1486, 32] on html "IA 10 3 Tableau de bord Actions Filtrer Encours client Voir plus 1 124 942,58 €…" at bounding box center [784, 372] width 1568 height 744
click at [133, 81] on html "IA 10 3 Tableau de bord Actions Filtrer Encours client Voir plus 1 124 942,58 €…" at bounding box center [784, 372] width 1568 height 744
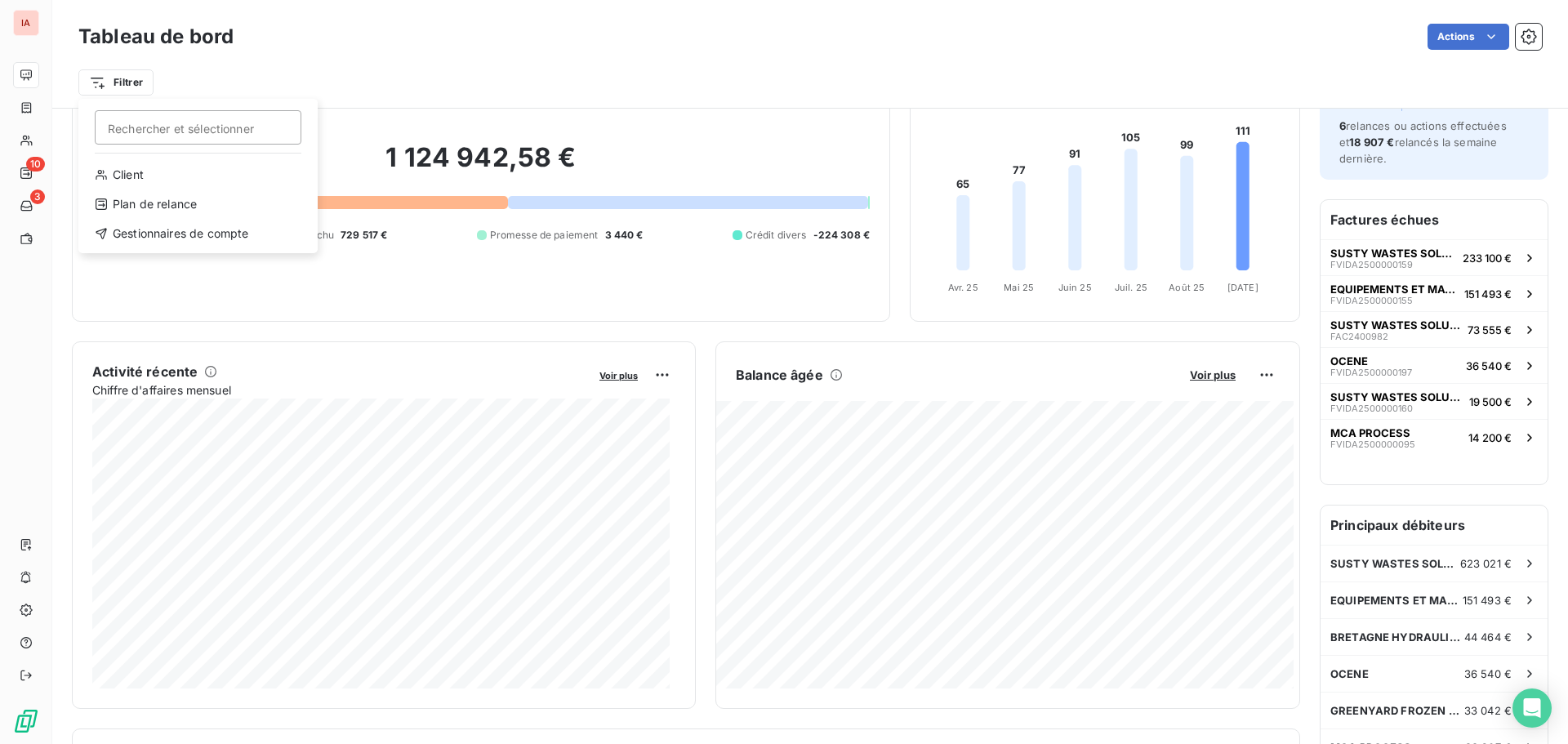
click at [333, 66] on html "IA 10 3 Tableau de bord Actions Filtrer Rechercher et sélectionner Client Plan …" at bounding box center [784, 372] width 1568 height 744
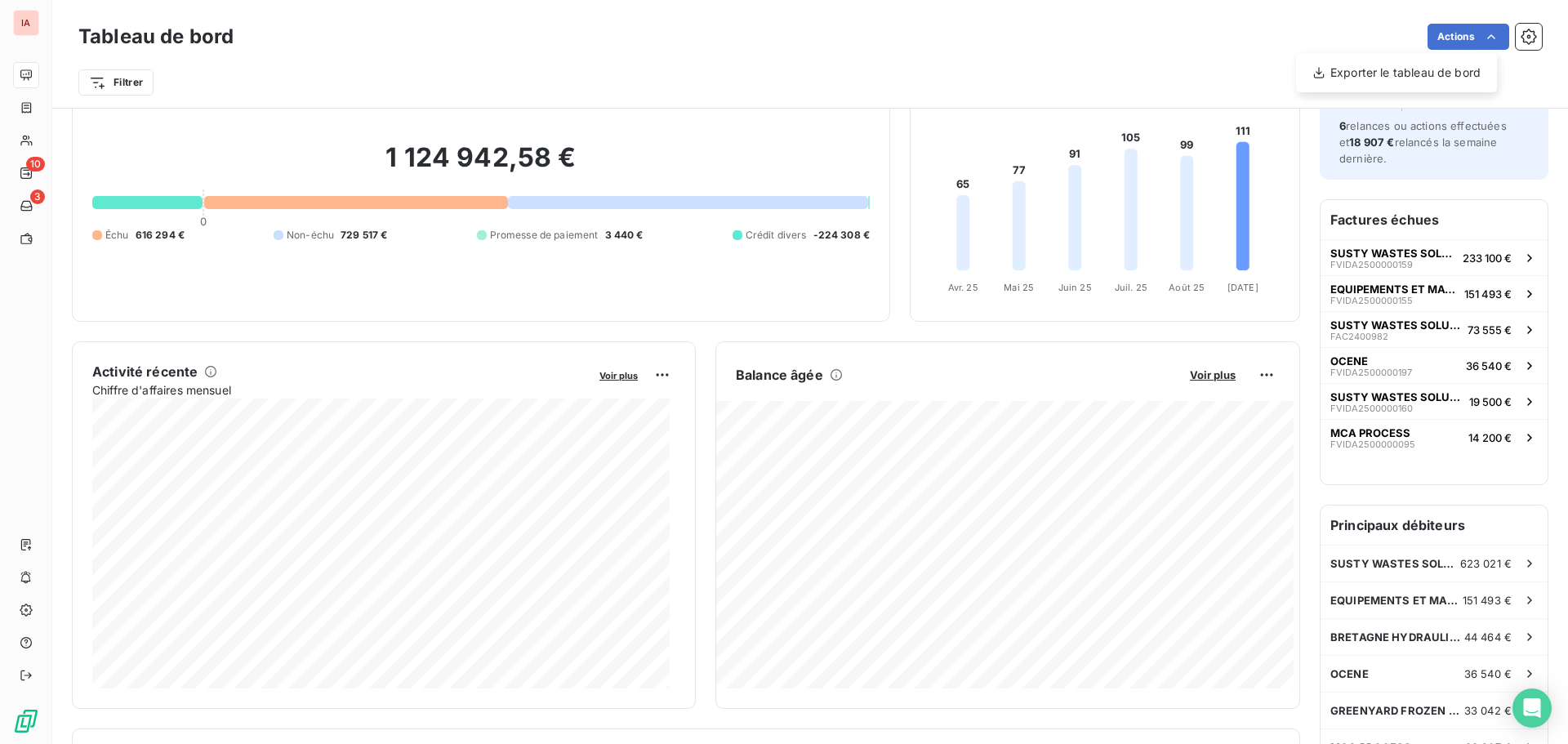
click at [1164, 63] on html "IA 10 3 Tableau de bord Actions Exporter le tableau de bord Filtrer Encours cli…" at bounding box center [784, 372] width 1568 height 744
click at [1256, 374] on html "IA 10 3 Tableau de bord Actions Filtrer Encours client Voir plus 1 124 942,58 €…" at bounding box center [784, 372] width 1568 height 744
click at [1220, 406] on div "Exporter" at bounding box center [1215, 410] width 91 height 26
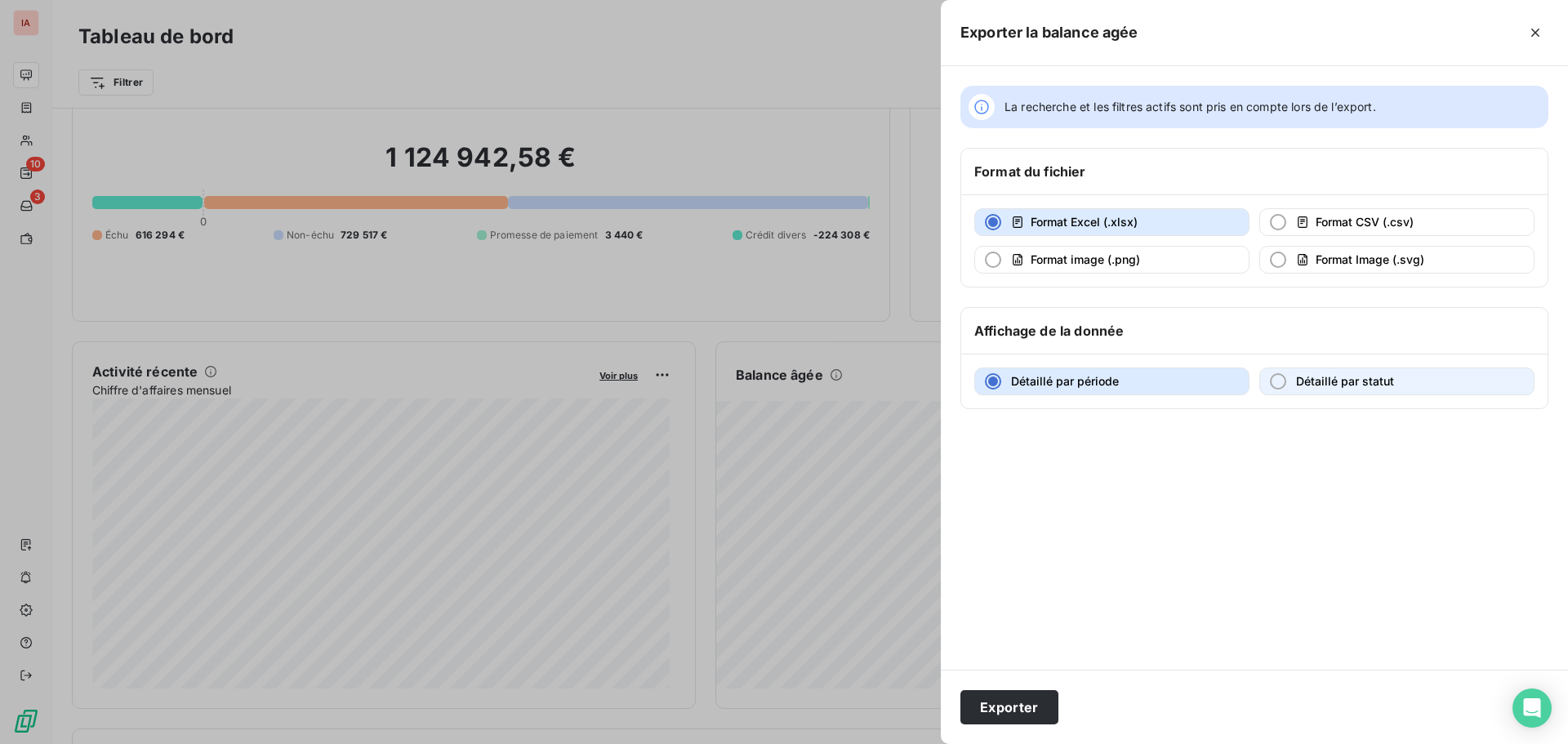
click at [1370, 382] on span "Détaillé par statut" at bounding box center [1345, 381] width 98 height 14
click at [1052, 374] on span "Détaillé par période" at bounding box center [1065, 381] width 108 height 14
click at [1031, 694] on button "Exporter" at bounding box center [1009, 706] width 98 height 34
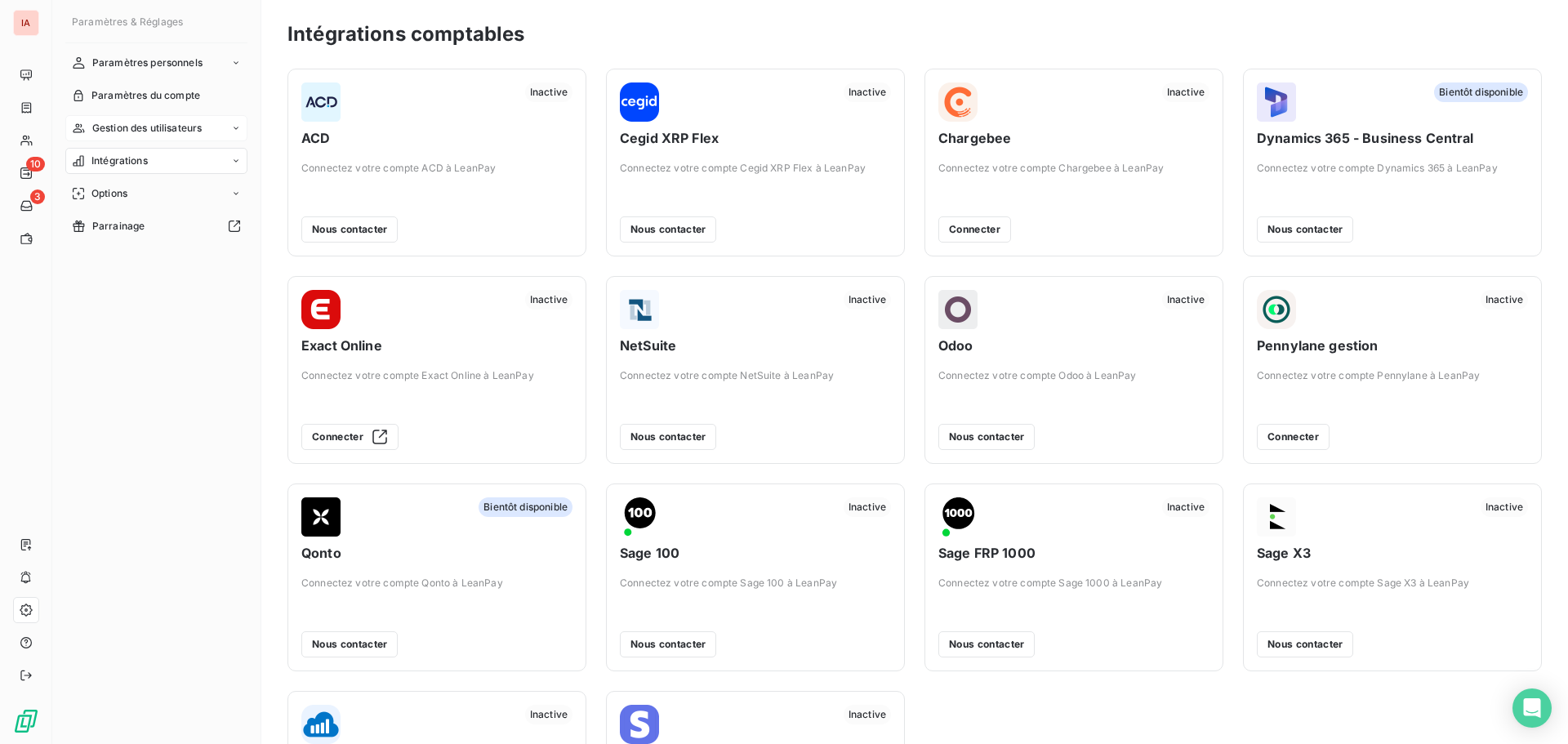
click at [121, 127] on span "Gestion des utilisateurs" at bounding box center [147, 128] width 110 height 15
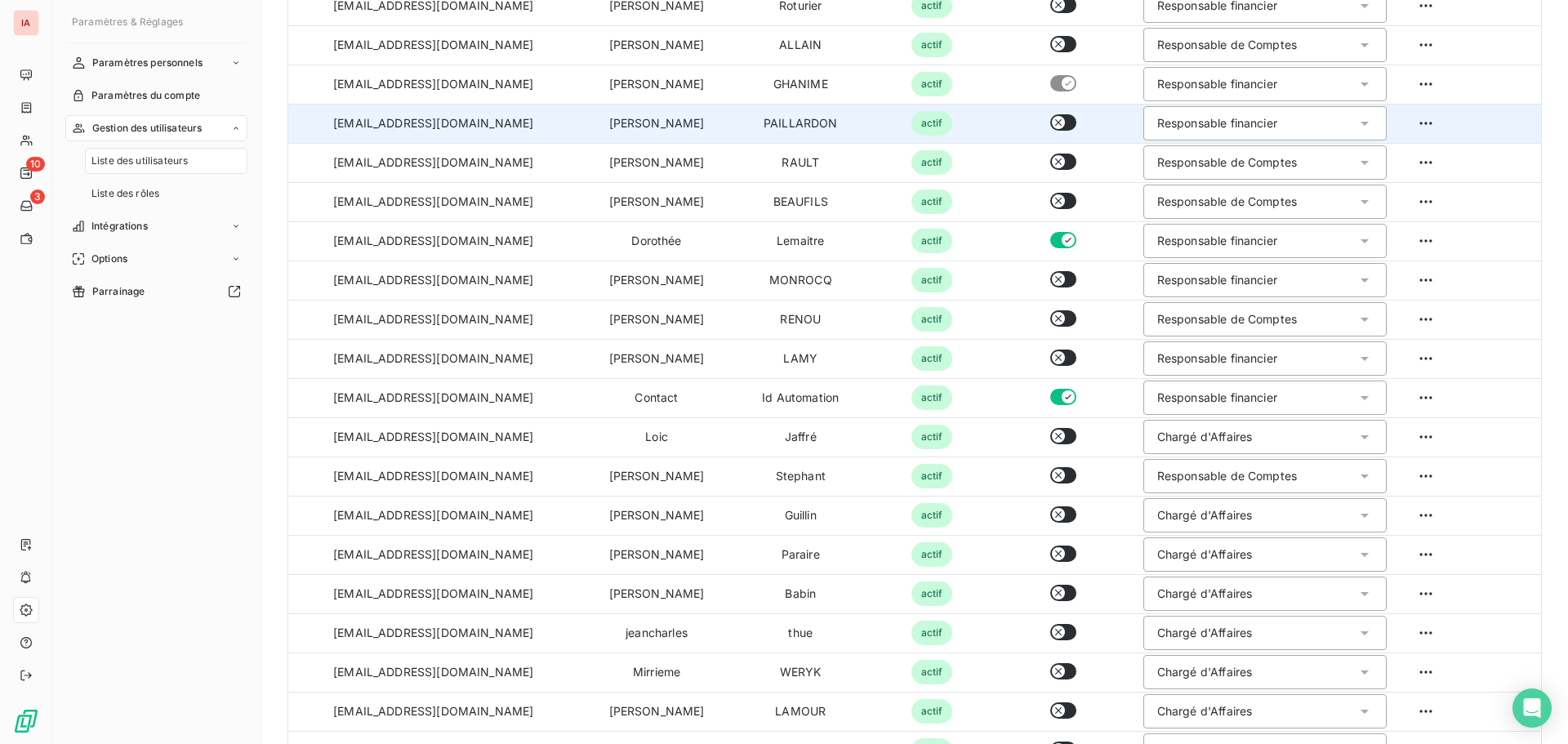
scroll to position [317, 0]
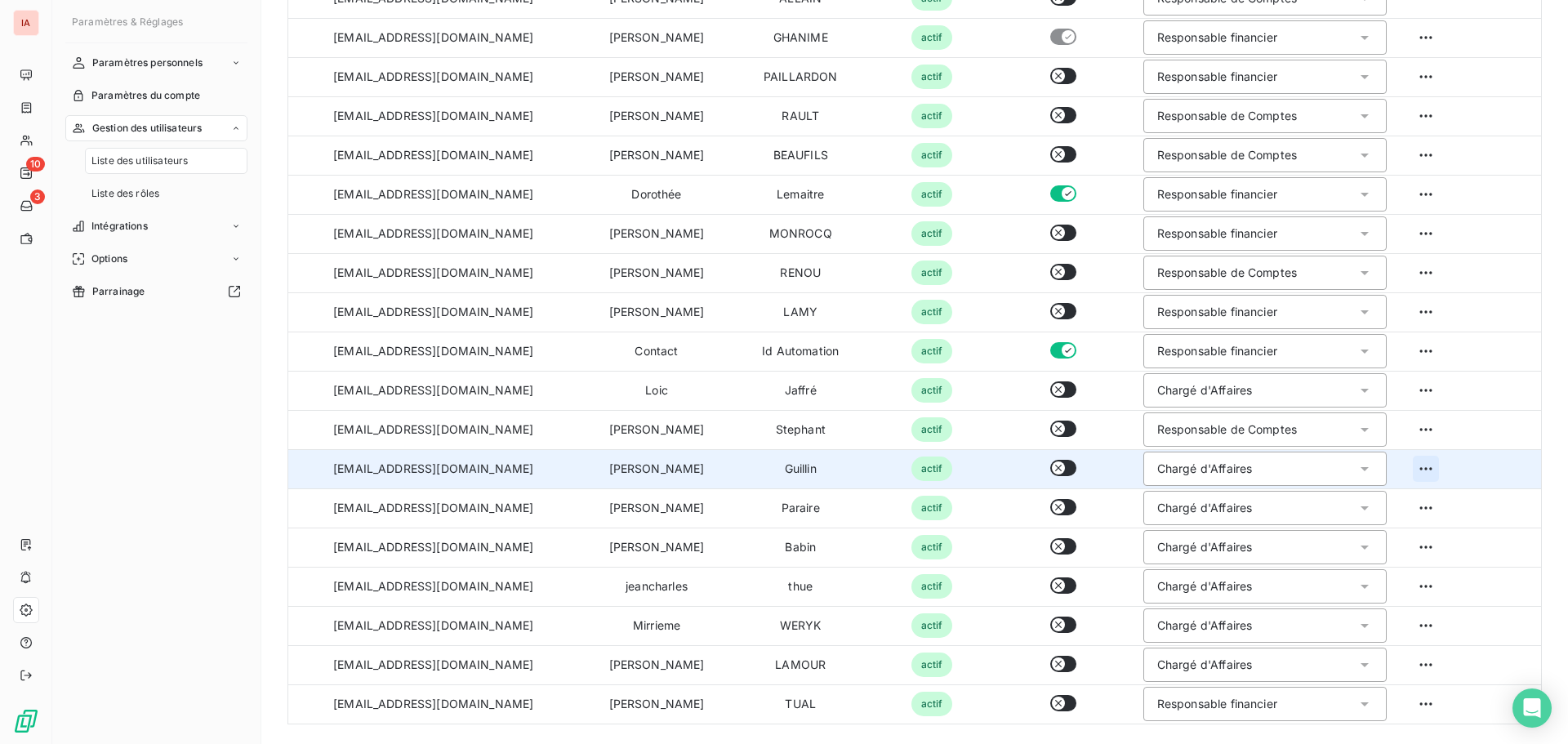
click at [1416, 470] on html "IA 10 3 Paramètres & Réglages Paramètres personnels Paramètres du compte Gestio…" at bounding box center [784, 372] width 1568 height 744
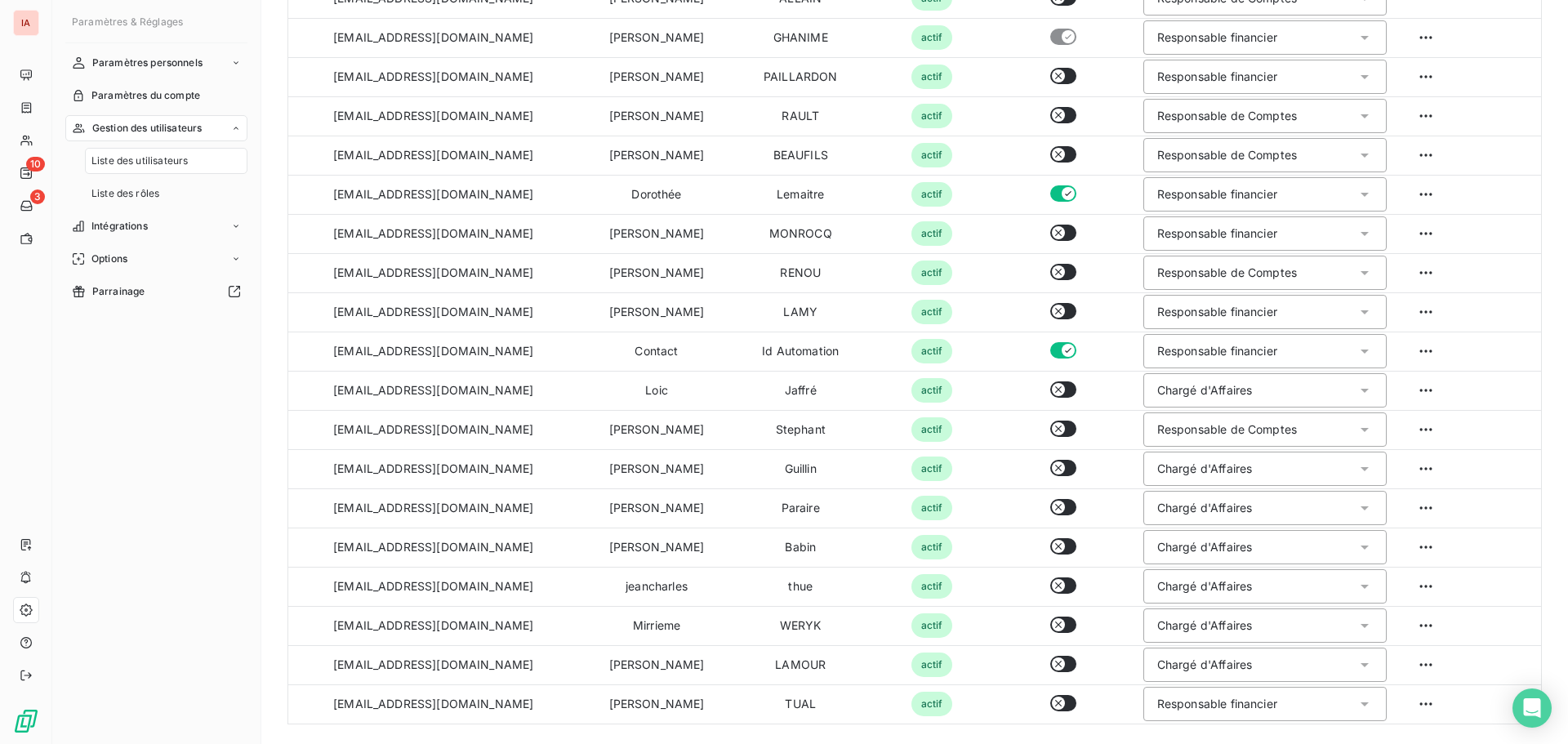
click at [1230, 506] on html "IA 10 3 Paramètres & Réglages Paramètres personnels Paramètres du compte Gestio…" at bounding box center [784, 372] width 1568 height 744
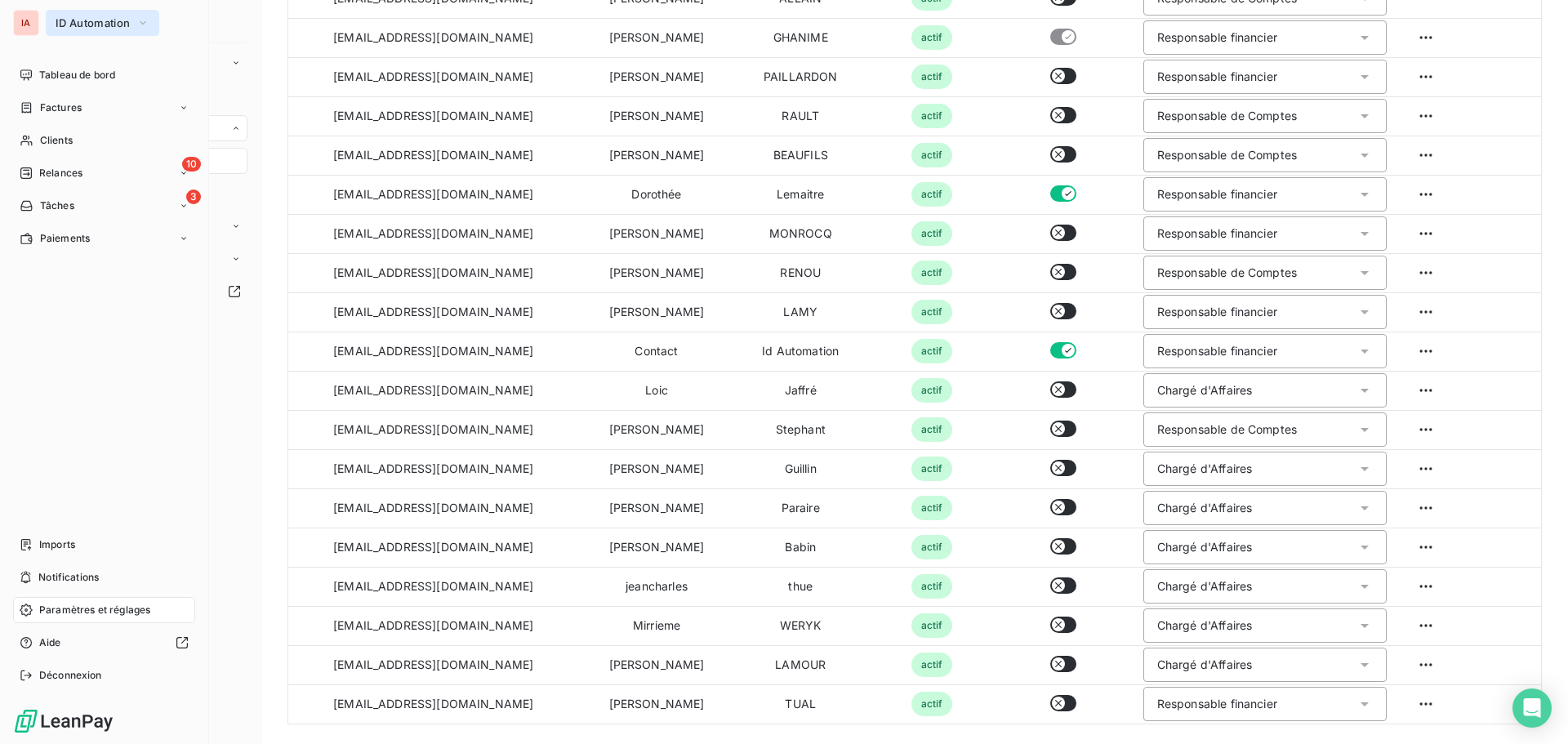
click at [97, 20] on span "ID Automation" at bounding box center [92, 23] width 75 height 13
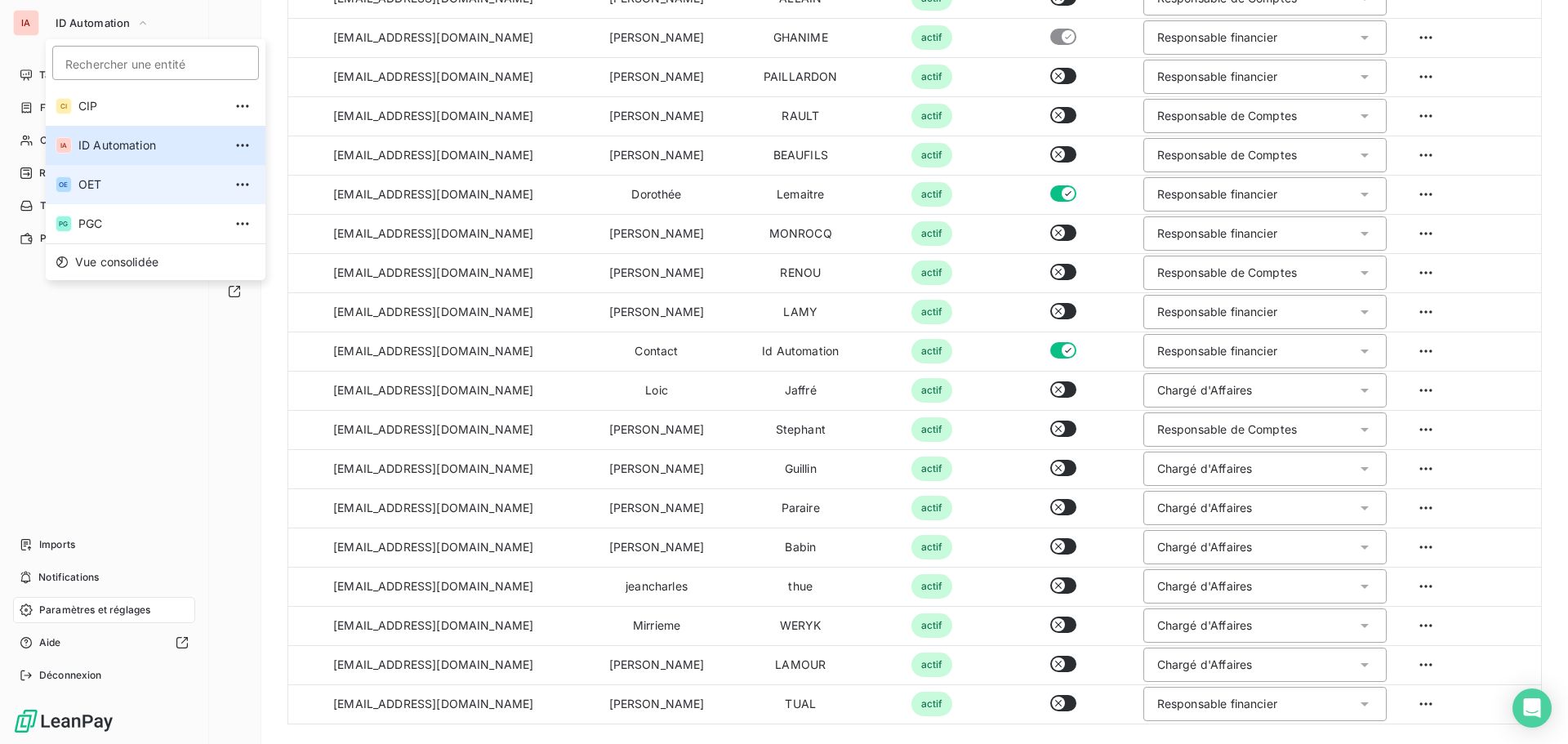
click at [99, 175] on li "OE OET" at bounding box center [156, 184] width 220 height 40
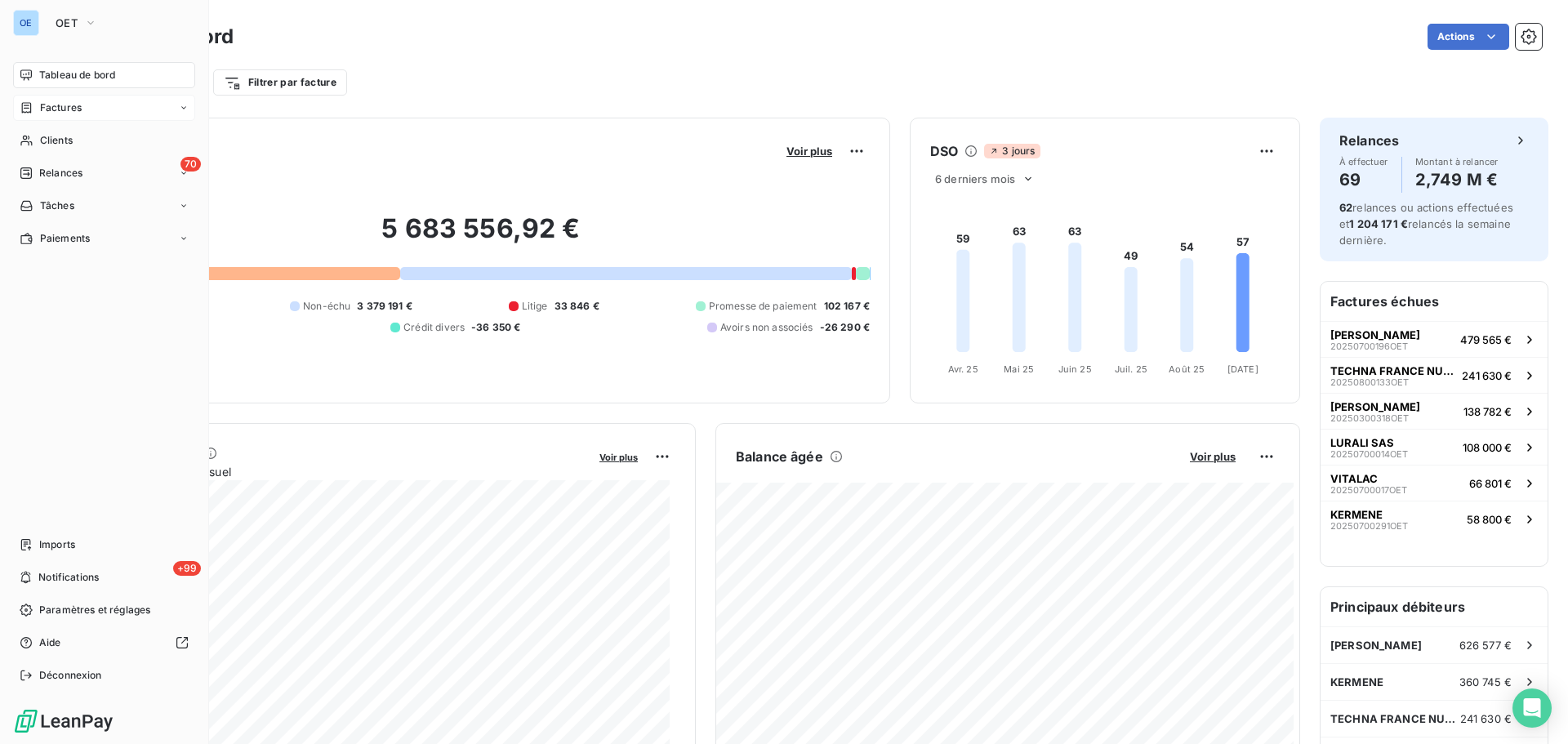
click at [66, 98] on div "Factures" at bounding box center [104, 108] width 182 height 26
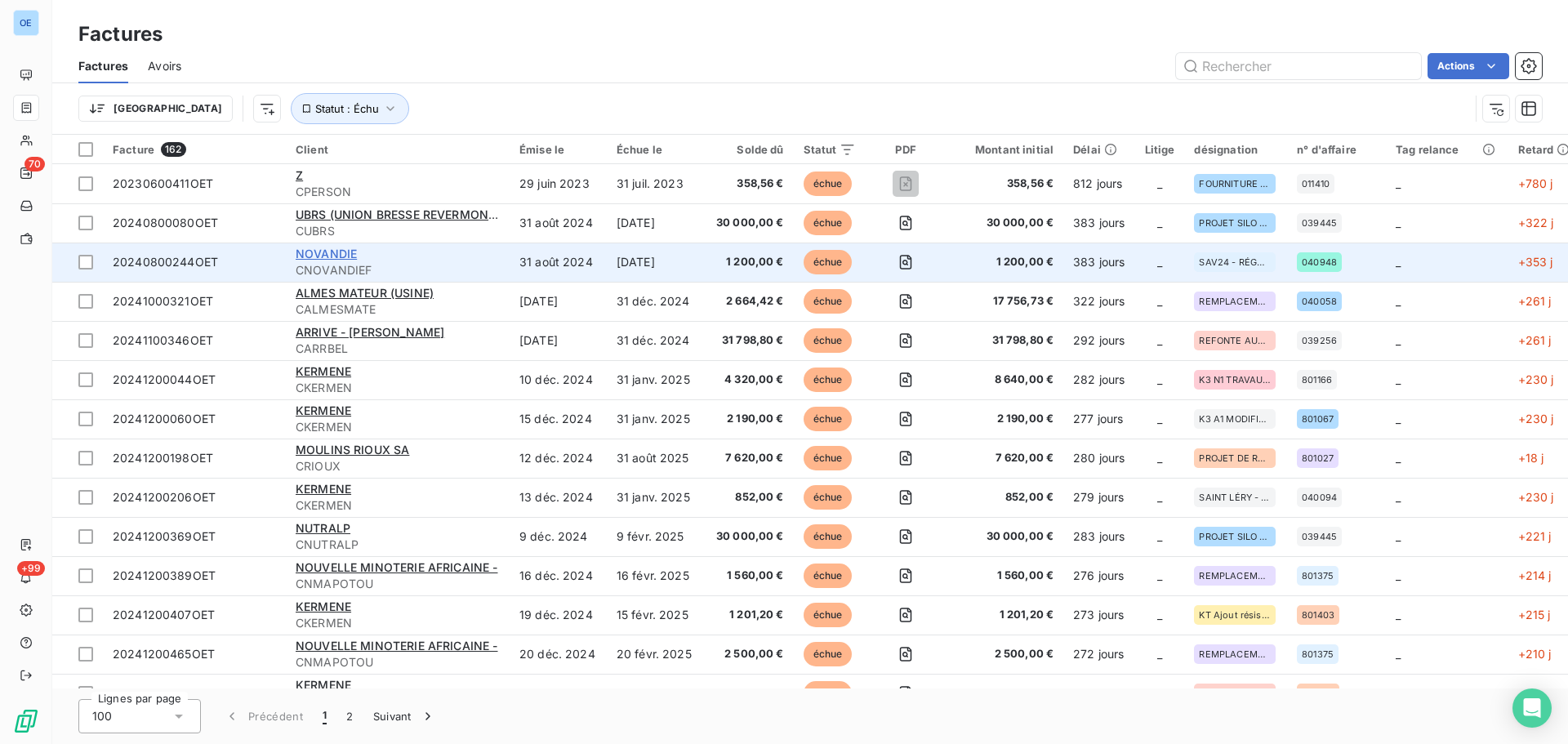
click at [329, 250] on span "NOVANDIE" at bounding box center [326, 253] width 62 height 14
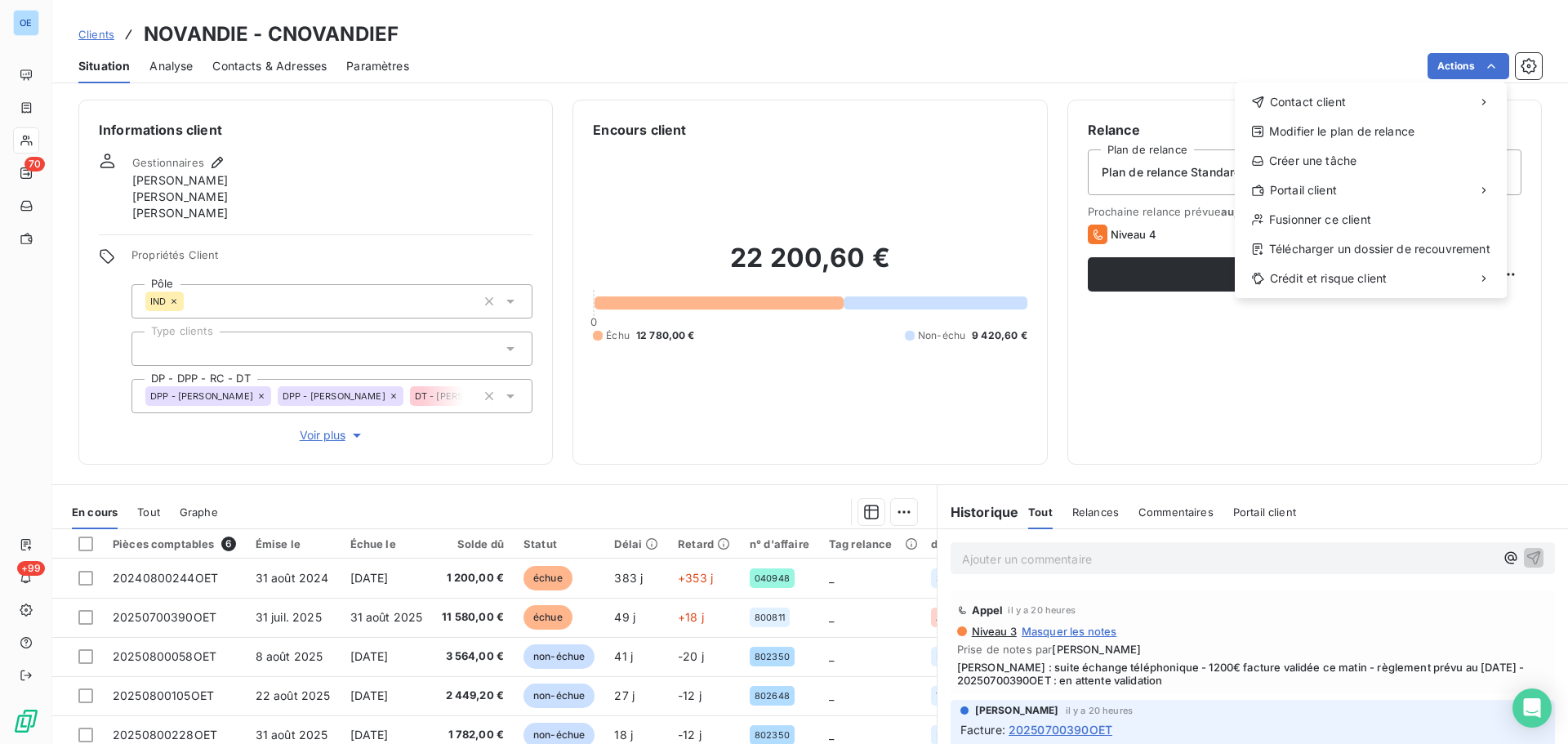
click at [95, 33] on html "OE 70 +99 Clients NOVANDIE - CNOVANDIEF Situation Analyse Contacts & Adresses P…" at bounding box center [784, 372] width 1568 height 744
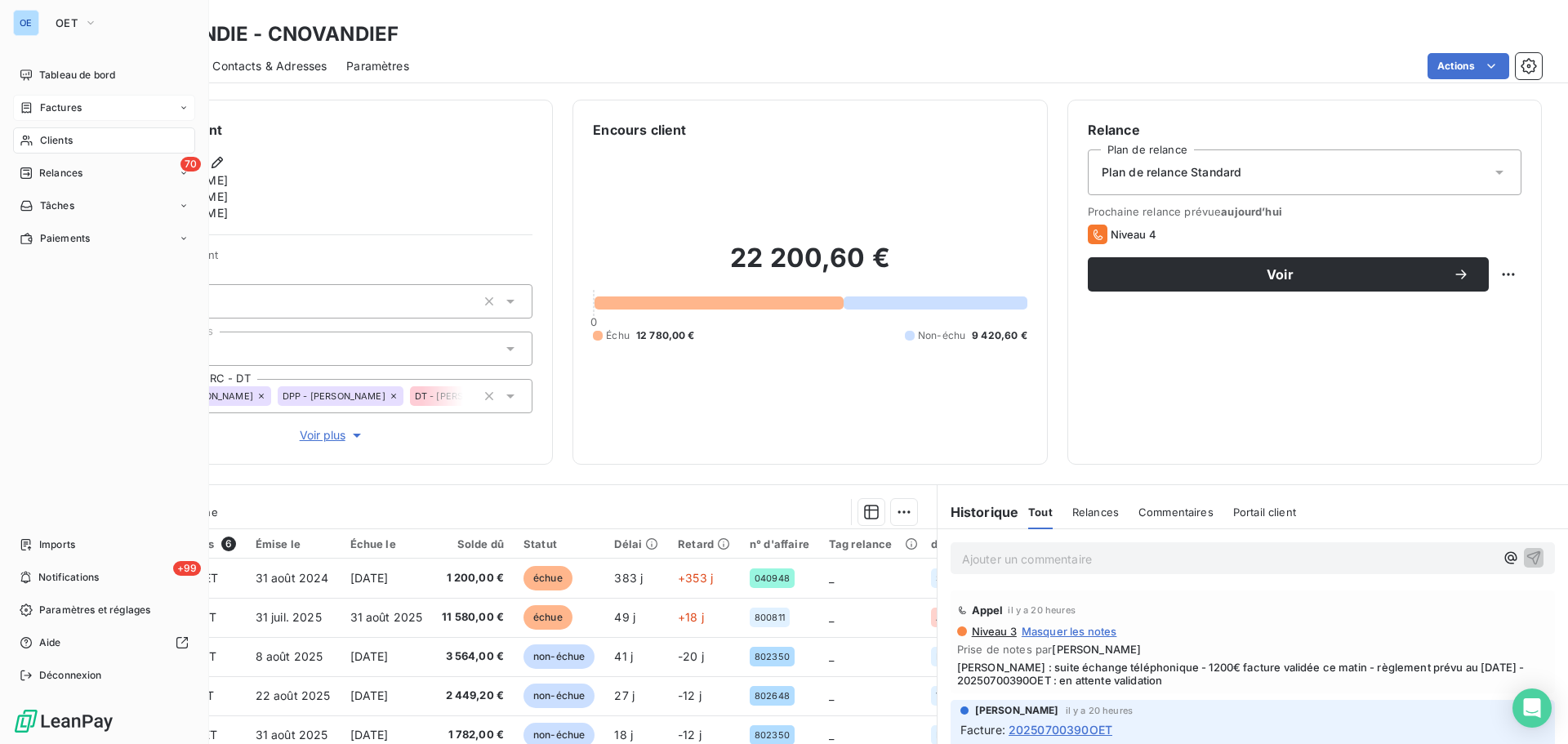
click at [58, 106] on span "Factures" at bounding box center [60, 108] width 41 height 15
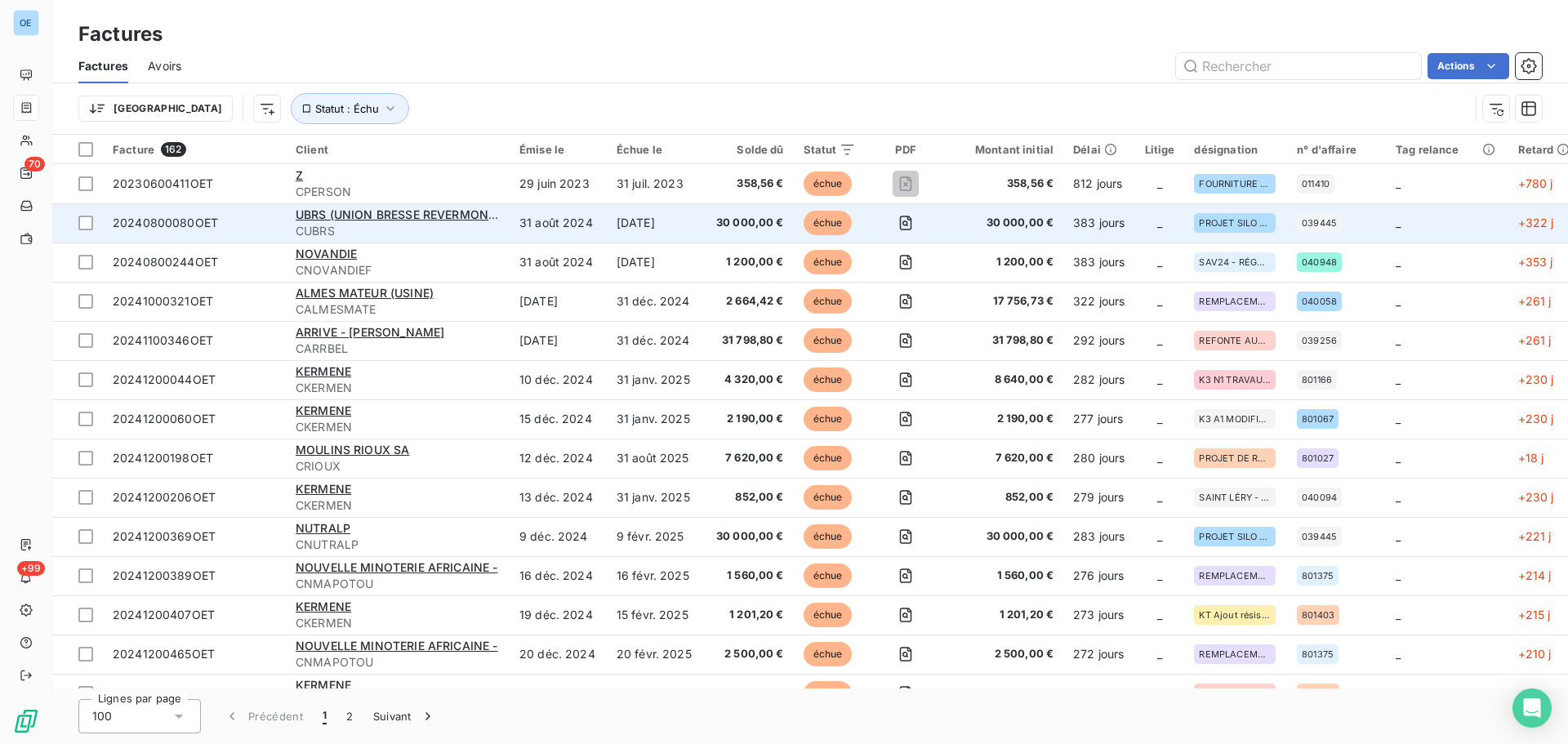
click at [190, 227] on span "20240800080OET" at bounding box center [165, 222] width 106 height 14
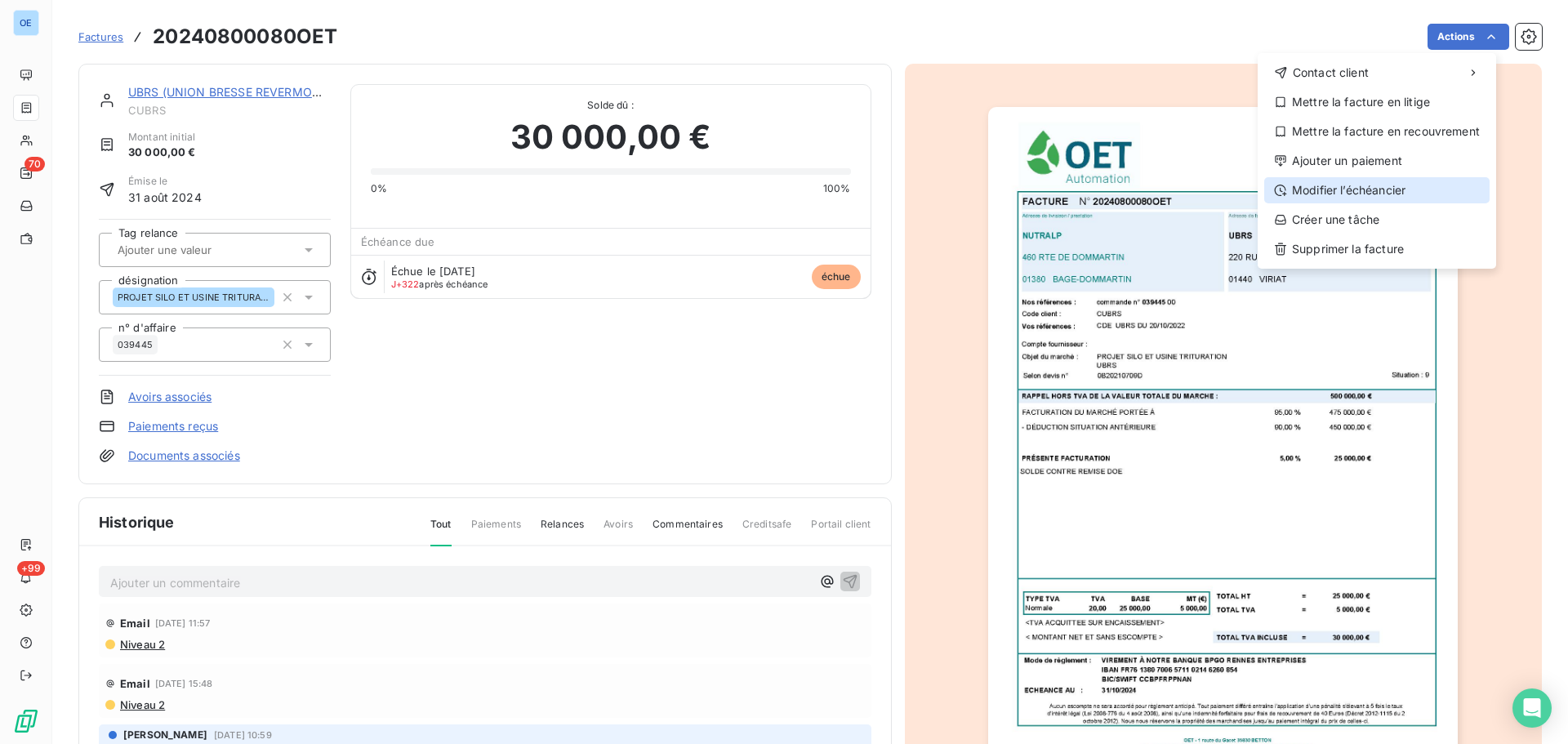
click at [1378, 191] on div "Modifier l’échéancier" at bounding box center [1377, 190] width 225 height 26
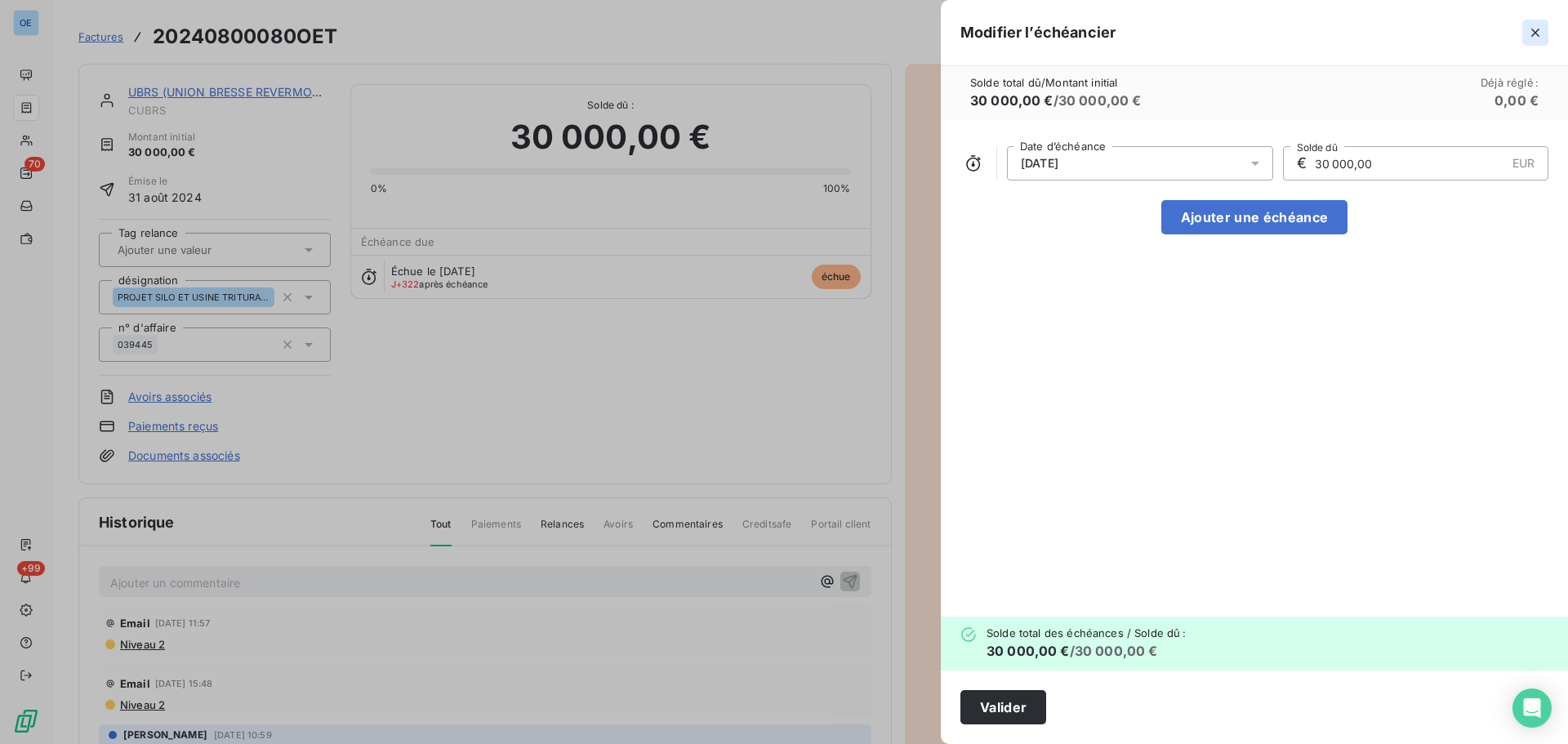
click at [1538, 30] on icon "button" at bounding box center [1535, 32] width 8 height 8
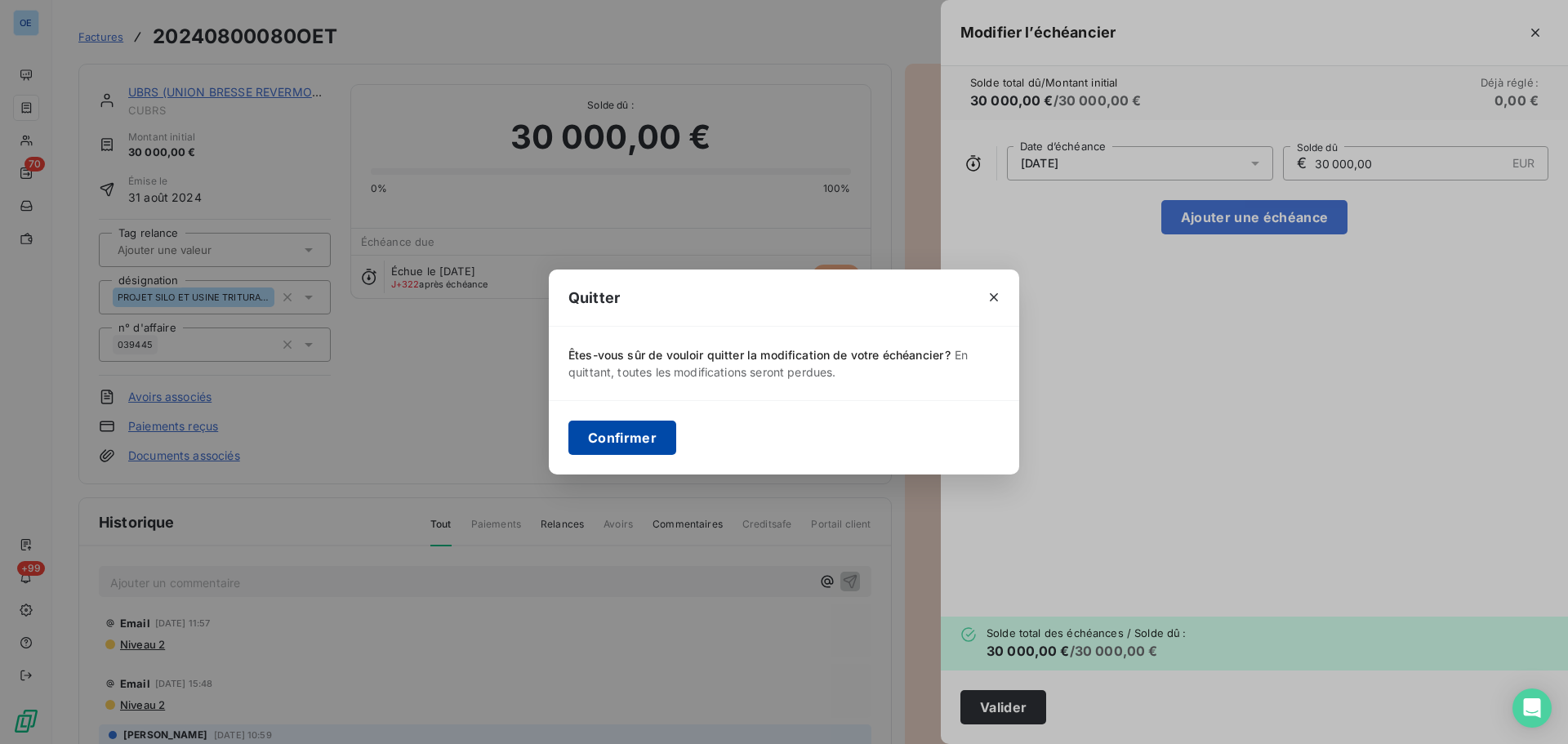
click at [663, 441] on button "Confirmer" at bounding box center [622, 437] width 108 height 34
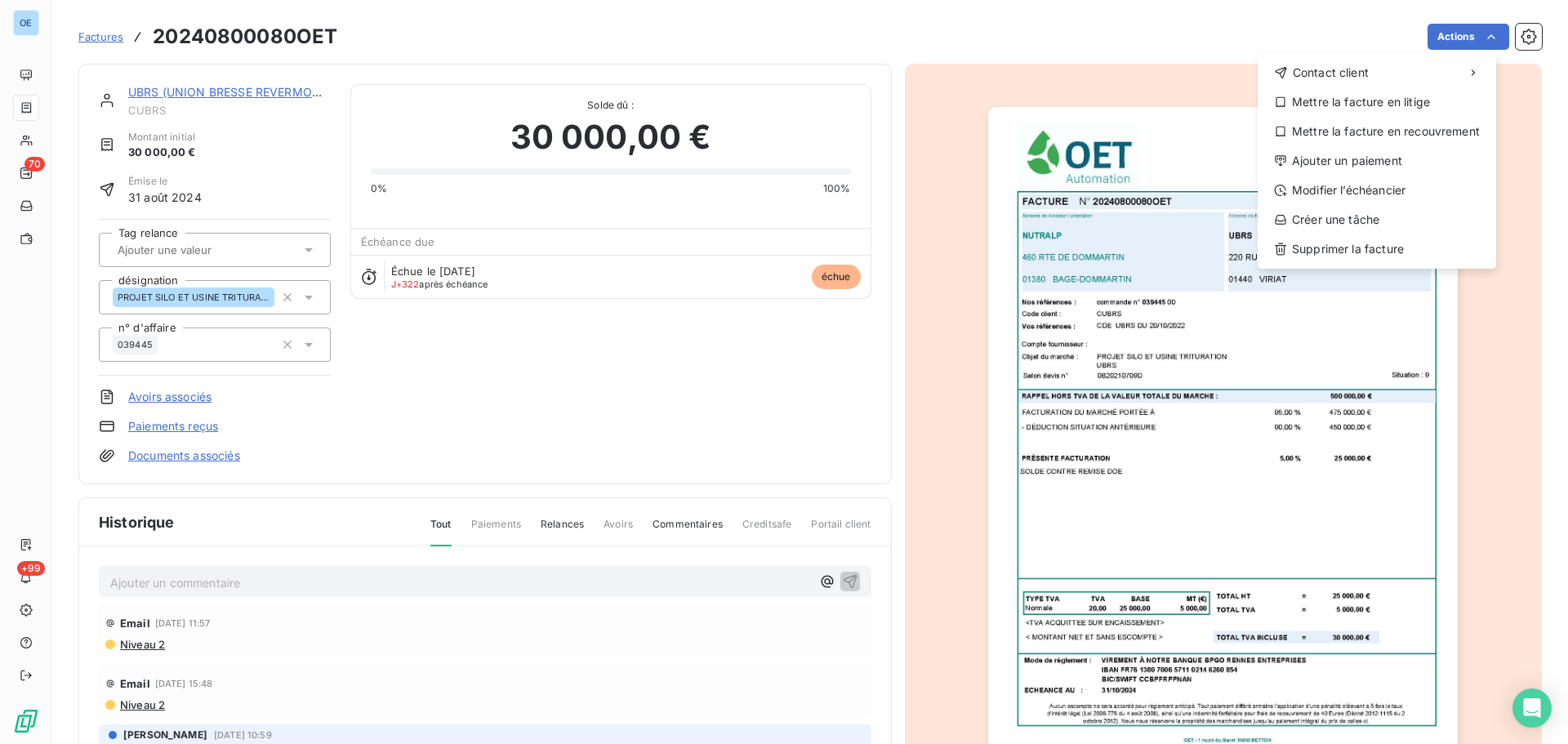
click at [41, 303] on html "OE 70 +99 Factures 20240800080OET Actions Contact client Mettre la facture en l…" at bounding box center [784, 372] width 1568 height 744
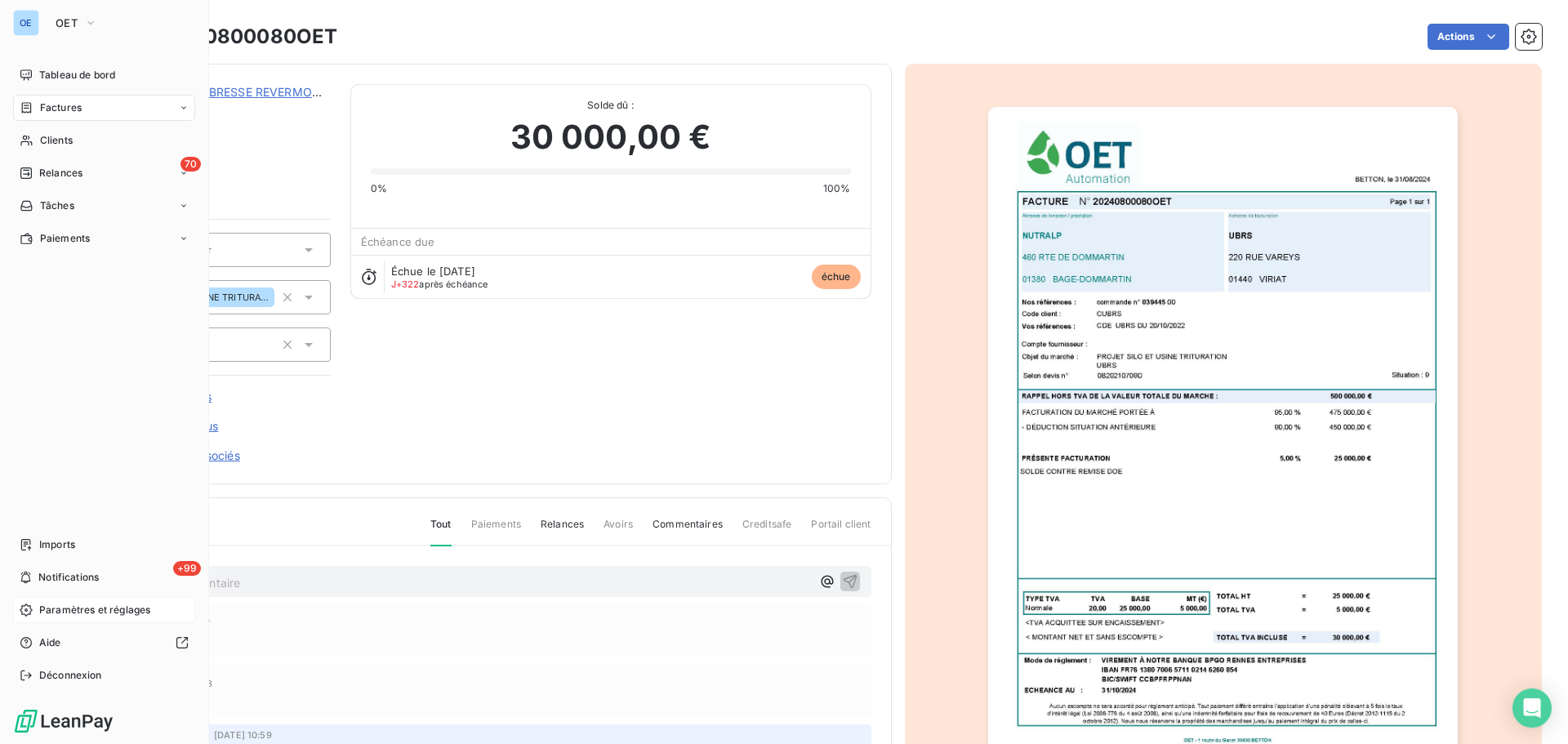
click at [97, 612] on span "Paramètres et réglages" at bounding box center [95, 610] width 111 height 15
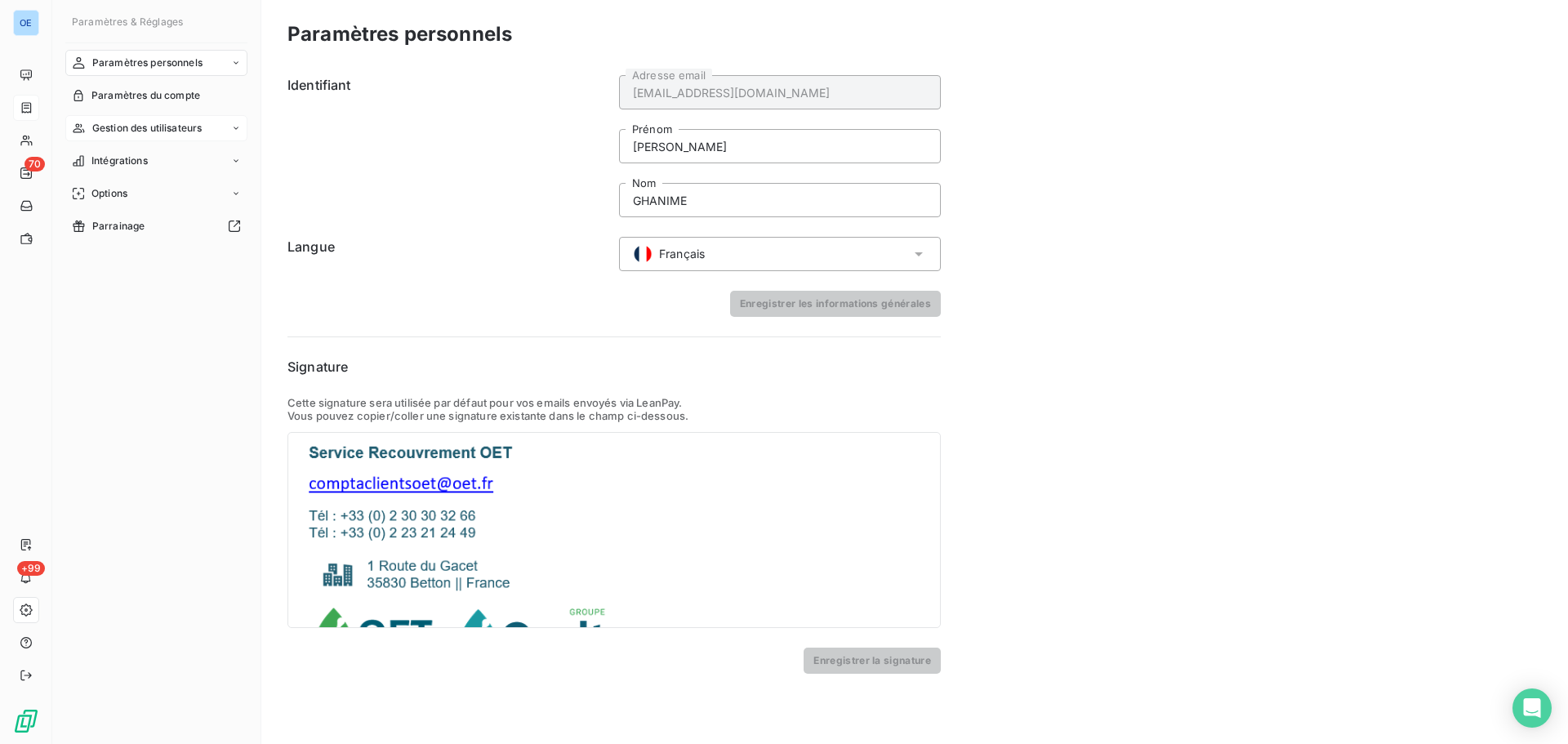
click at [179, 127] on span "Gestion des utilisateurs" at bounding box center [147, 128] width 110 height 15
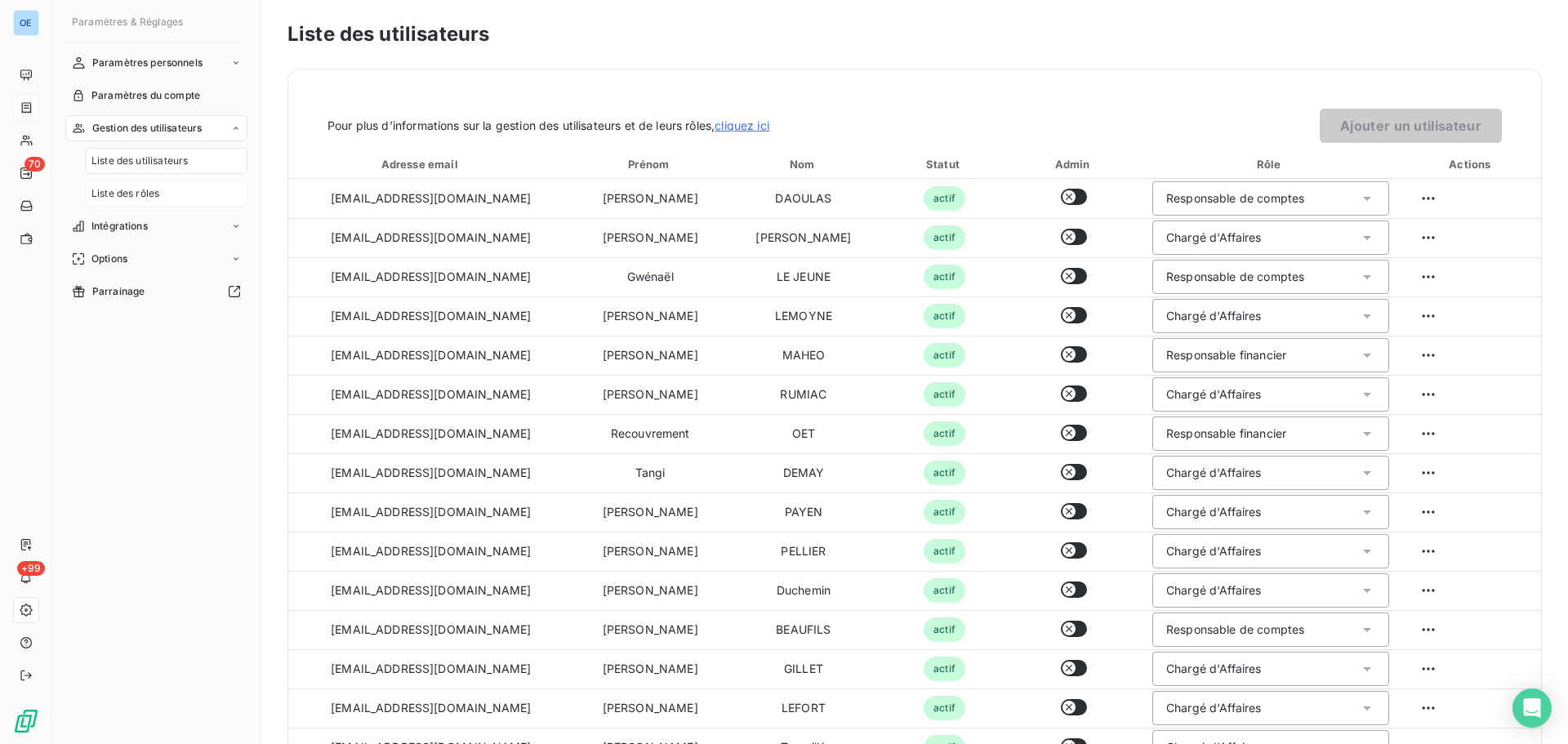
click at [154, 189] on span "Liste des rôles" at bounding box center [125, 193] width 68 height 15
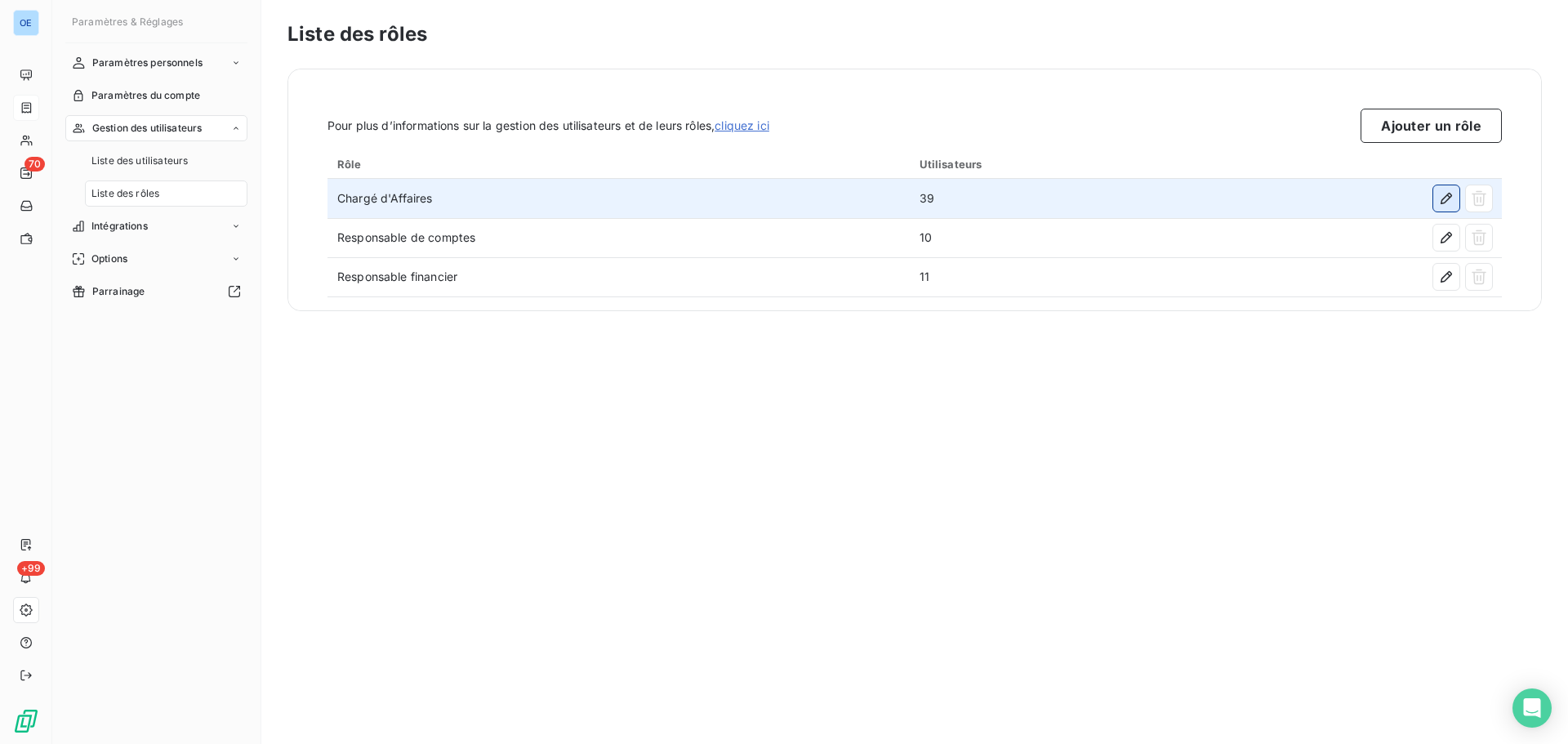
click at [1448, 203] on icon "button" at bounding box center [1447, 199] width 17 height 17
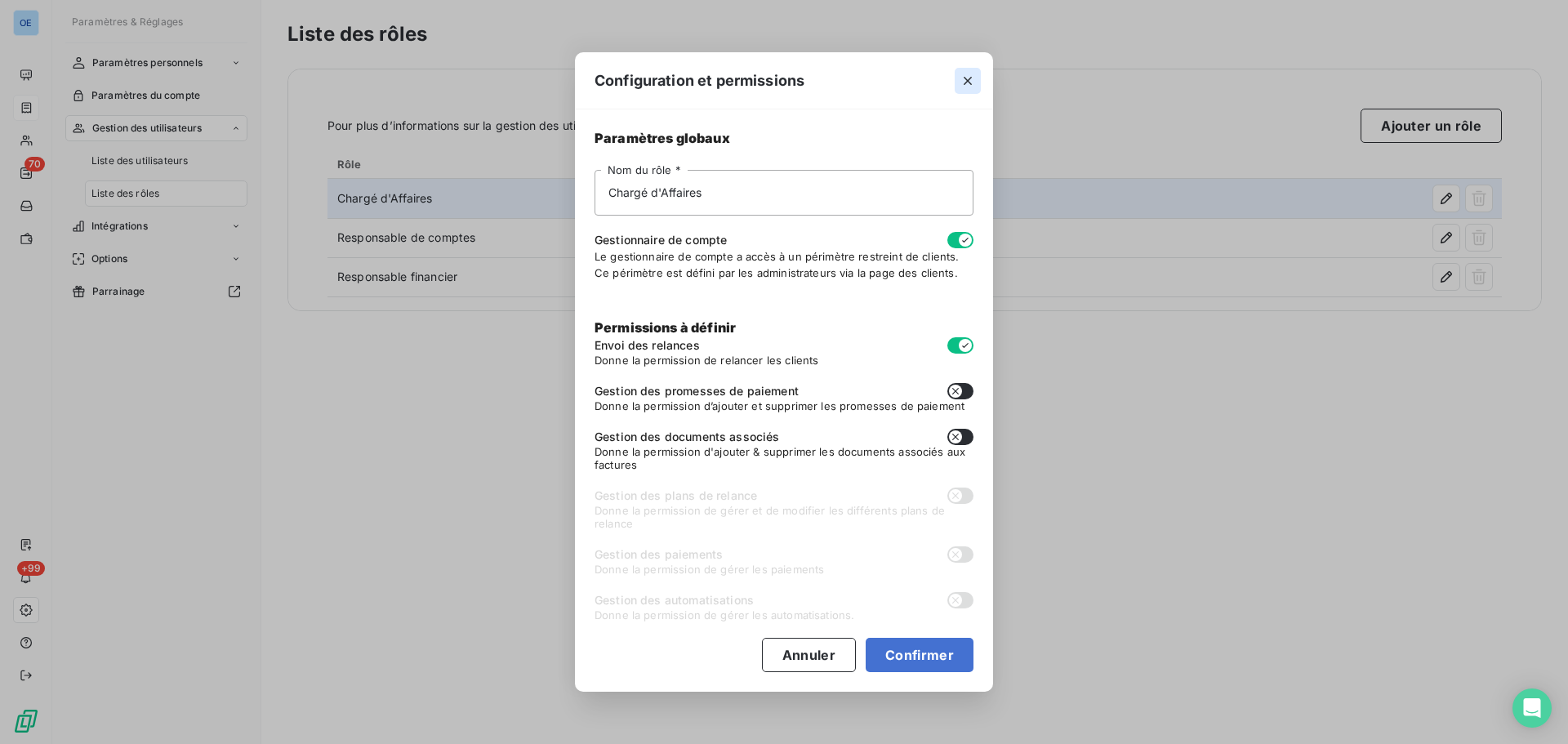
click at [975, 74] on icon "button" at bounding box center [968, 81] width 17 height 17
